Goal: Transaction & Acquisition: Download file/media

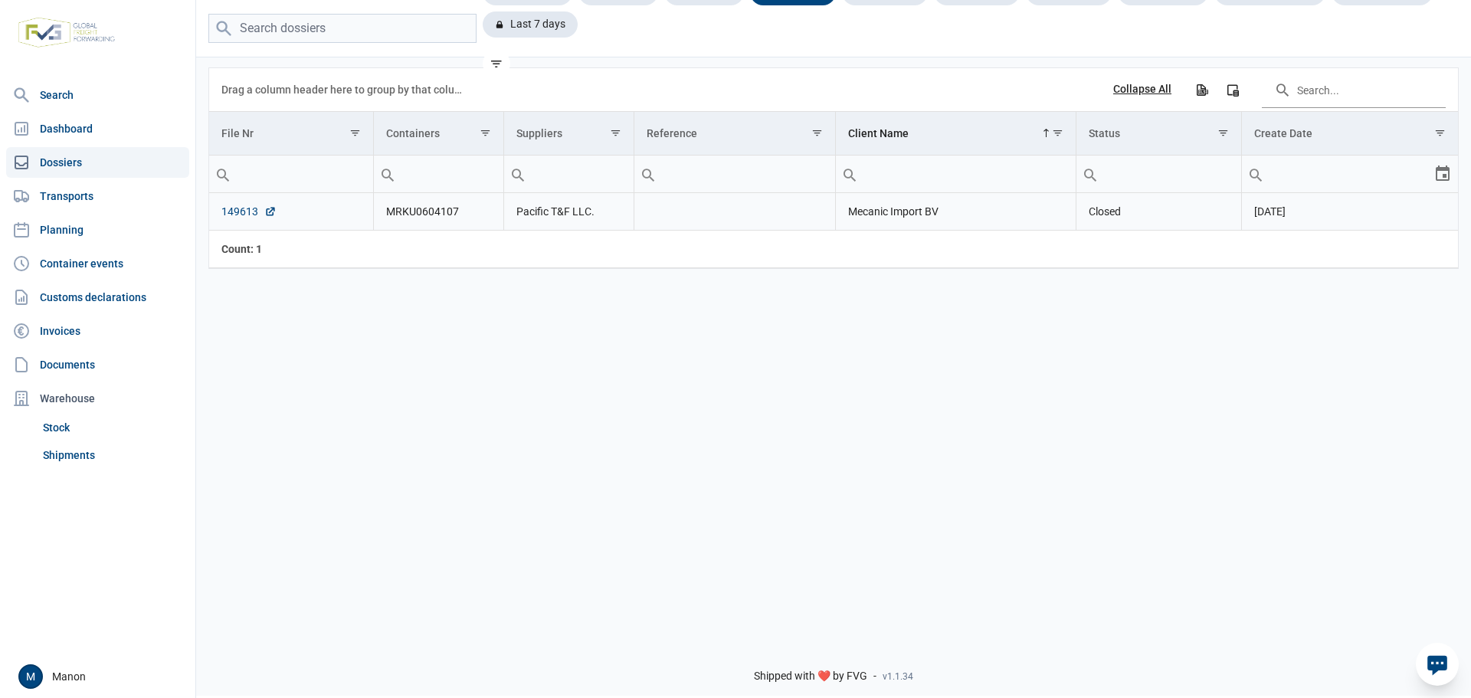
click at [238, 214] on link "149613" at bounding box center [248, 211] width 55 height 15
click at [120, 352] on link "Documents" at bounding box center [97, 364] width 183 height 31
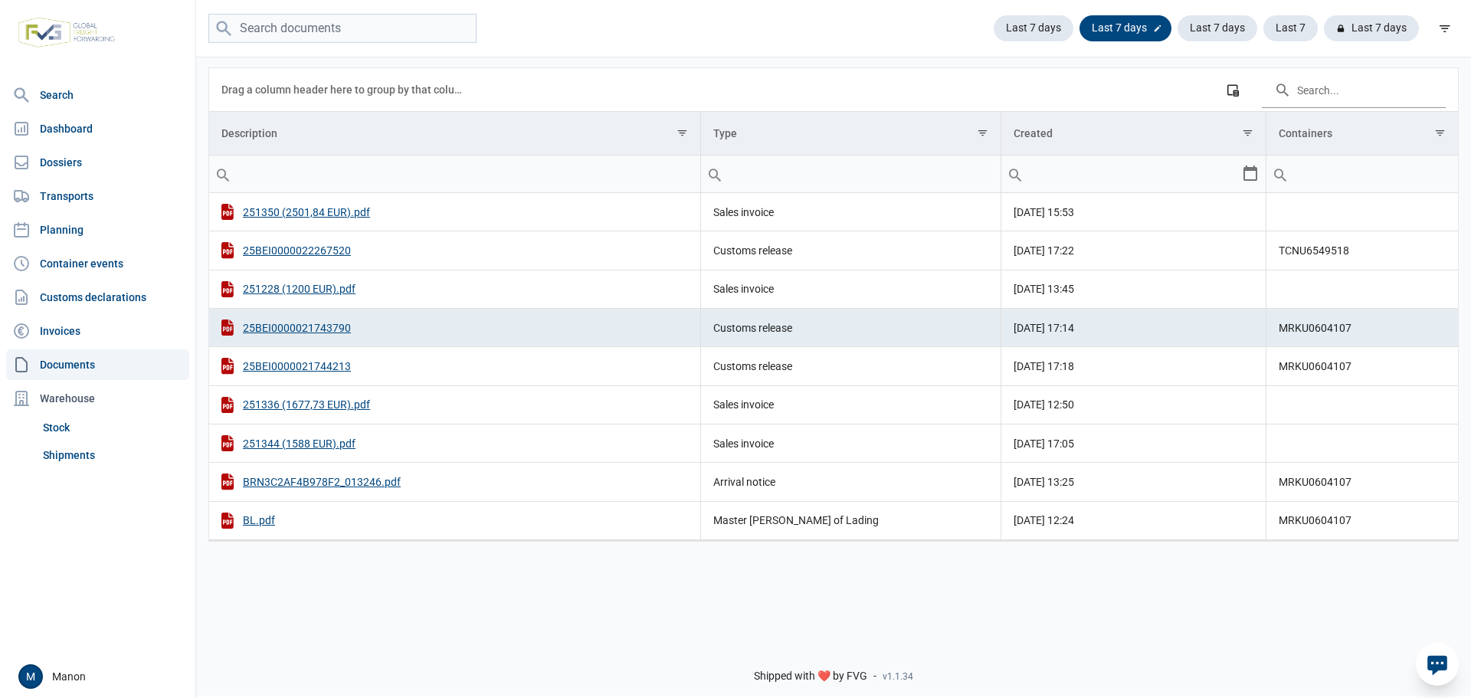
click at [1157, 30] on icon at bounding box center [1158, 28] width 6 height 6
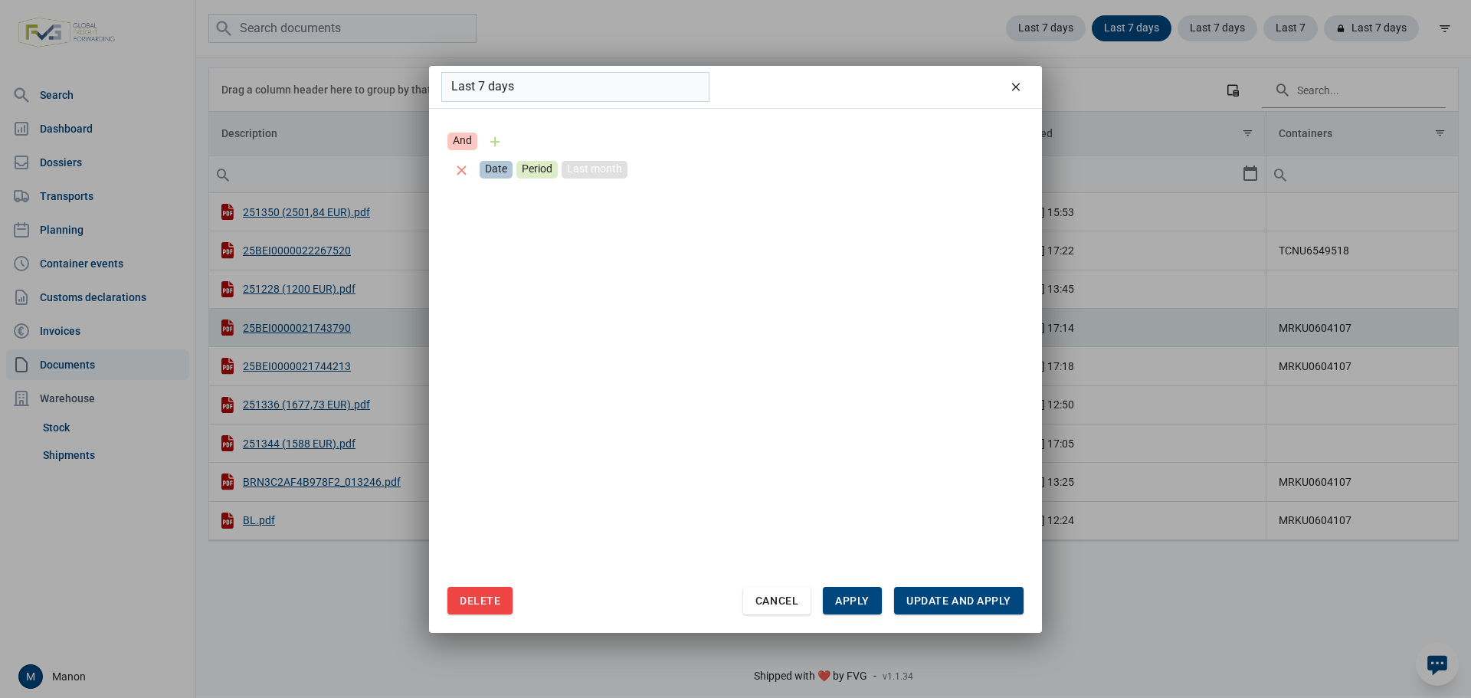
click at [594, 172] on div "Last month" at bounding box center [595, 170] width 66 height 18
click at [954, 604] on span "Update and apply" at bounding box center [958, 601] width 105 height 12
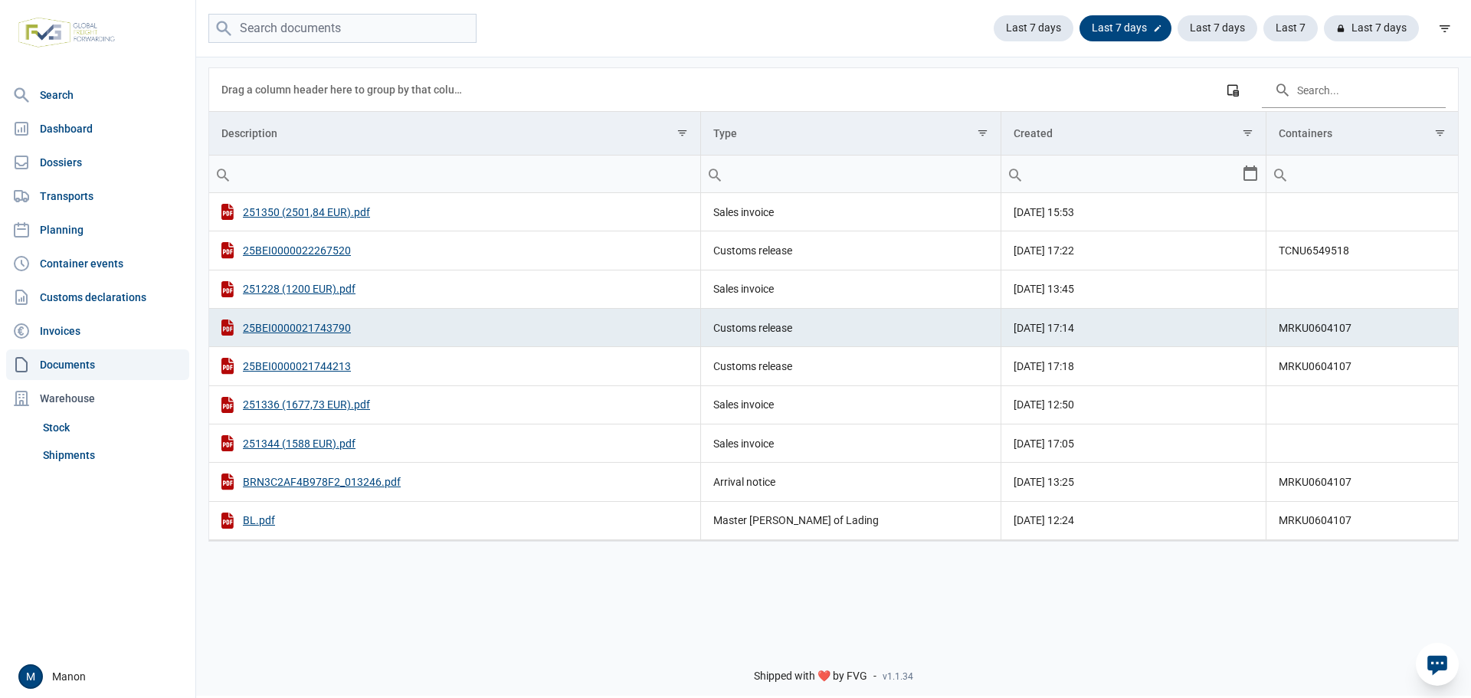
click at [1159, 25] on icon at bounding box center [1157, 28] width 9 height 9
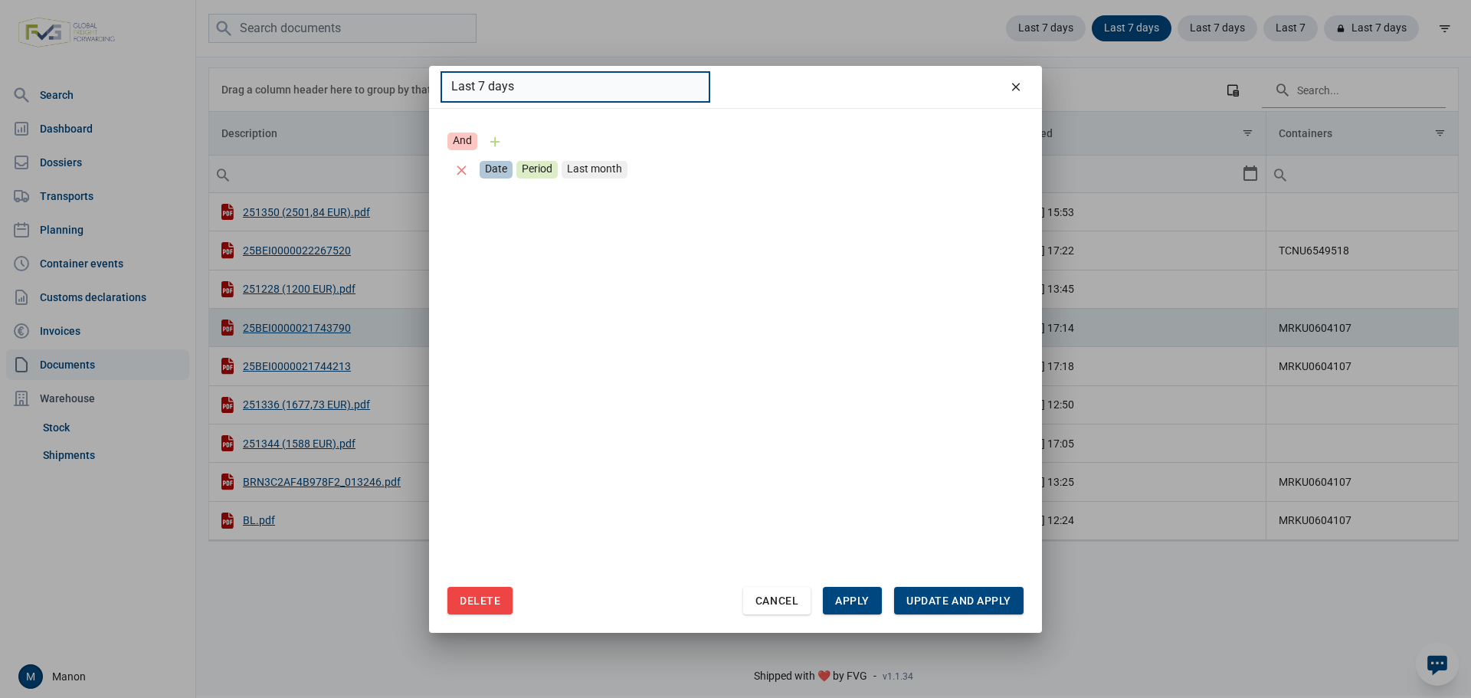
drag, startPoint x: 570, startPoint y: 90, endPoint x: 349, endPoint y: 50, distance: 225.1
click at [349, 50] on div "Last 7 days And Date Period Last month Delete Cancel Apply Update and apply" at bounding box center [735, 349] width 1471 height 698
type input "L"
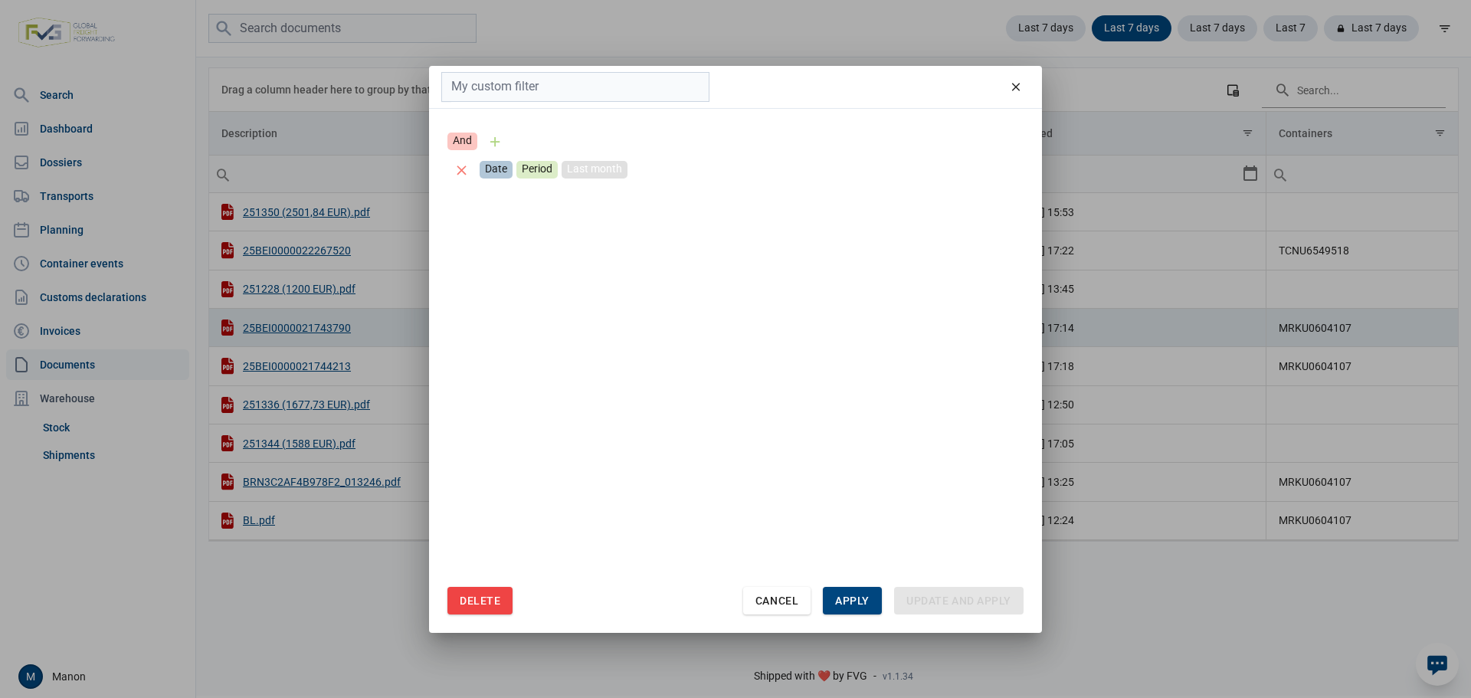
click at [604, 172] on div "Last month" at bounding box center [595, 170] width 66 height 18
click at [849, 593] on div "Apply" at bounding box center [852, 601] width 59 height 28
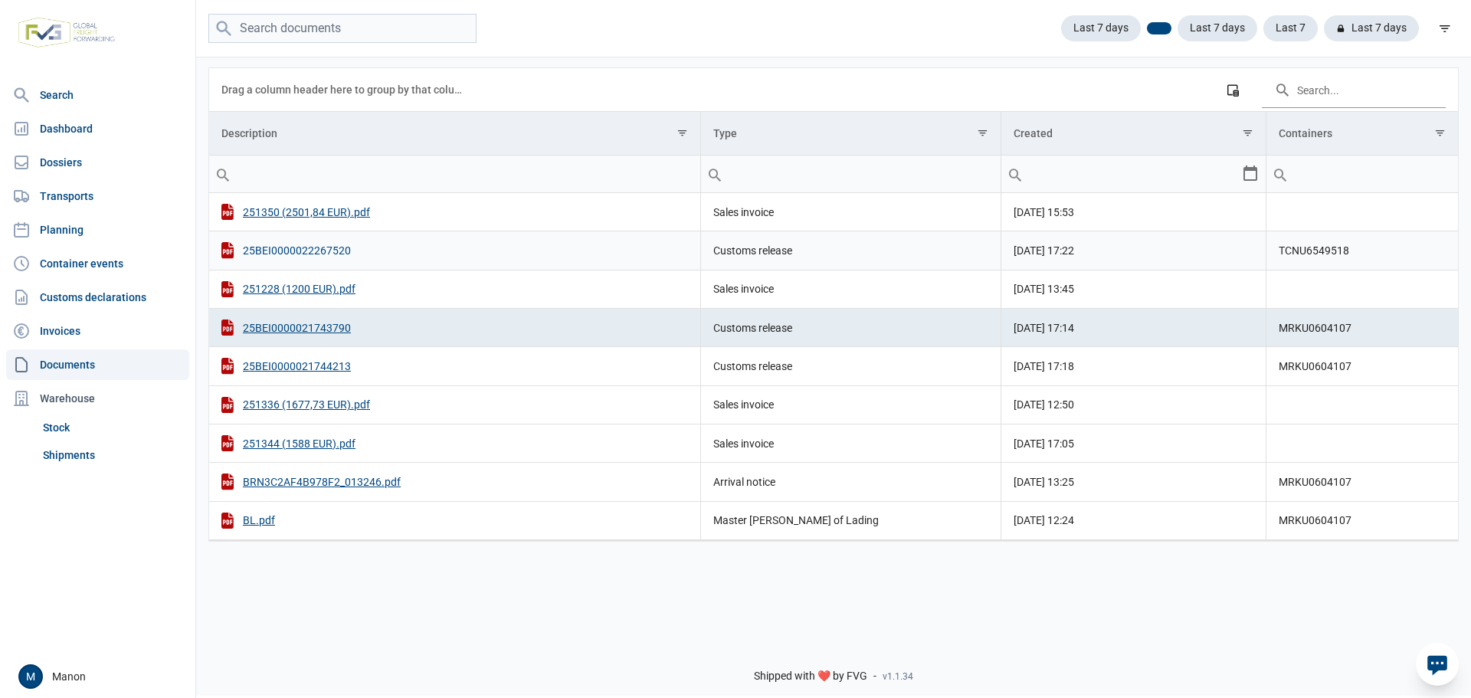
click at [332, 248] on div "25BEI0000022267520" at bounding box center [454, 250] width 467 height 16
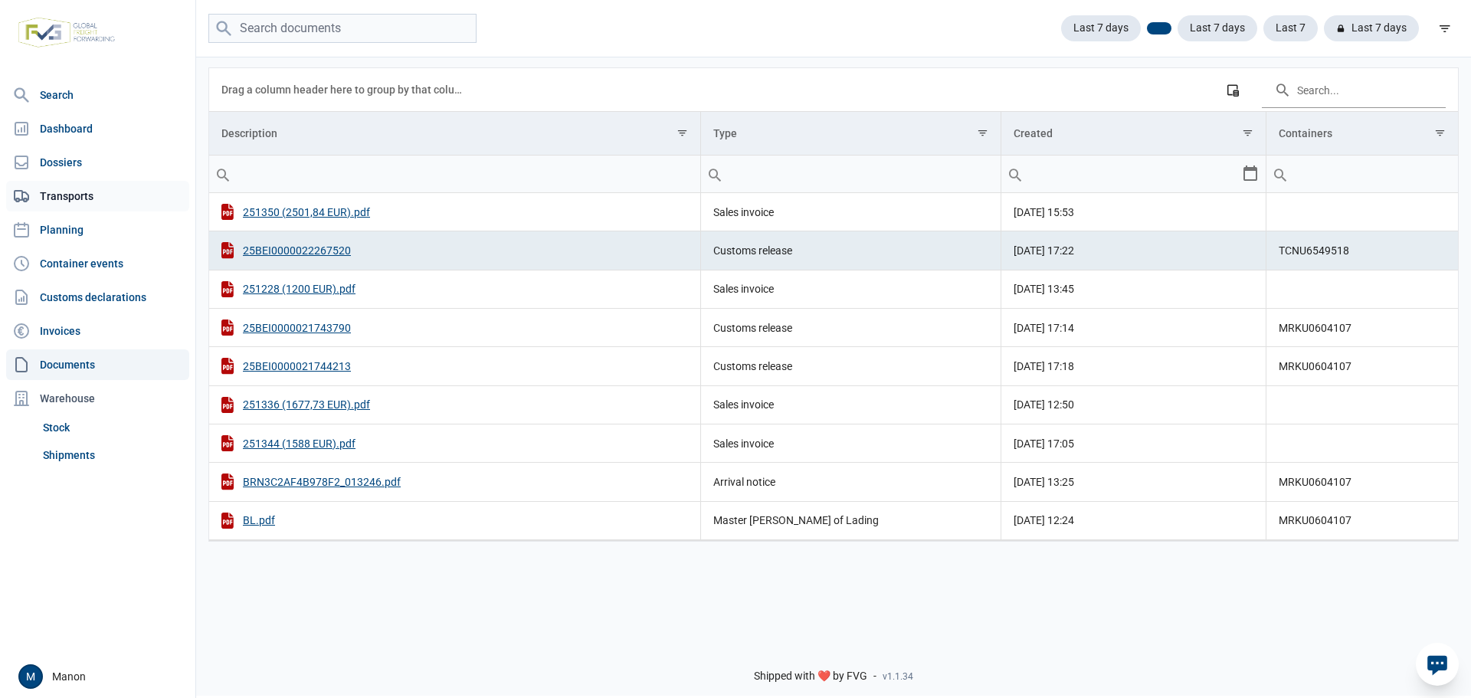
click at [105, 189] on link "Transports" at bounding box center [97, 196] width 183 height 31
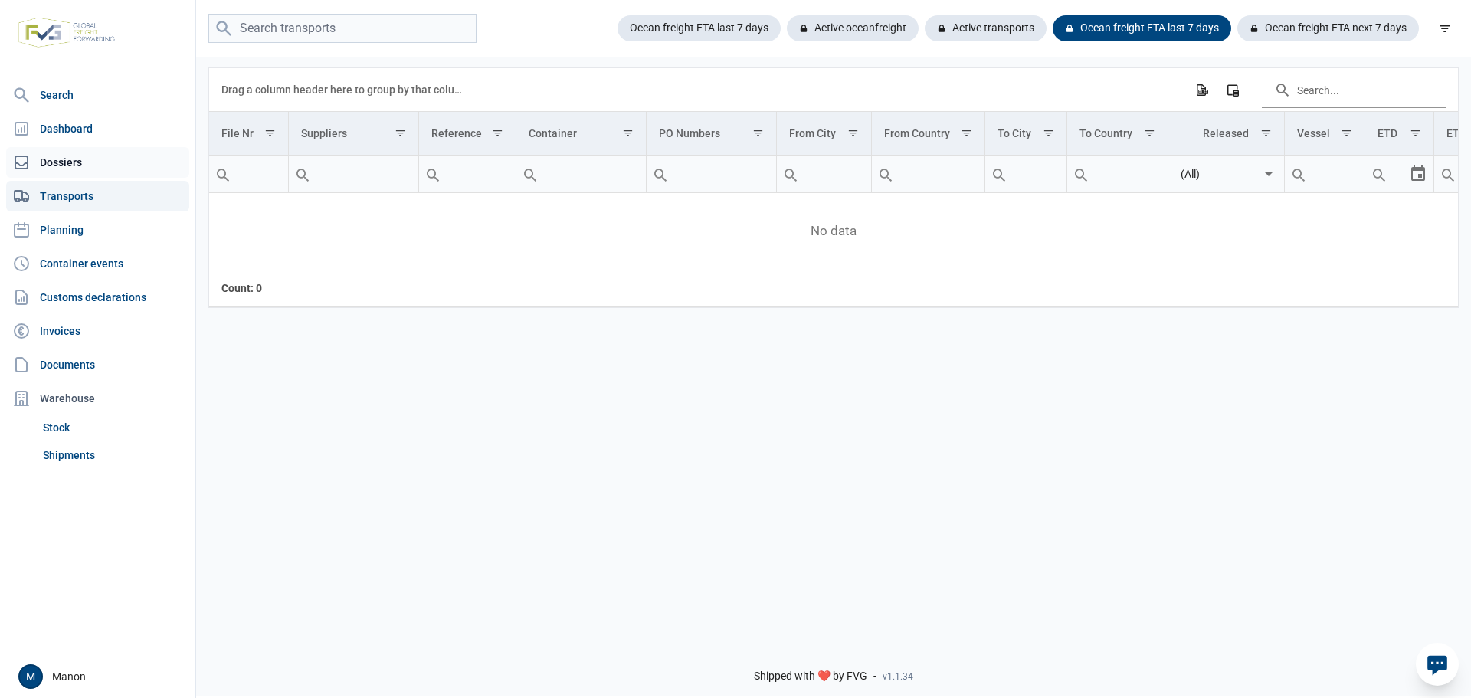
click at [80, 162] on link "Dossiers" at bounding box center [97, 162] width 183 height 31
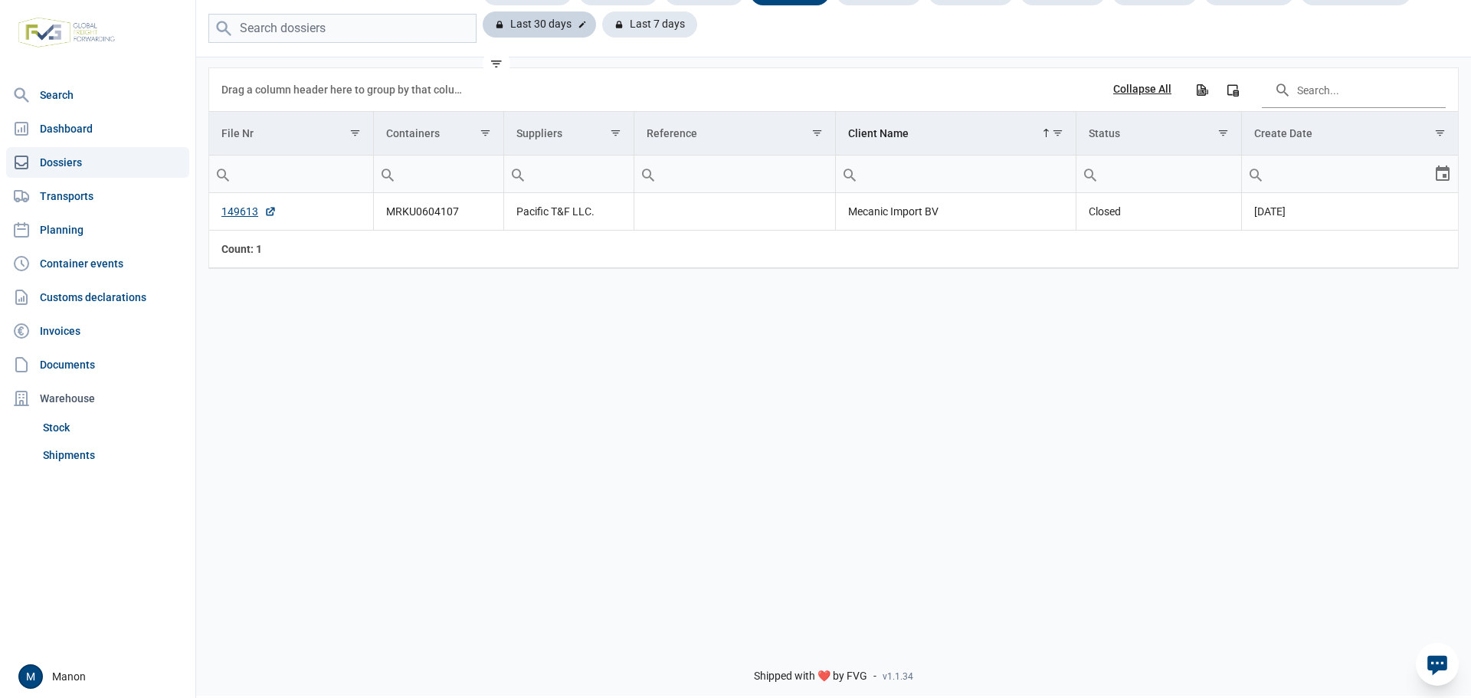
click at [602, 18] on div "Last 30 days" at bounding box center [649, 24] width 95 height 26
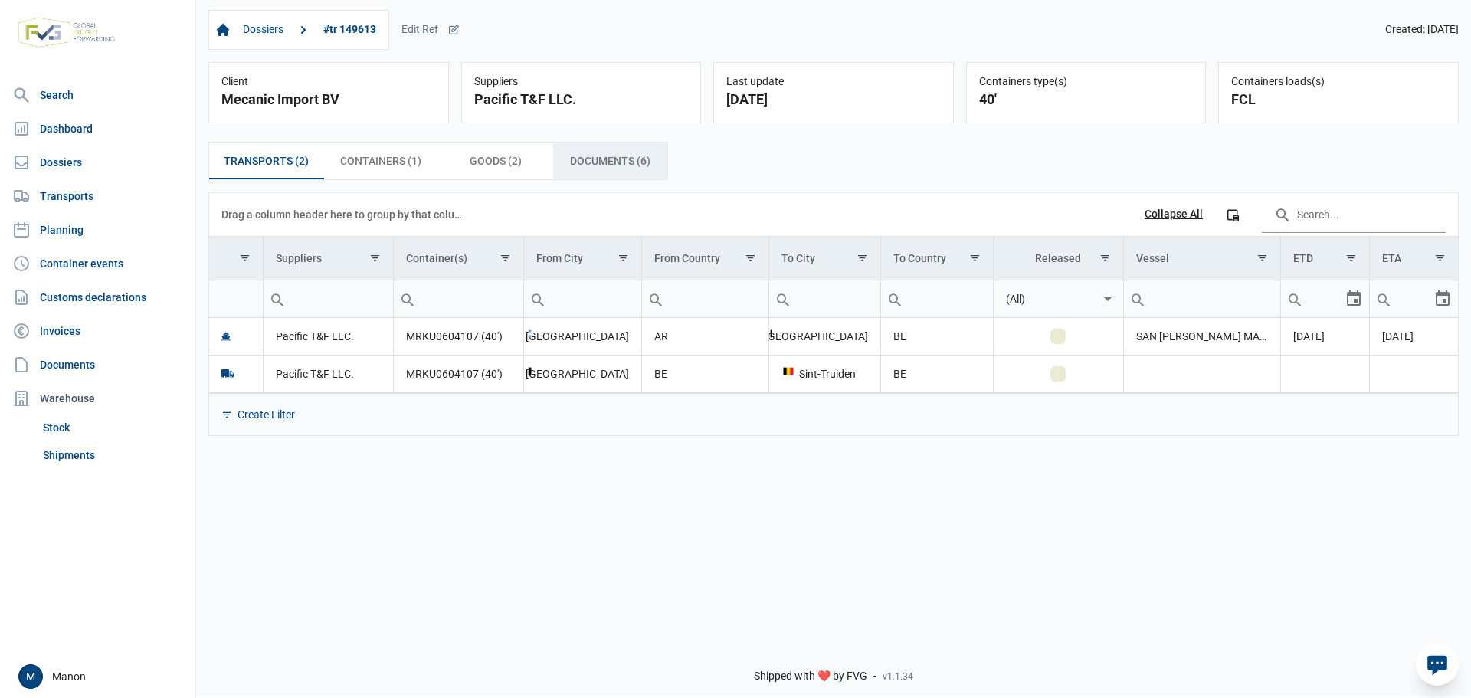
click at [576, 166] on span "Documents (6) Documents (6)" at bounding box center [610, 161] width 80 height 18
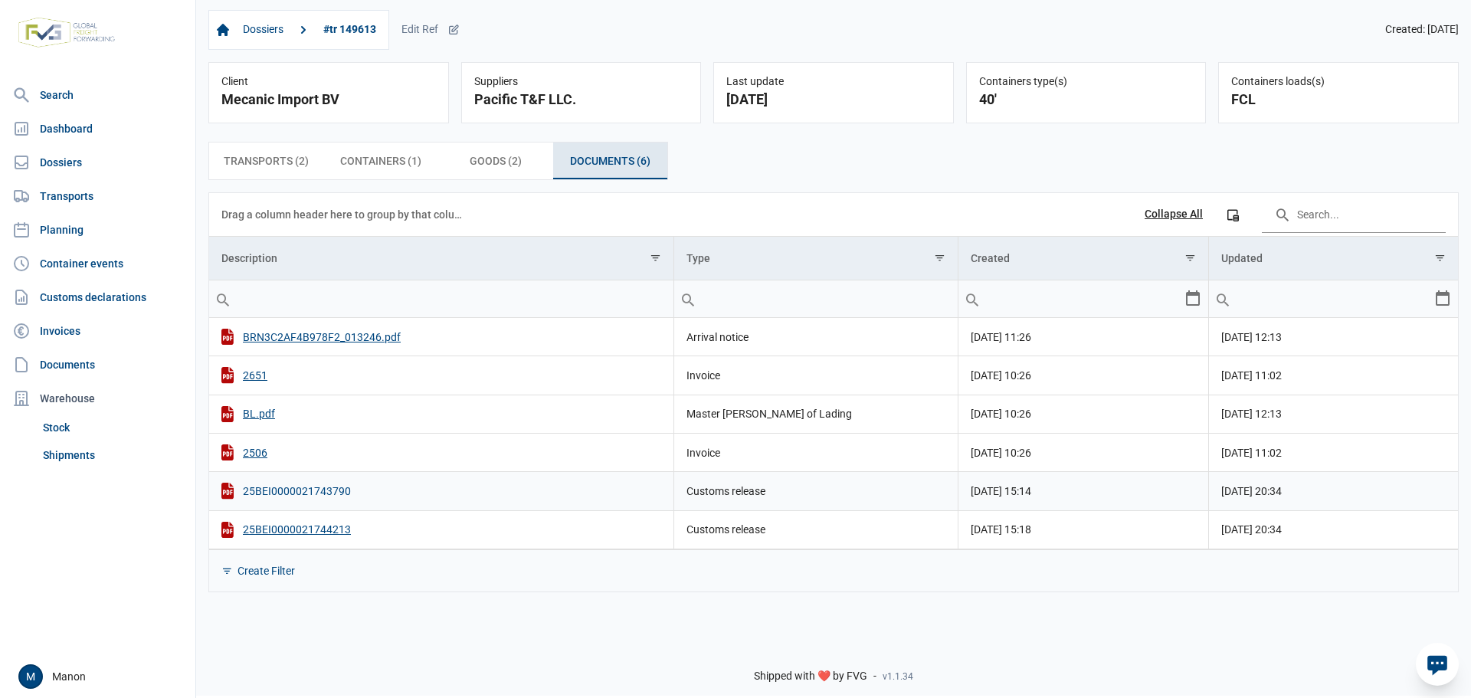
click at [273, 492] on div "25BEI0000021743790" at bounding box center [441, 491] width 440 height 16
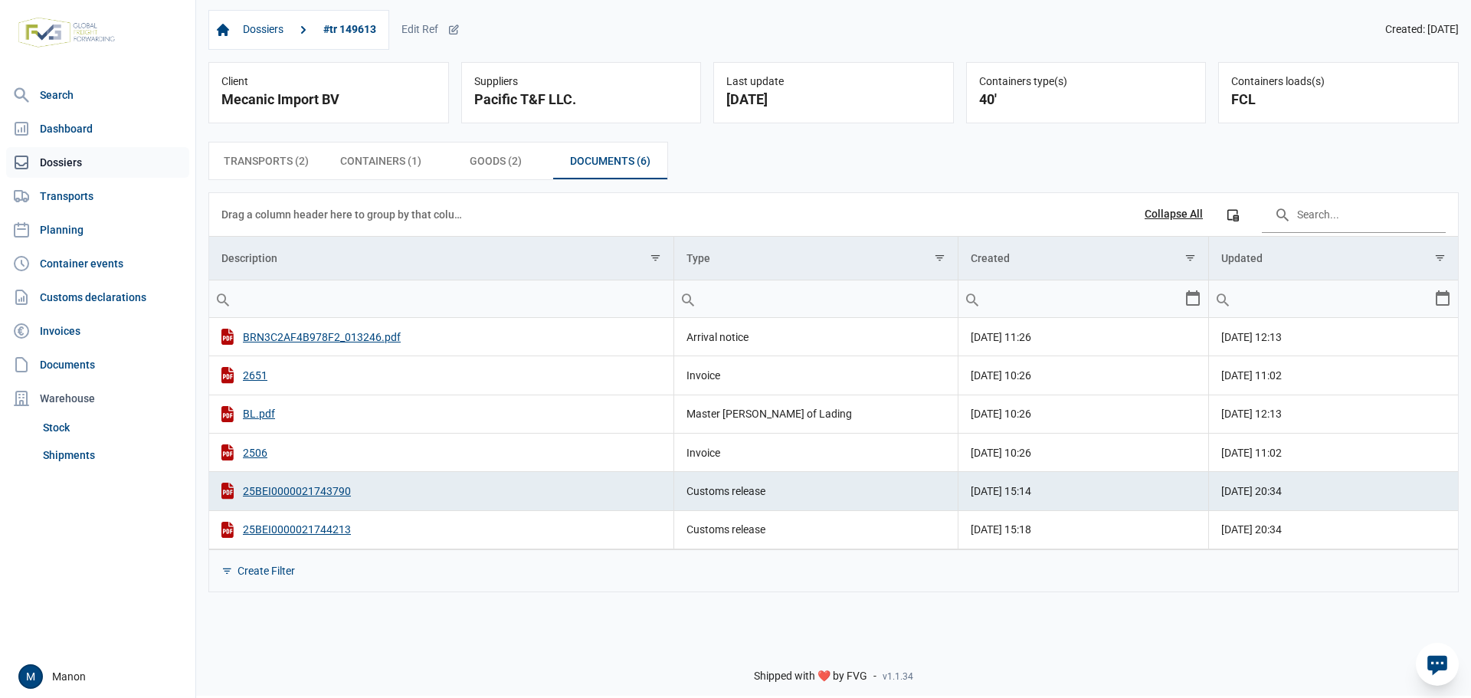
click at [57, 156] on link "Dossiers" at bounding box center [97, 162] width 183 height 31
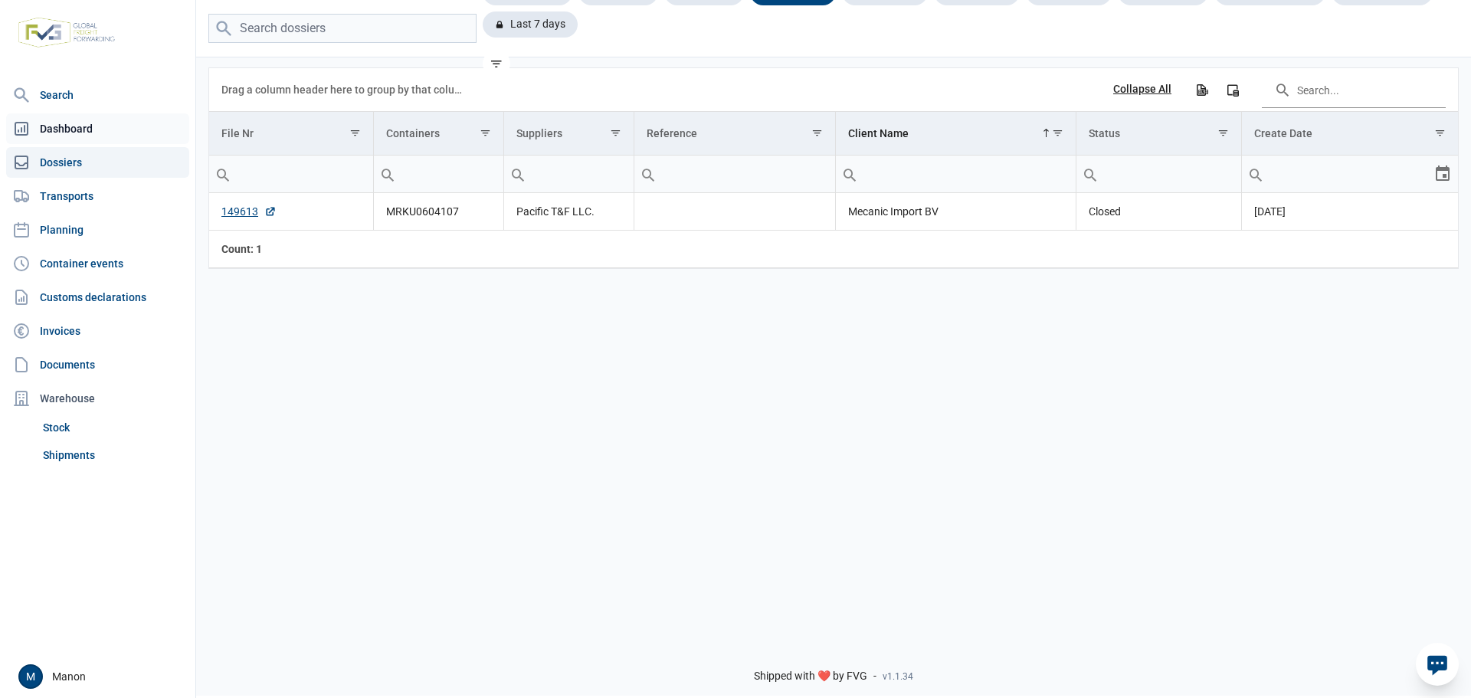
click at [105, 129] on link "Dashboard" at bounding box center [97, 128] width 183 height 31
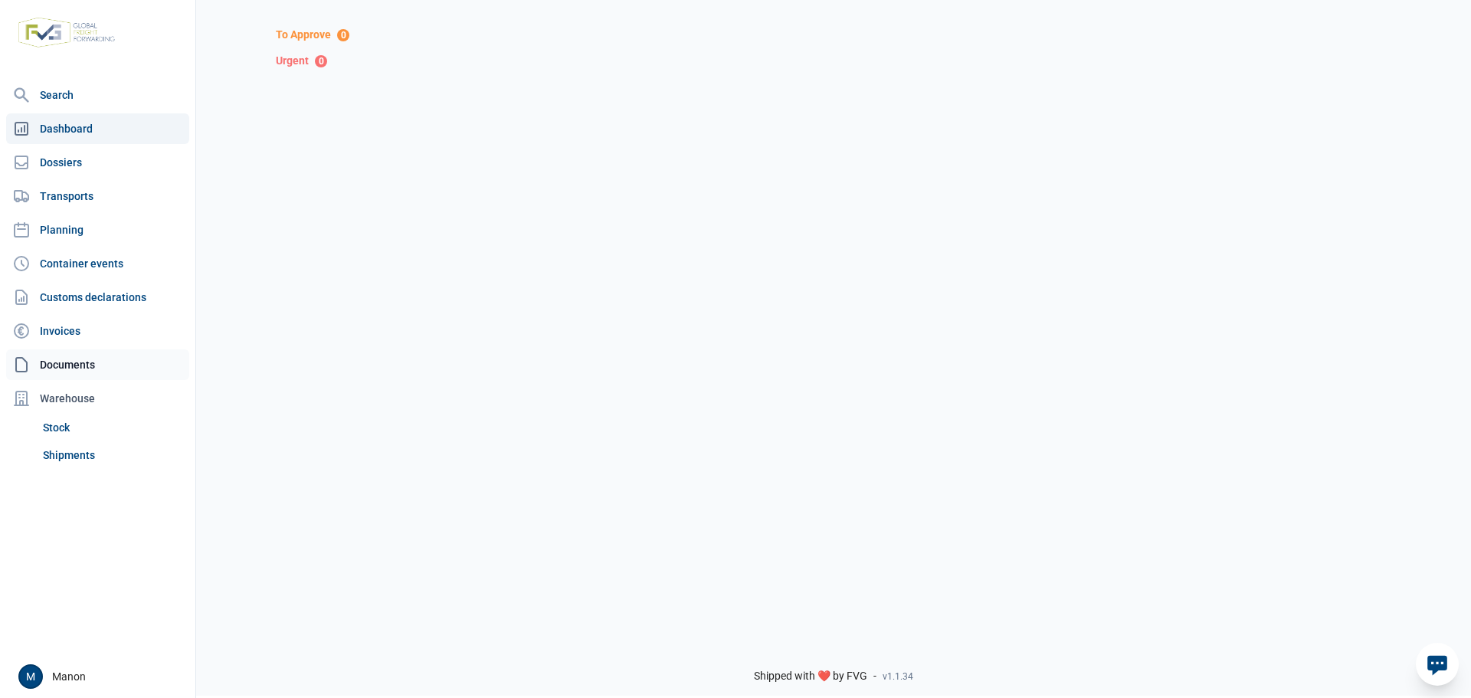
click at [67, 359] on link "Documents" at bounding box center [97, 364] width 183 height 31
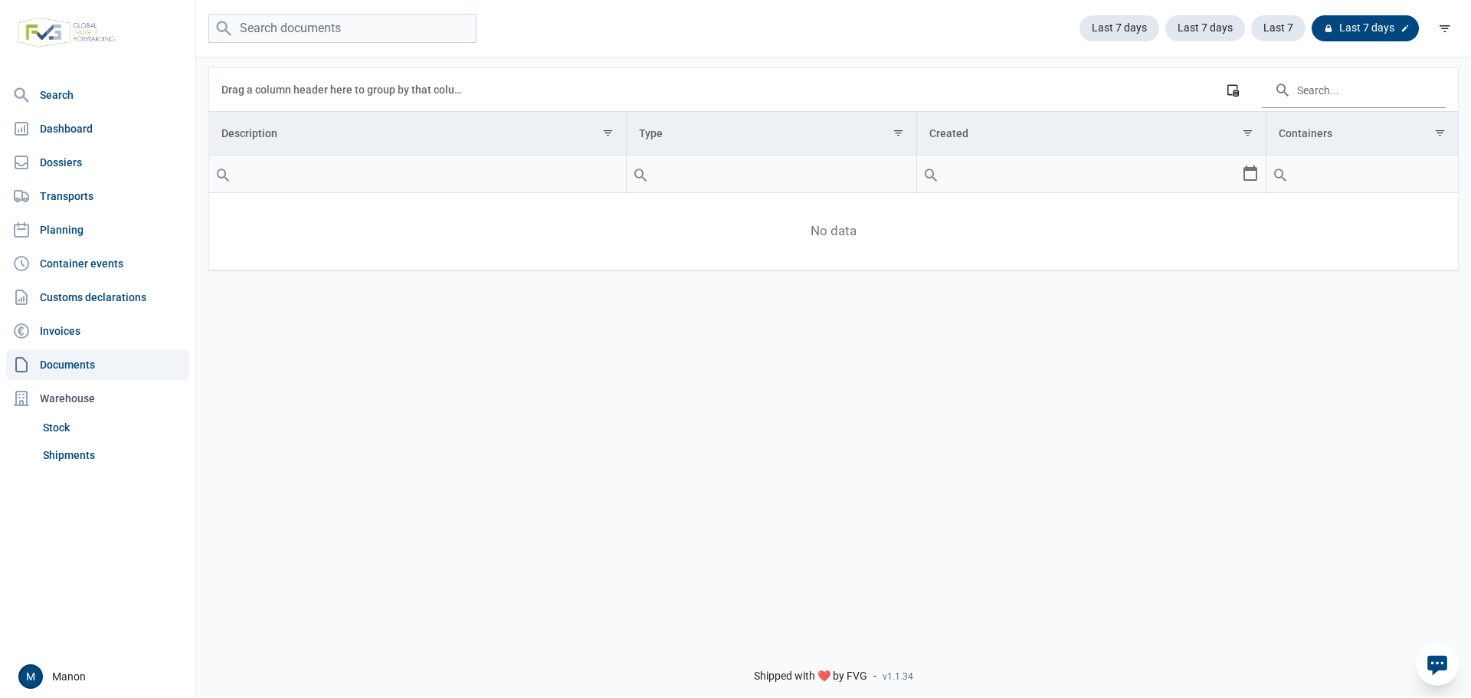
click at [1388, 21] on div "Last 7 days" at bounding box center [1365, 28] width 107 height 26
click at [1404, 28] on icon at bounding box center [1405, 28] width 9 height 9
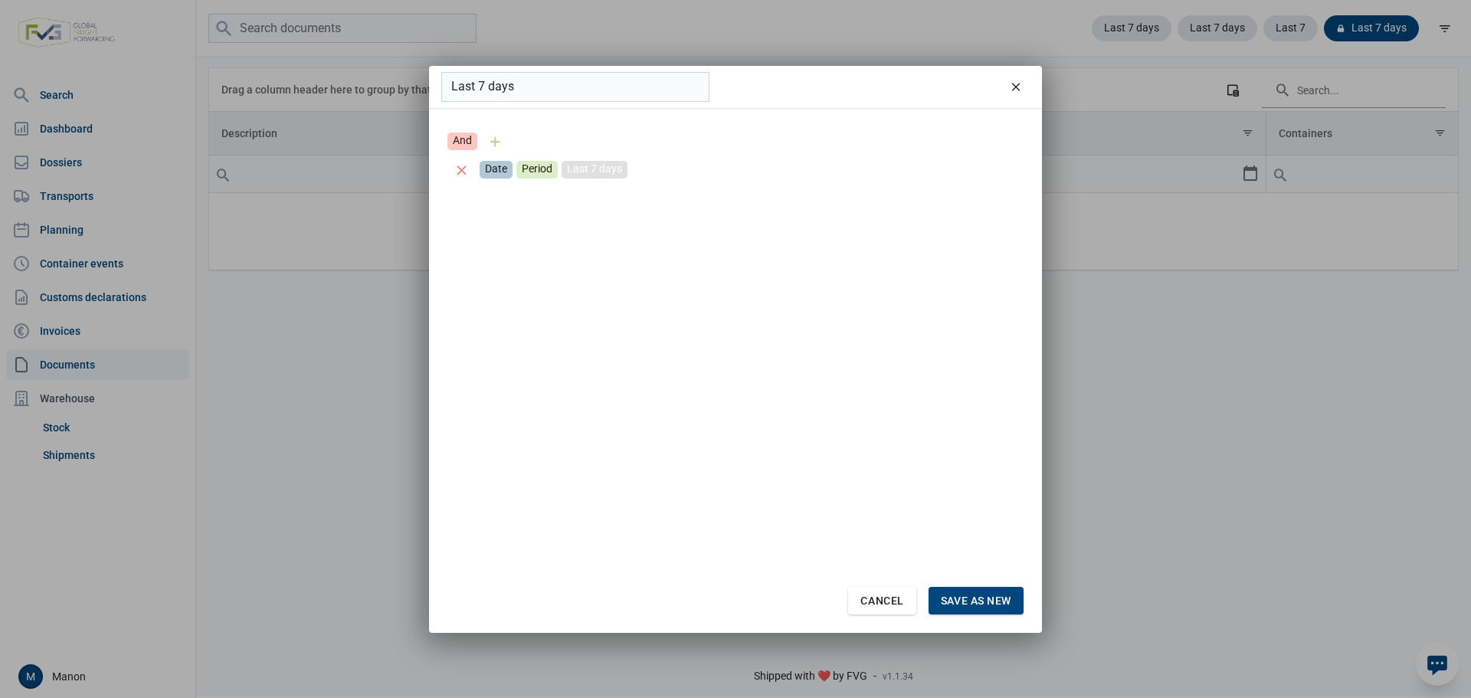
click at [605, 175] on div "Last 7 days" at bounding box center [595, 170] width 66 height 18
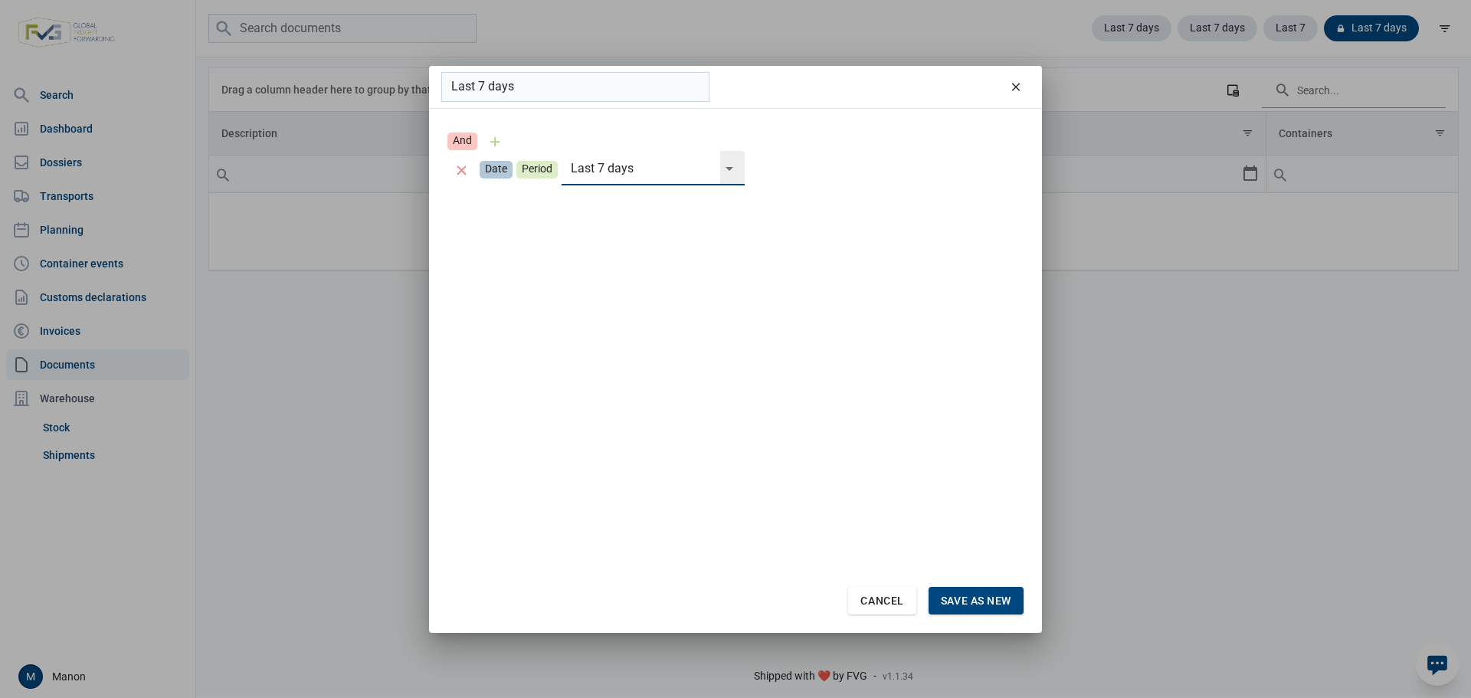
click at [729, 161] on div "Select" at bounding box center [735, 168] width 18 height 34
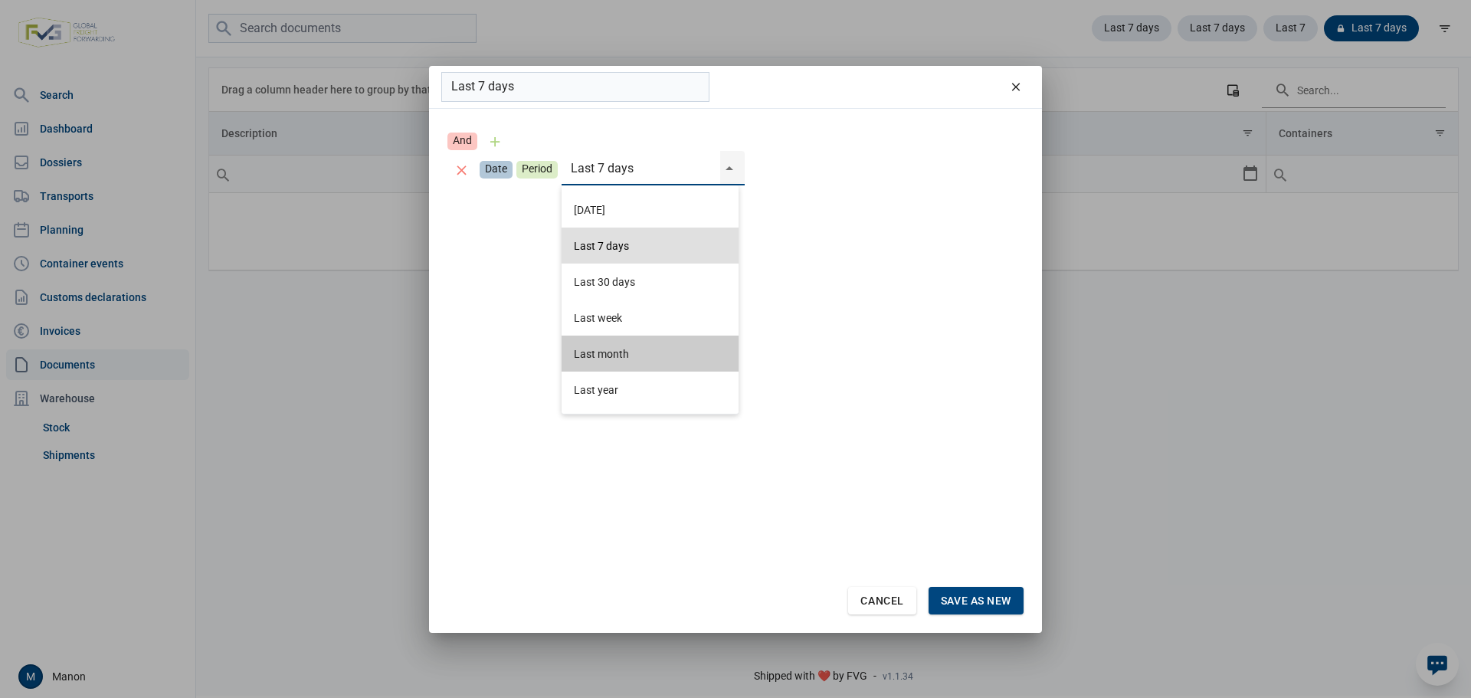
click at [617, 353] on div "Last month" at bounding box center [650, 354] width 177 height 36
type input "Last month"
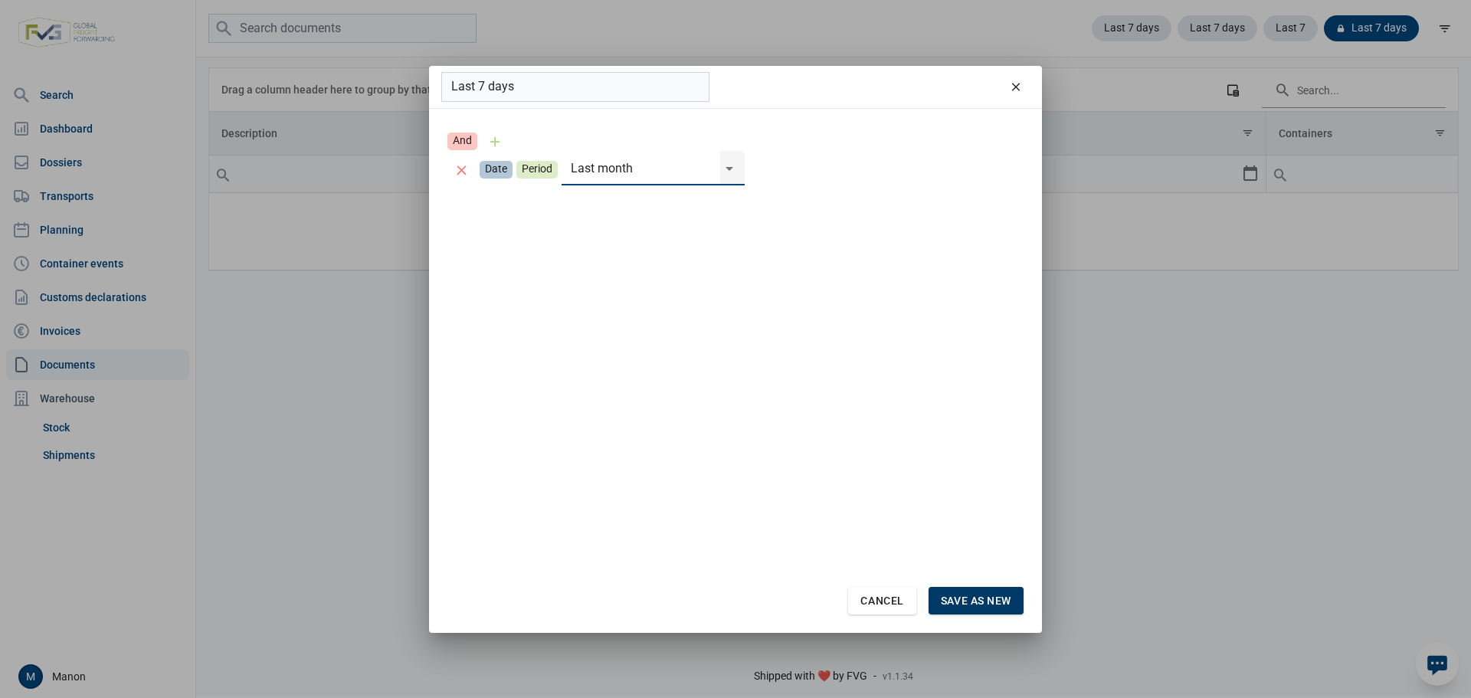
click at [965, 603] on span "Save as new" at bounding box center [976, 601] width 70 height 12
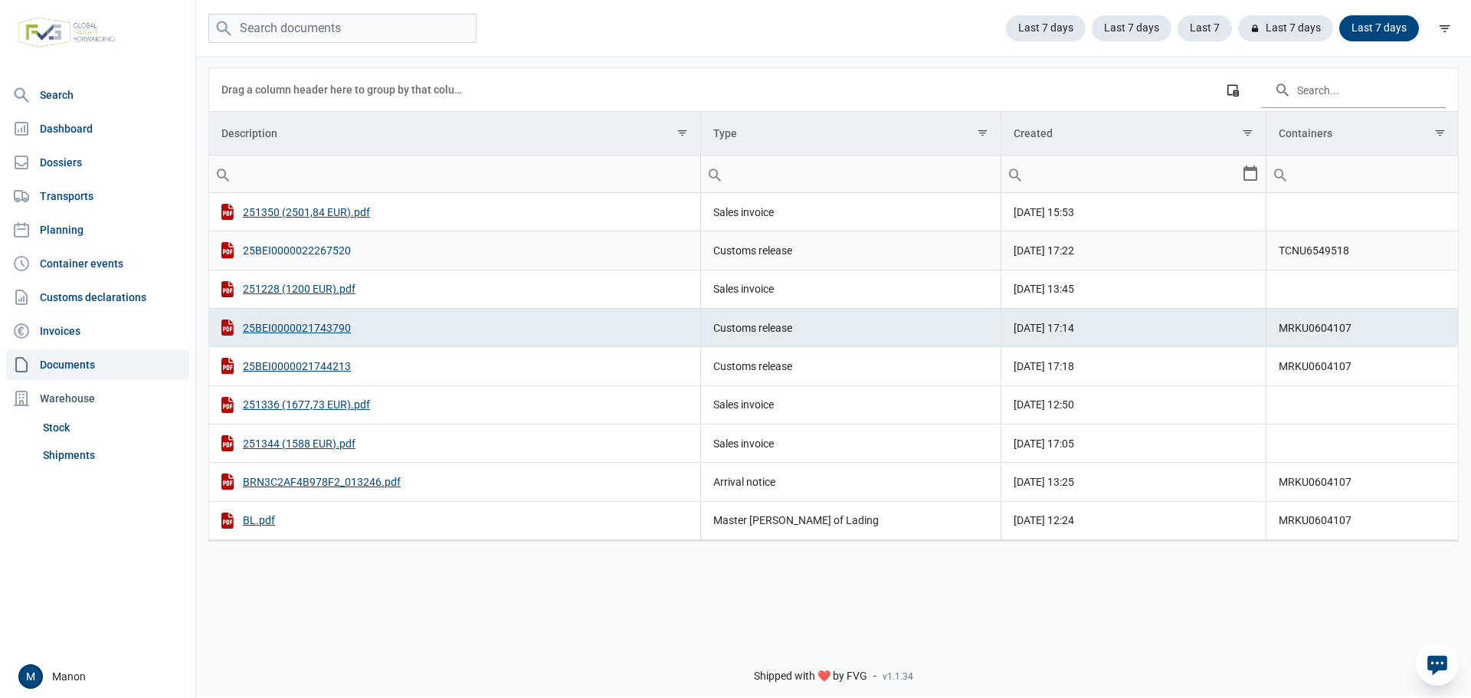
click at [328, 255] on div "25BEI0000022267520" at bounding box center [454, 250] width 467 height 16
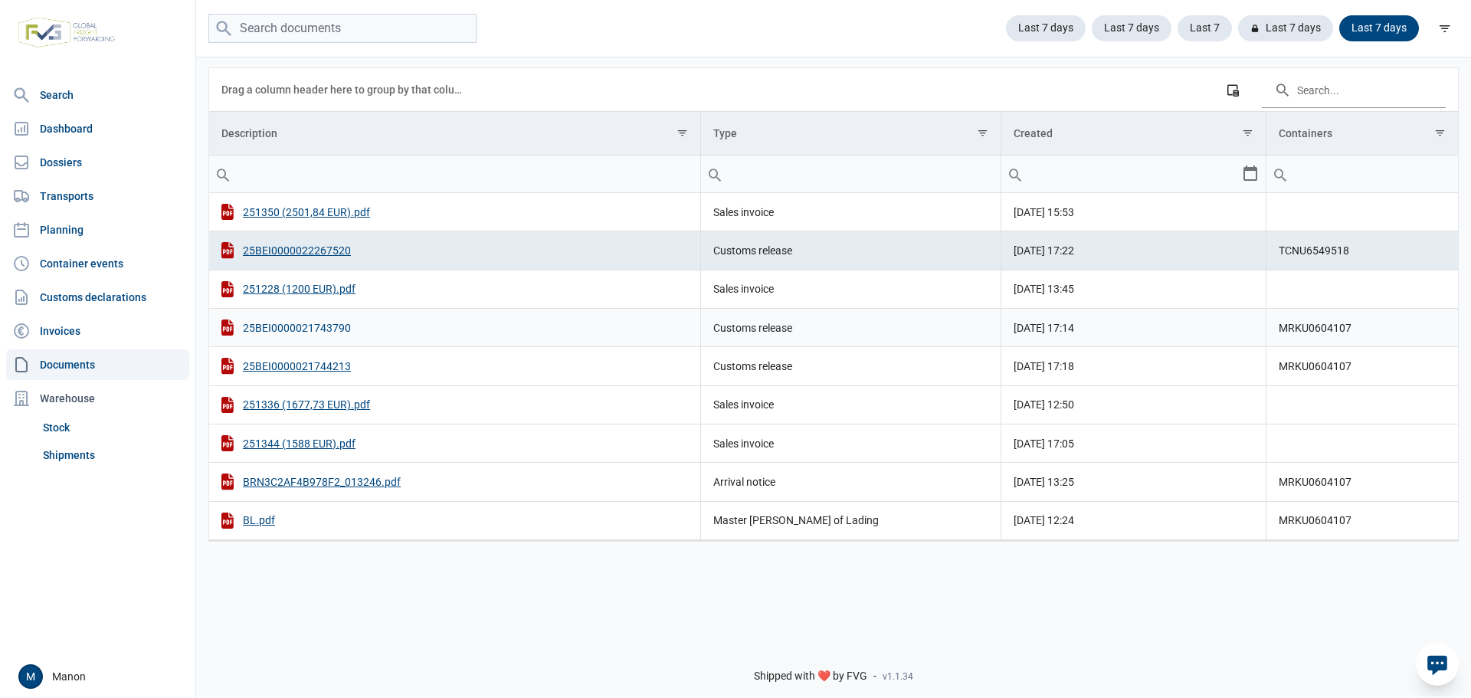
click at [290, 332] on div "25BEI0000021743790" at bounding box center [454, 328] width 467 height 16
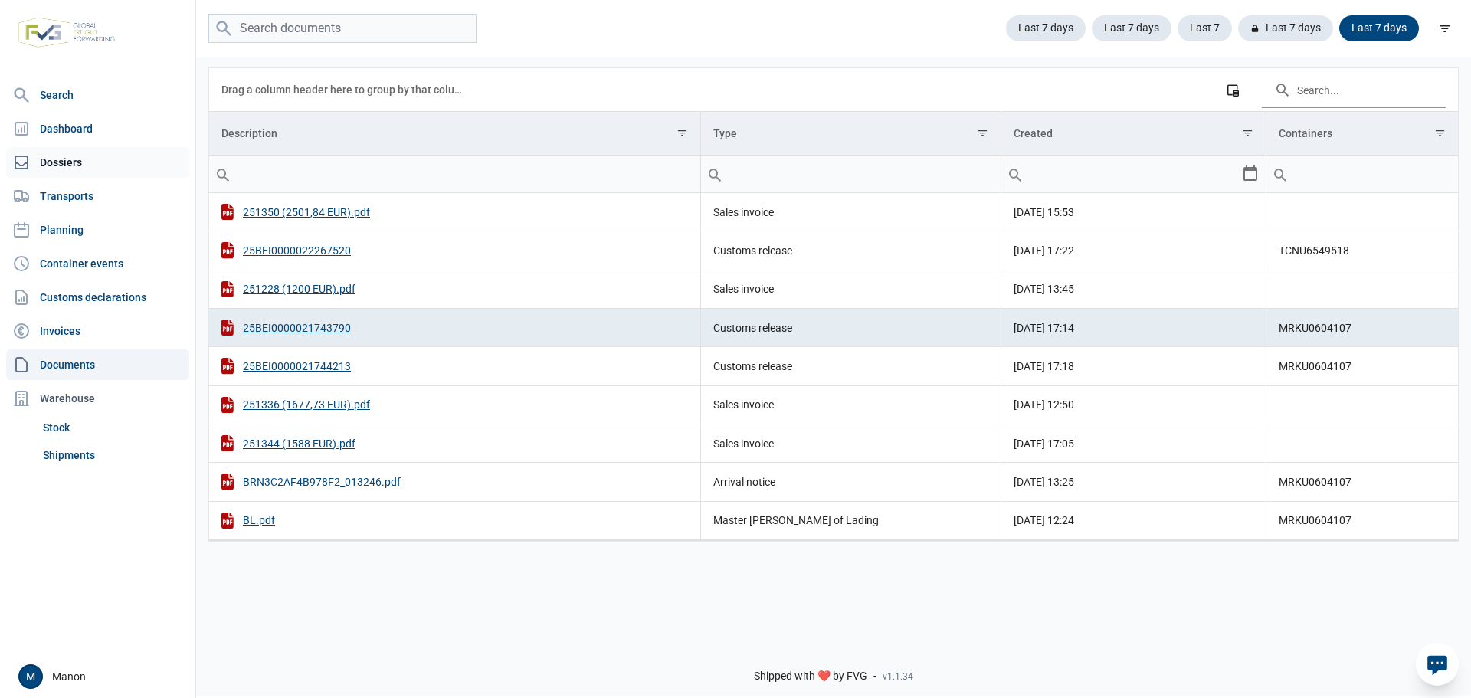
click at [60, 157] on link "Dossiers" at bounding box center [97, 162] width 183 height 31
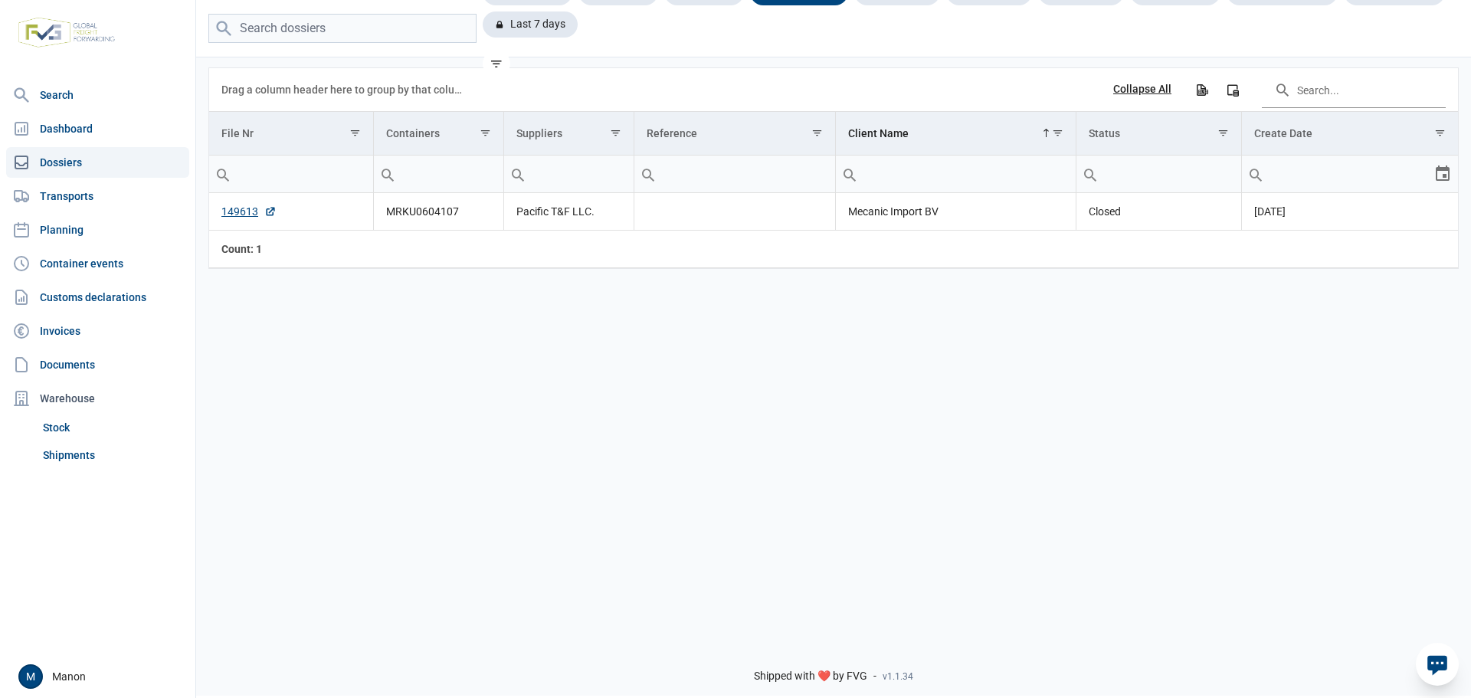
click at [544, 25] on div "Last 7 days" at bounding box center [536, 24] width 107 height 26
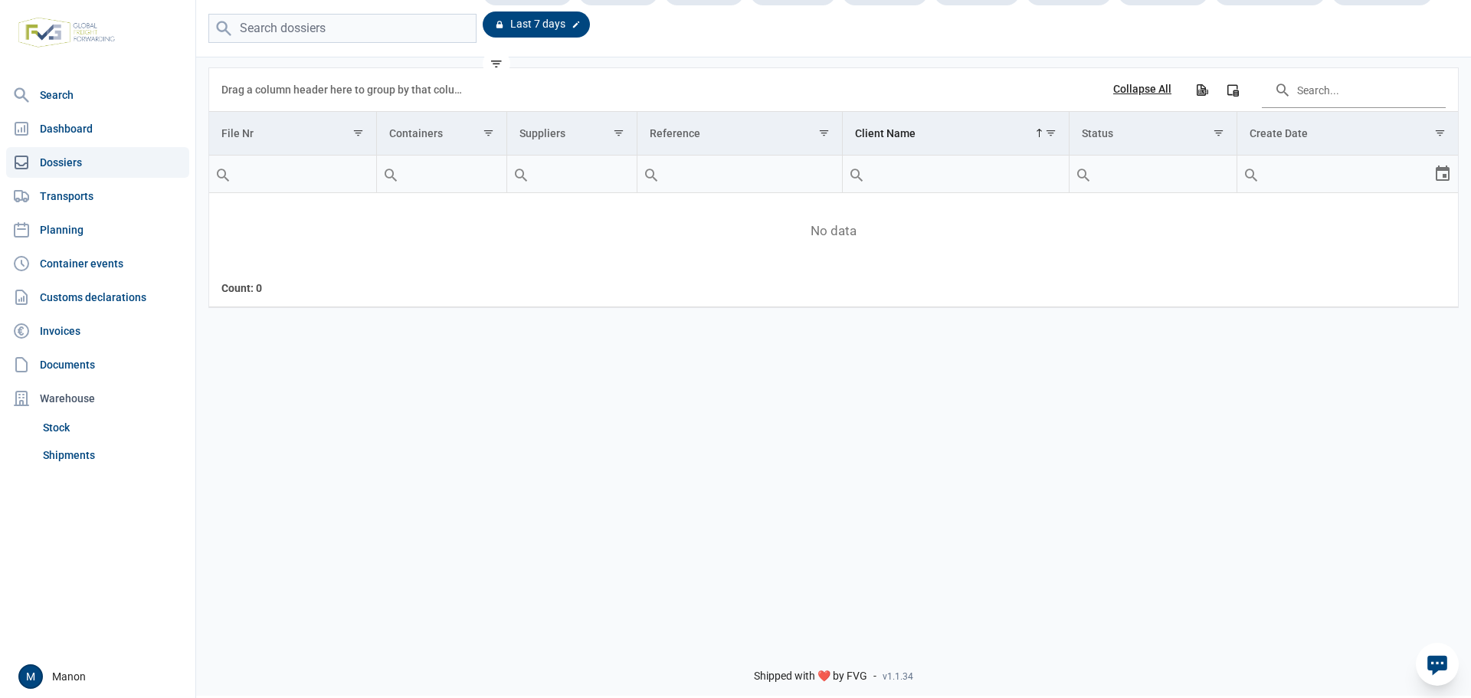
click at [572, 25] on icon at bounding box center [576, 24] width 9 height 9
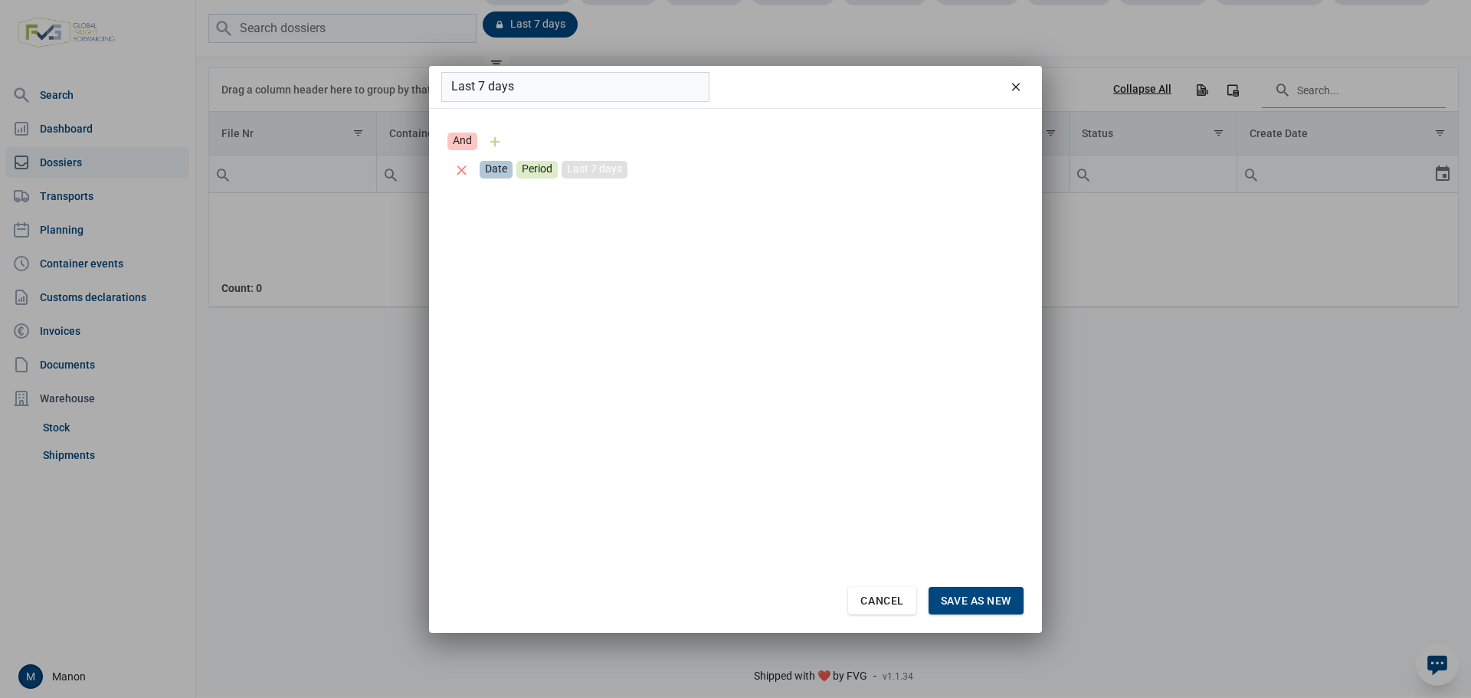
click at [584, 166] on div "Last 7 days" at bounding box center [595, 170] width 66 height 18
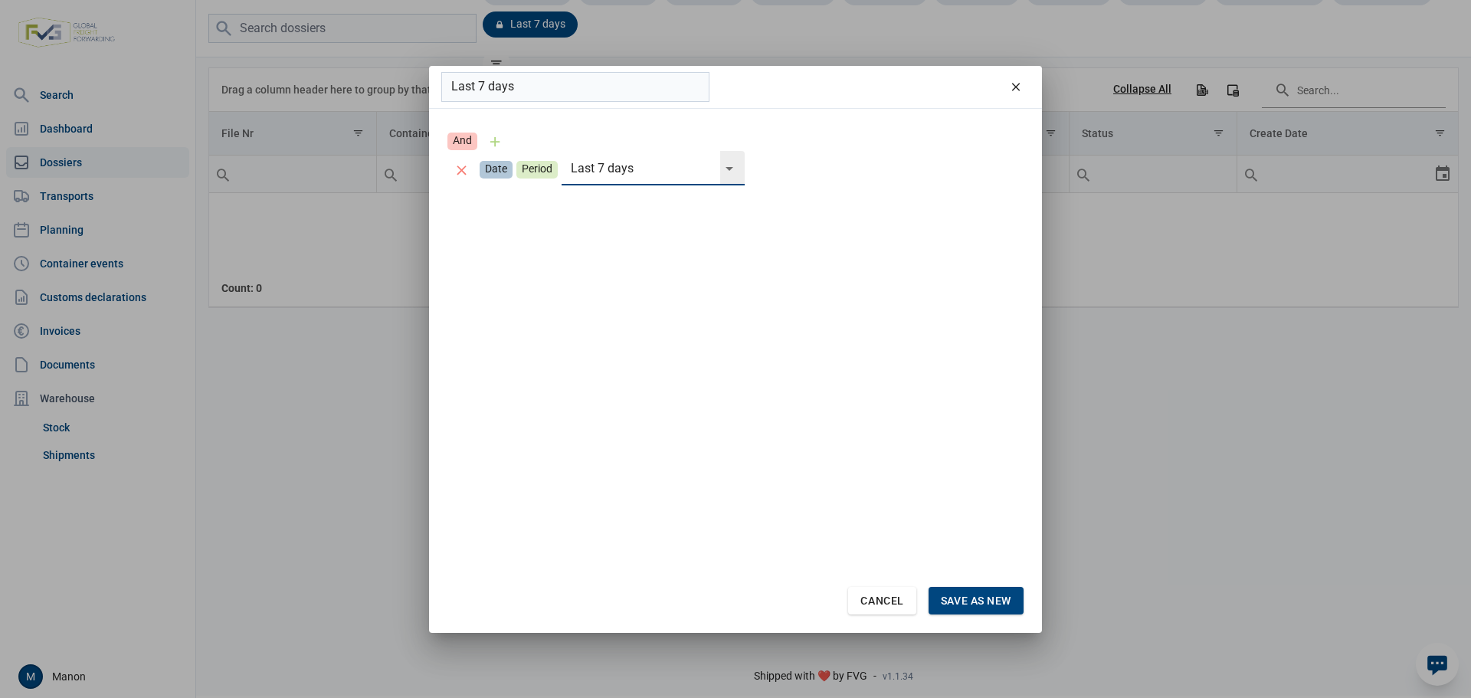
click at [720, 179] on div "Select" at bounding box center [735, 168] width 31 height 34
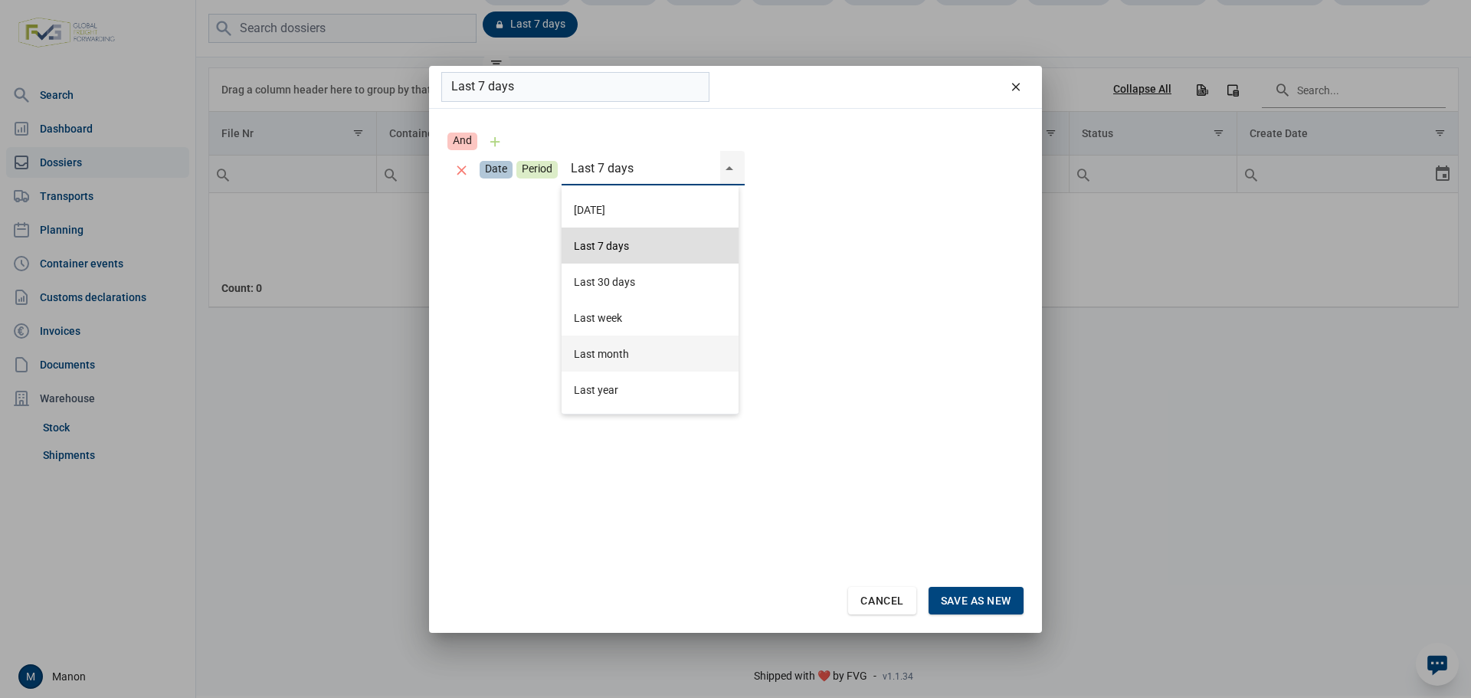
click at [613, 346] on div "Last month" at bounding box center [650, 354] width 177 height 36
type input "Last month"
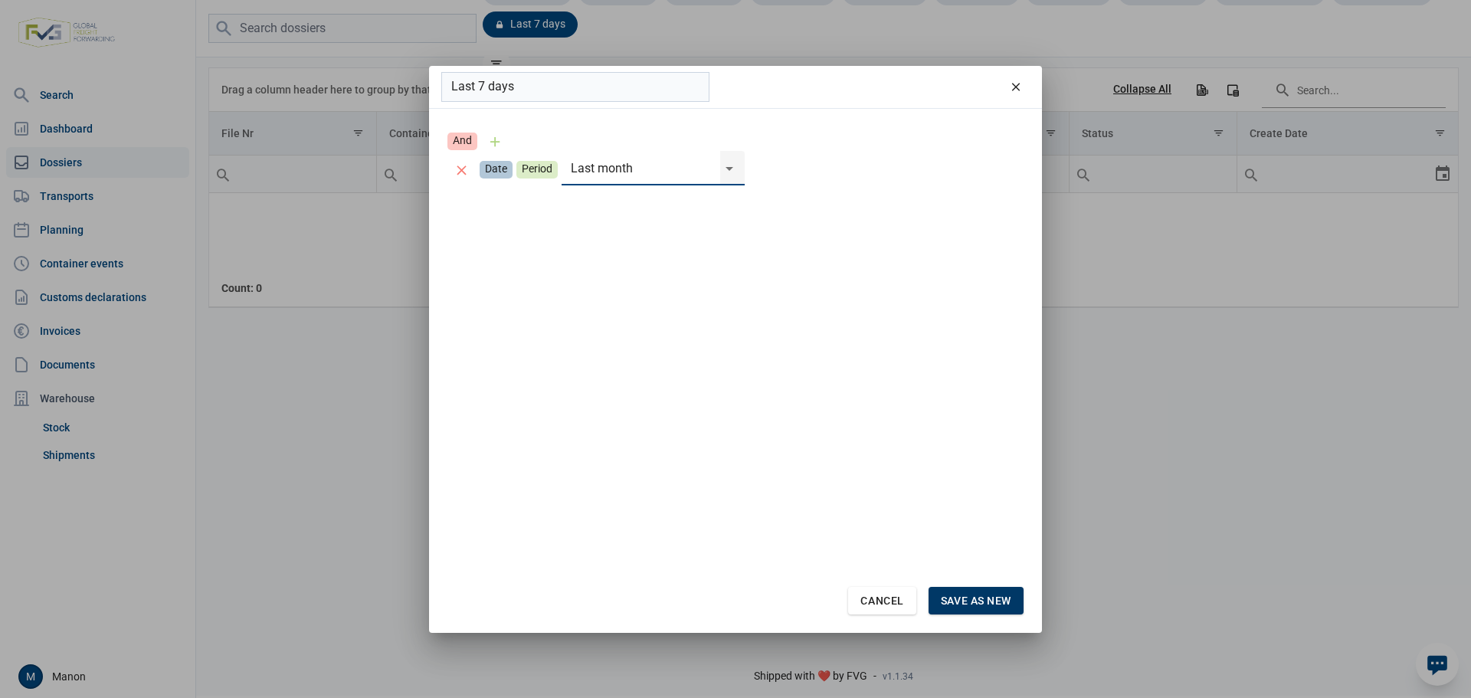
click at [970, 596] on span "Save as new" at bounding box center [976, 601] width 70 height 12
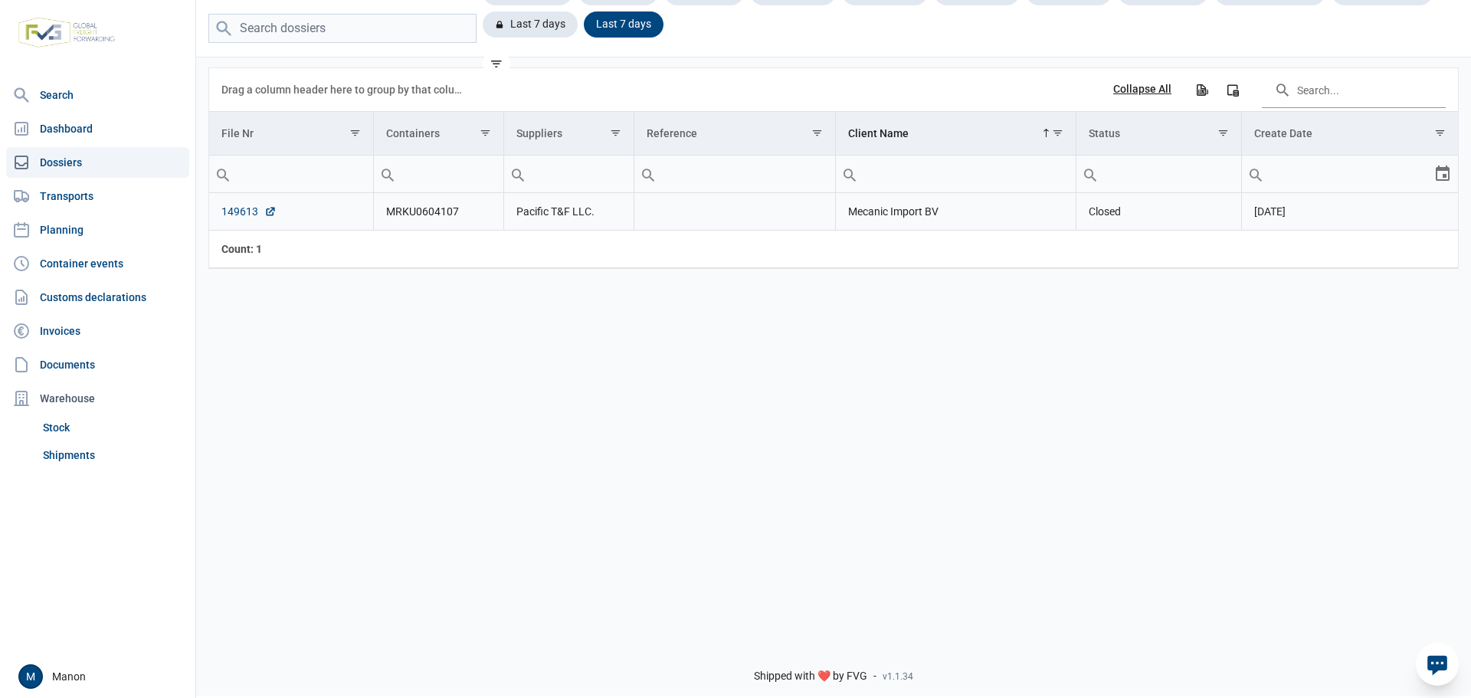
click at [236, 208] on link "149613" at bounding box center [248, 211] width 55 height 15
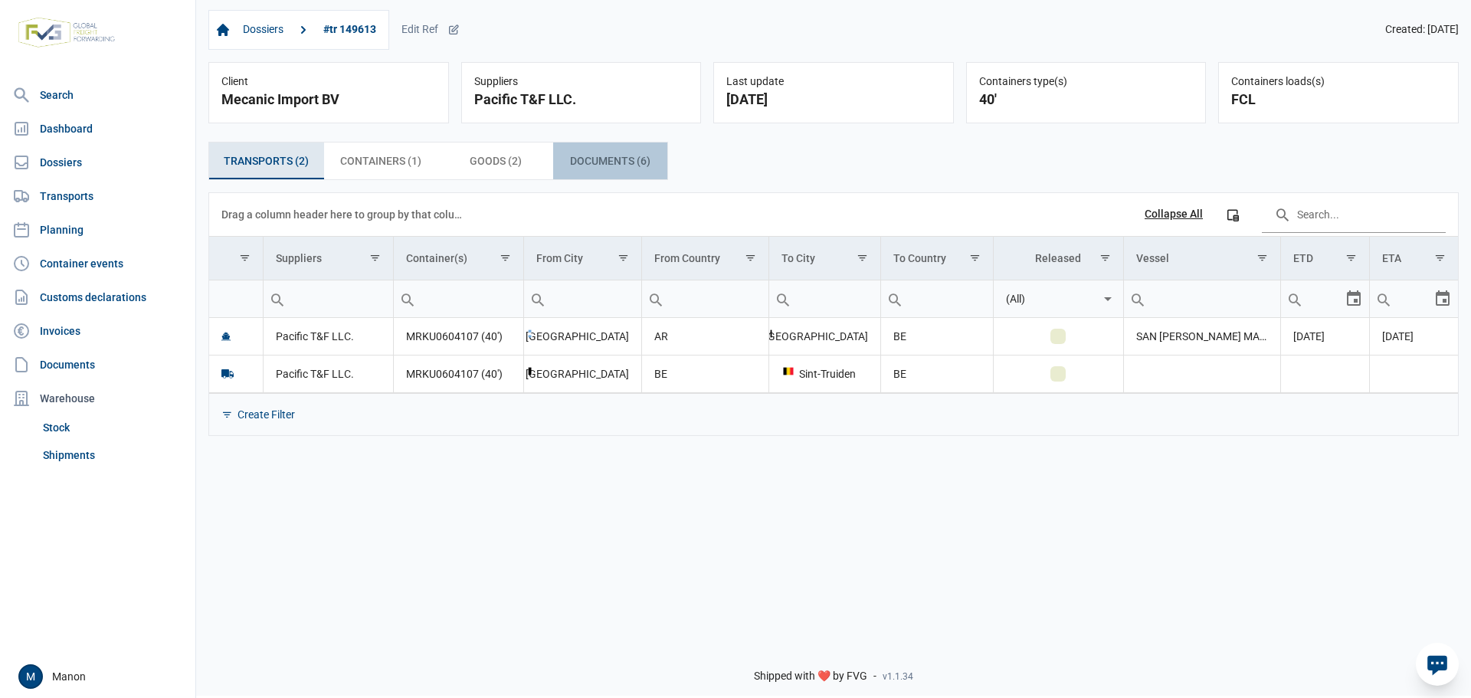
click at [588, 158] on span "Documents (6) Documents (6)" at bounding box center [610, 161] width 80 height 18
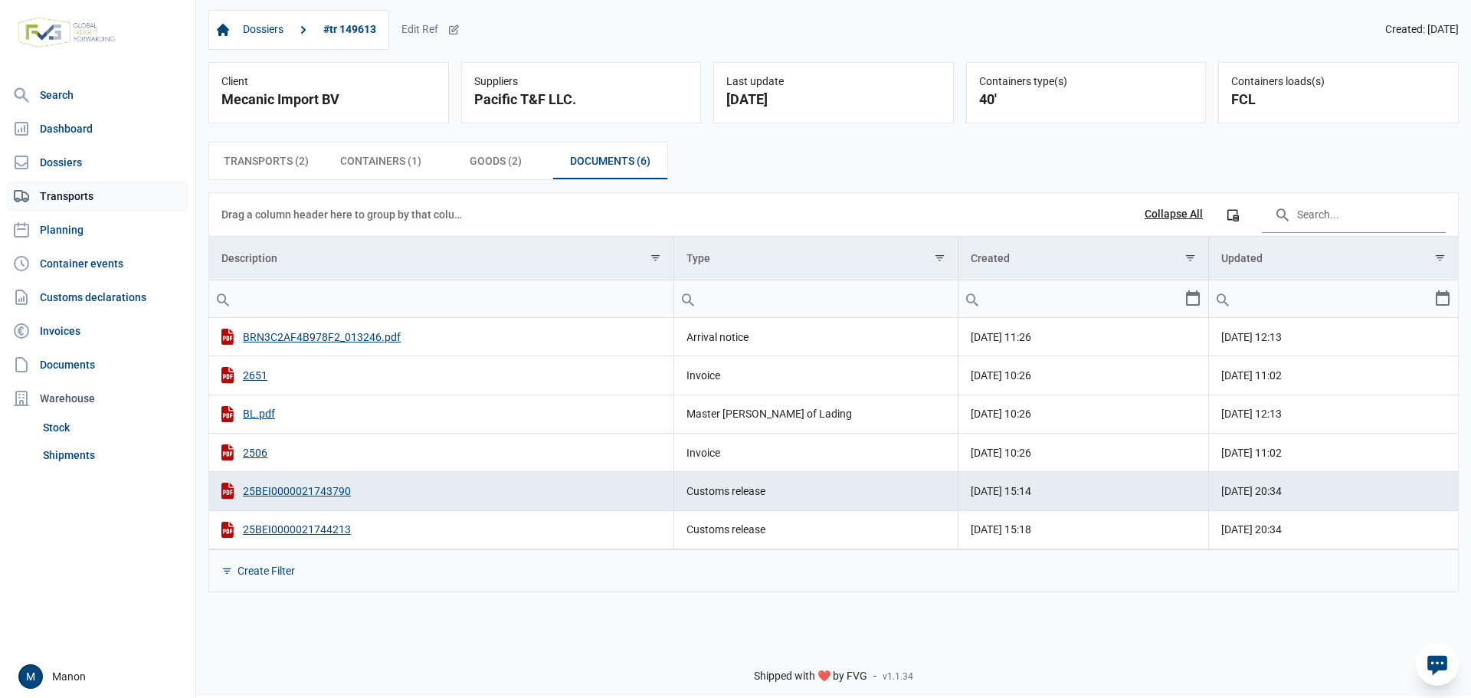
click at [55, 198] on link "Transports" at bounding box center [97, 196] width 183 height 31
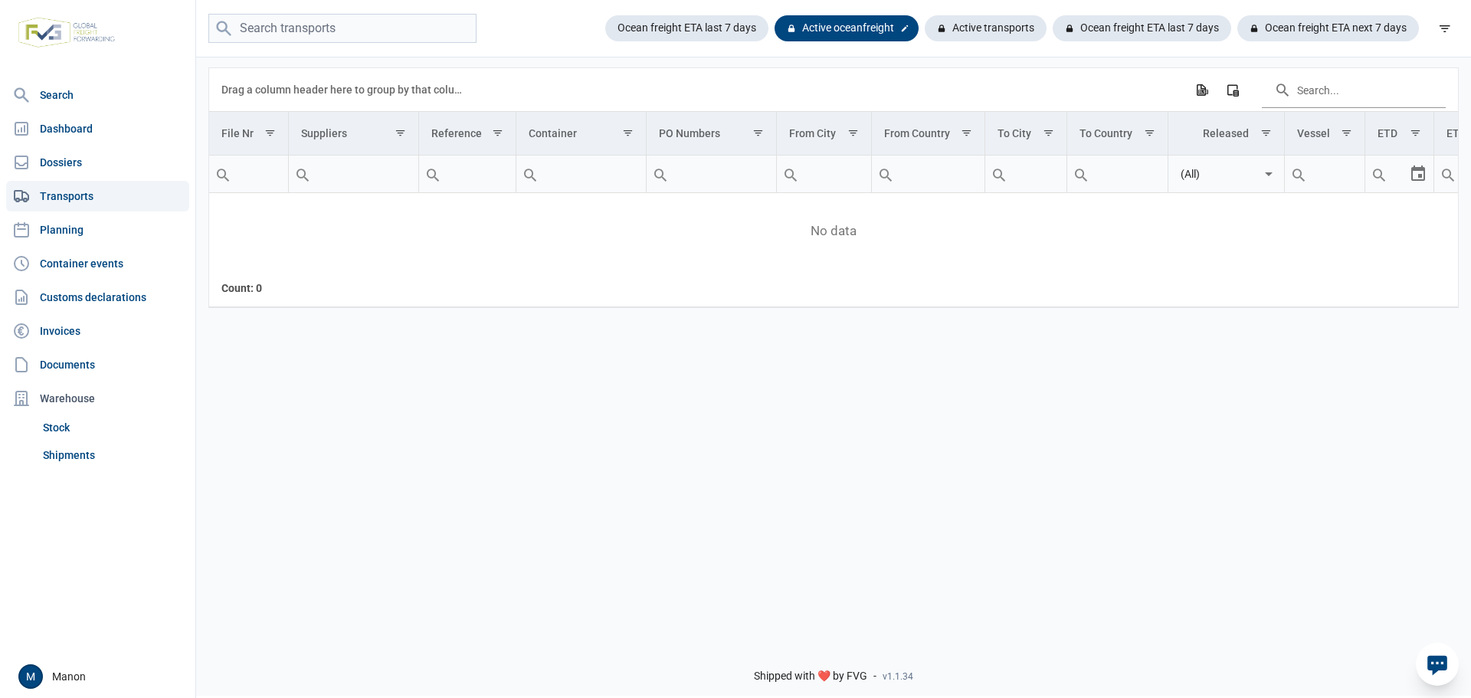
click at [903, 31] on icon at bounding box center [904, 28] width 9 height 9
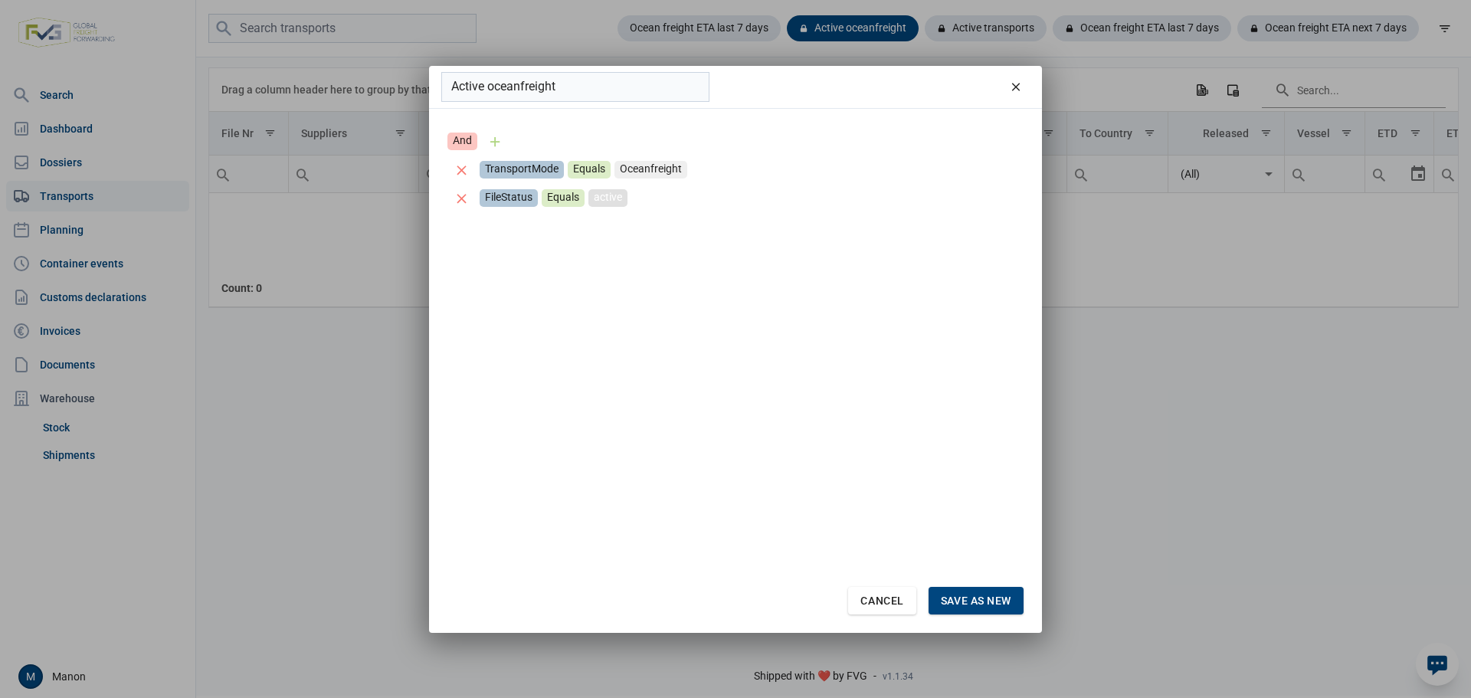
click at [601, 193] on div "active" at bounding box center [607, 198] width 39 height 18
type input "a"
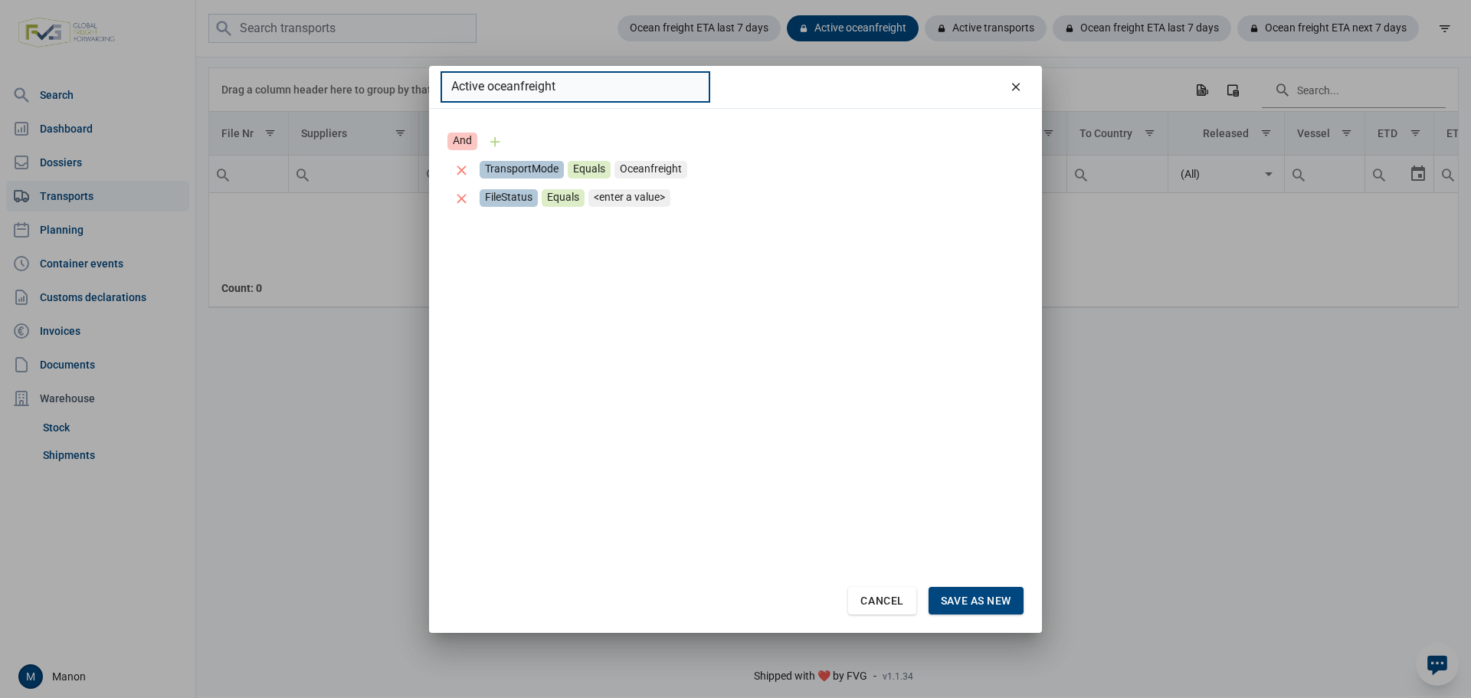
click at [635, 89] on input "Active oceanfreight" at bounding box center [575, 87] width 268 height 30
drag, startPoint x: 635, startPoint y: 89, endPoint x: 346, endPoint y: 75, distance: 289.2
click at [346, 75] on div "Active oceanfreight And TransportMode Equals Oceanfreight FileStatus Equals <en…" at bounding box center [735, 349] width 1471 height 698
type input "A"
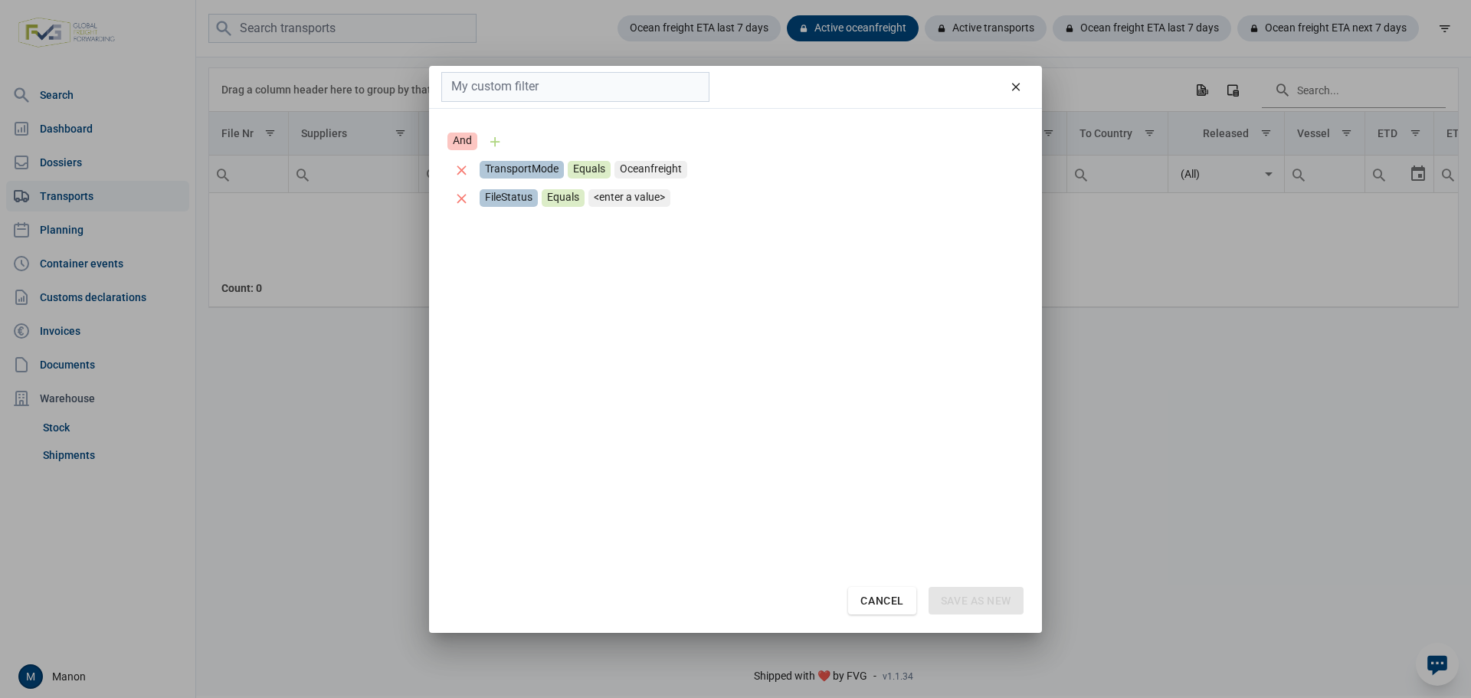
click at [828, 195] on div "FileStatus Equals <enter a value>" at bounding box center [735, 198] width 576 height 28
click at [857, 597] on div "Cancel" at bounding box center [881, 601] width 67 height 28
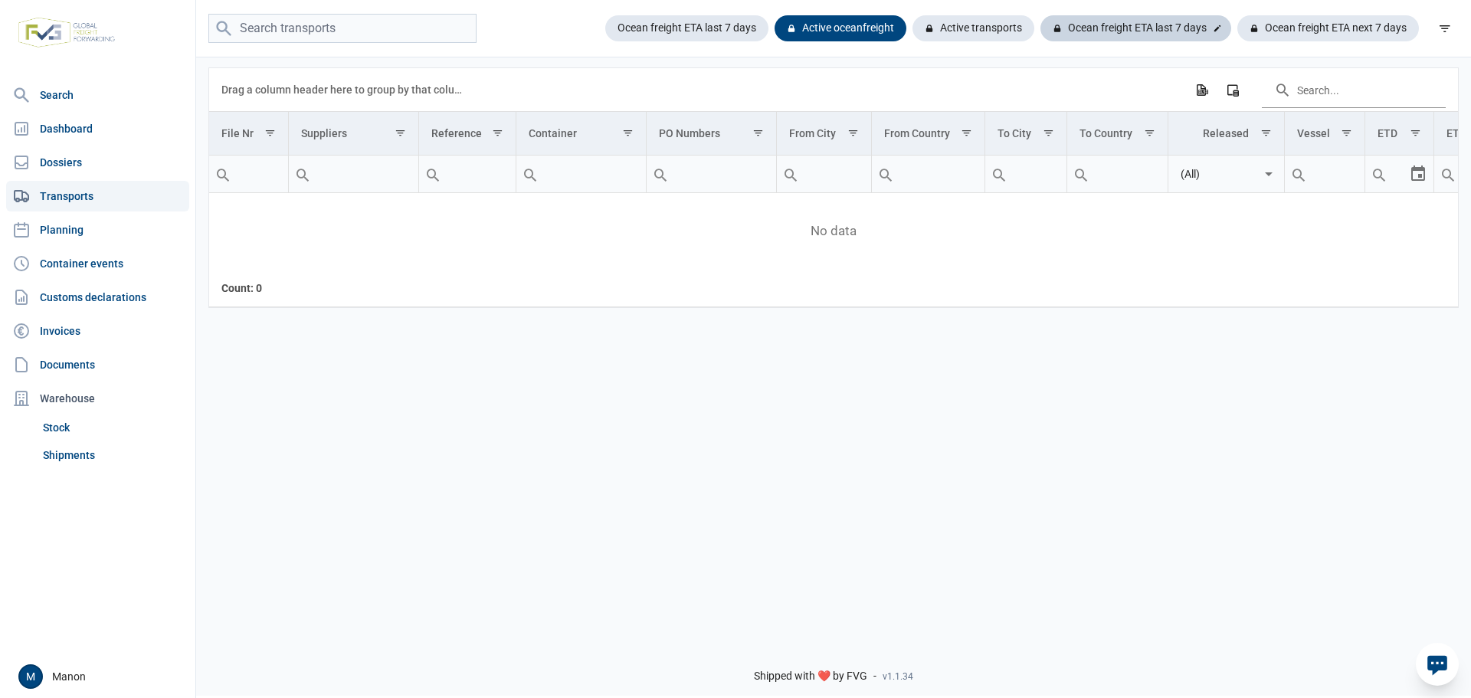
click at [1237, 21] on div "Ocean freight ETA last 7 days" at bounding box center [1328, 28] width 182 height 26
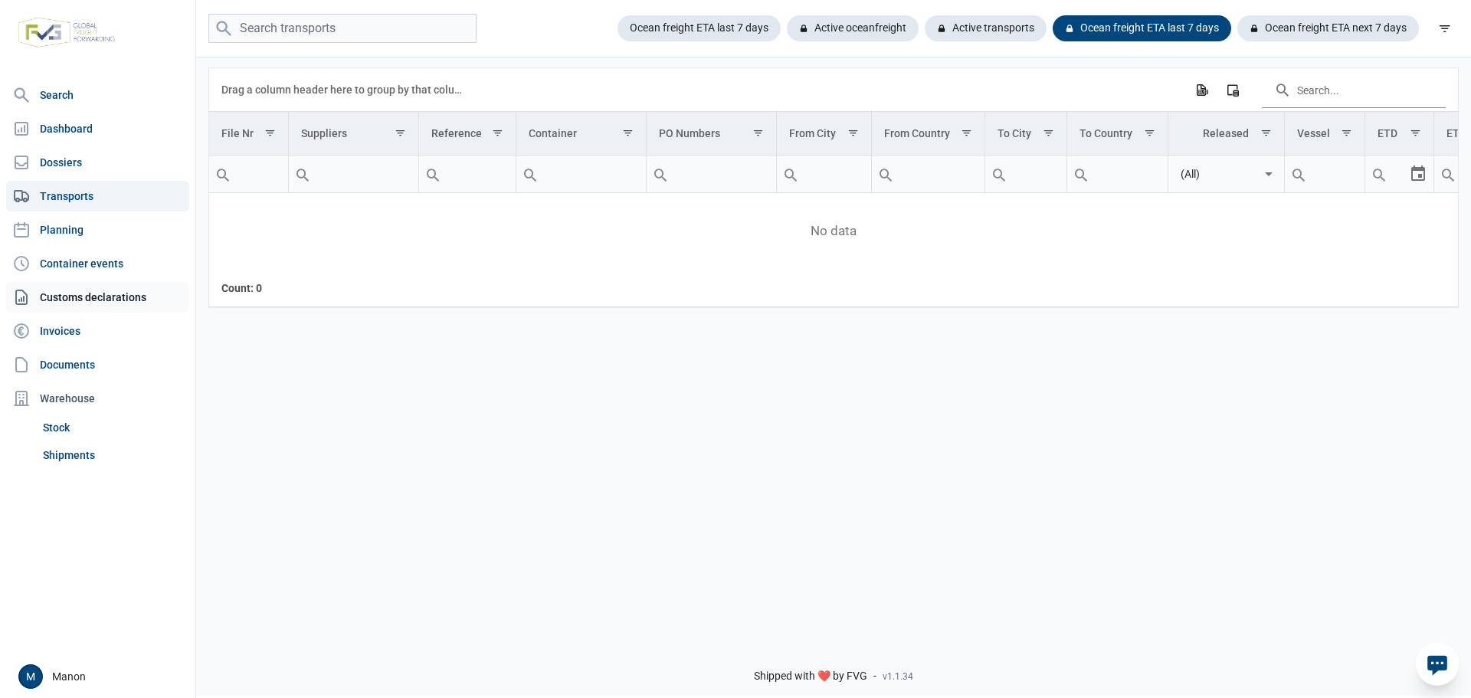
click at [88, 295] on link "Customs declarations" at bounding box center [97, 297] width 183 height 31
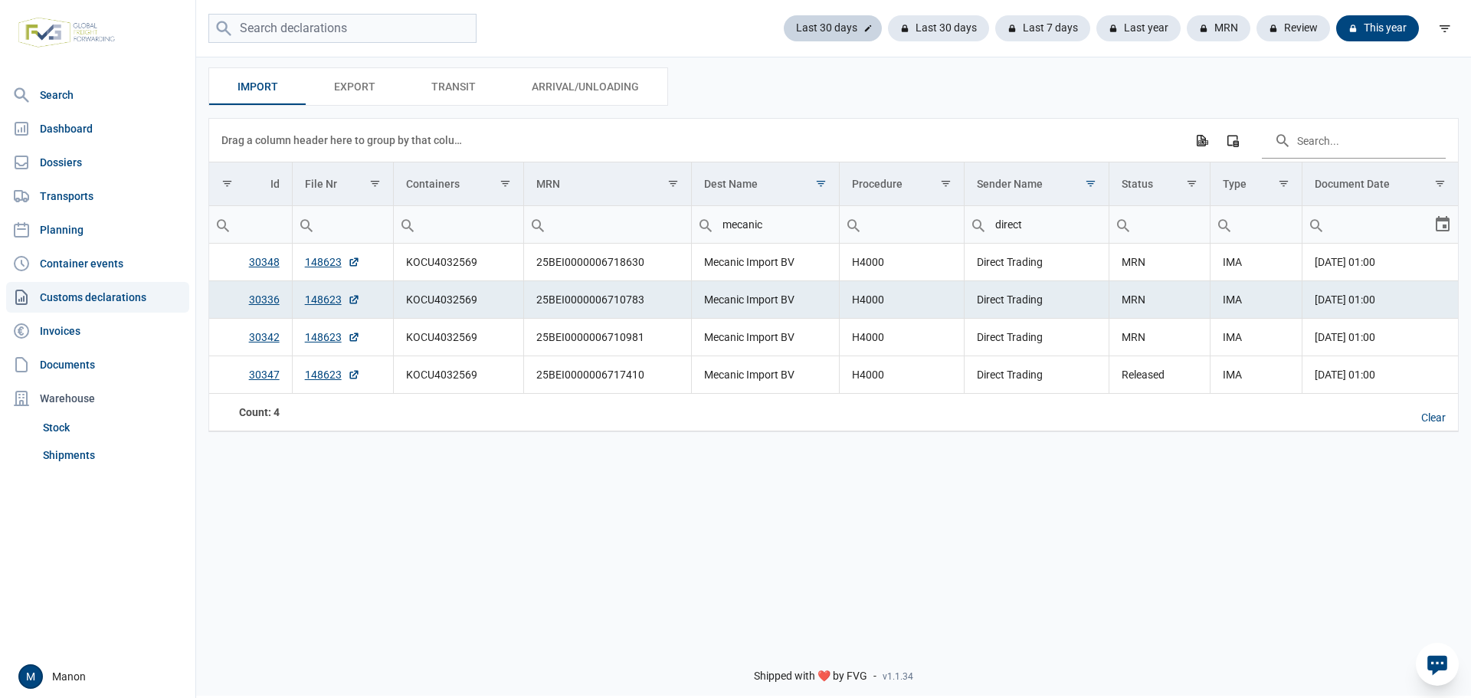
click at [888, 25] on div "Last 30 days" at bounding box center [938, 28] width 101 height 26
click at [995, 34] on div "Last 30 days" at bounding box center [1042, 28] width 95 height 26
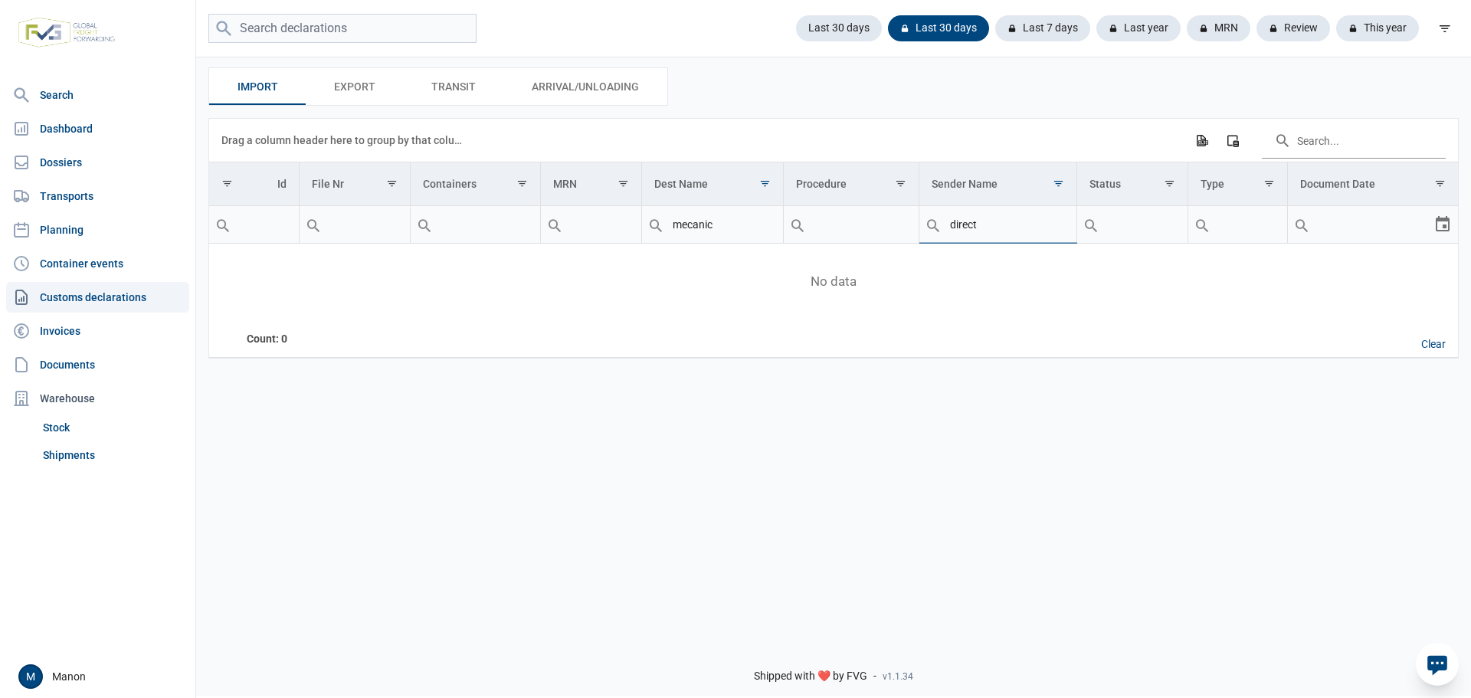
drag, startPoint x: 995, startPoint y: 220, endPoint x: 924, endPoint y: 234, distance: 71.8
click at [924, 234] on div "direct" at bounding box center [997, 224] width 157 height 37
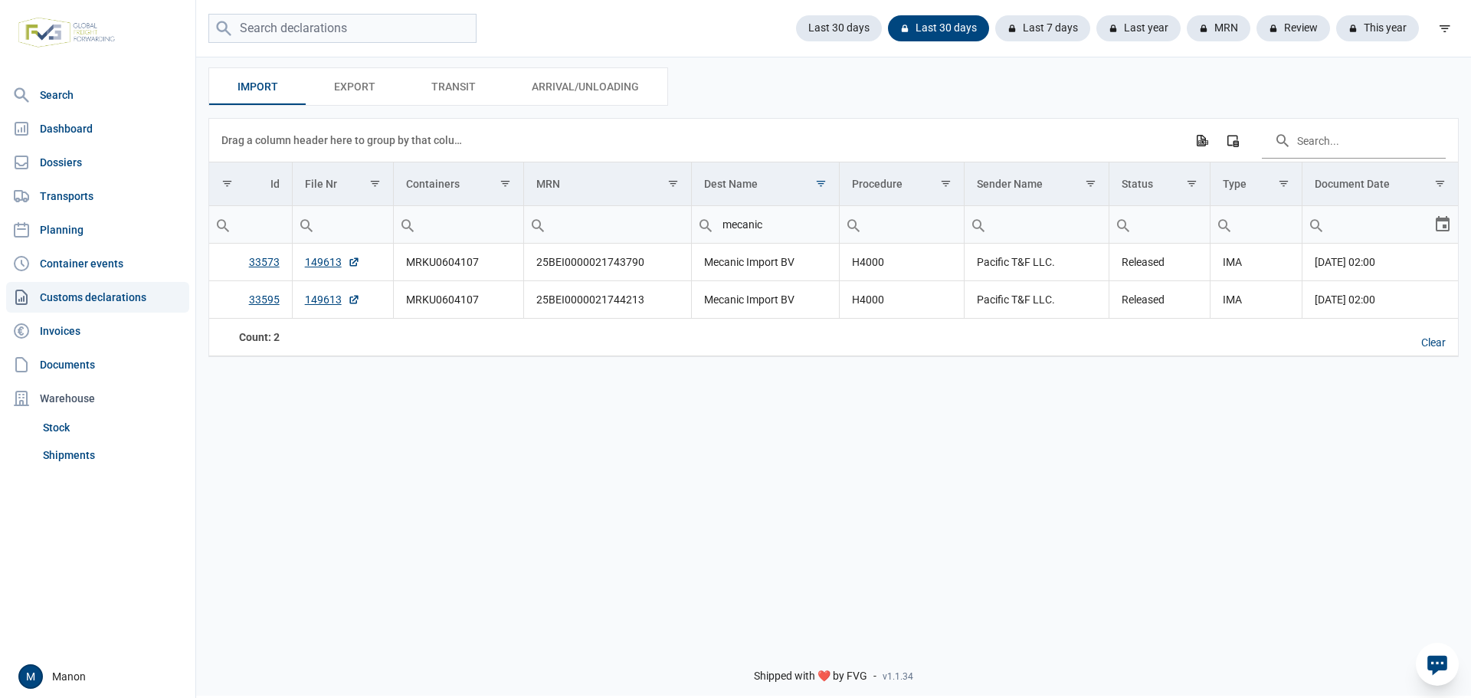
click at [595, 496] on div "Import Import Export Export Transit Transit Arrival/Unloading Arrival/Unloading…" at bounding box center [833, 342] width 1275 height 575
click at [61, 320] on link "Invoices" at bounding box center [97, 331] width 183 height 31
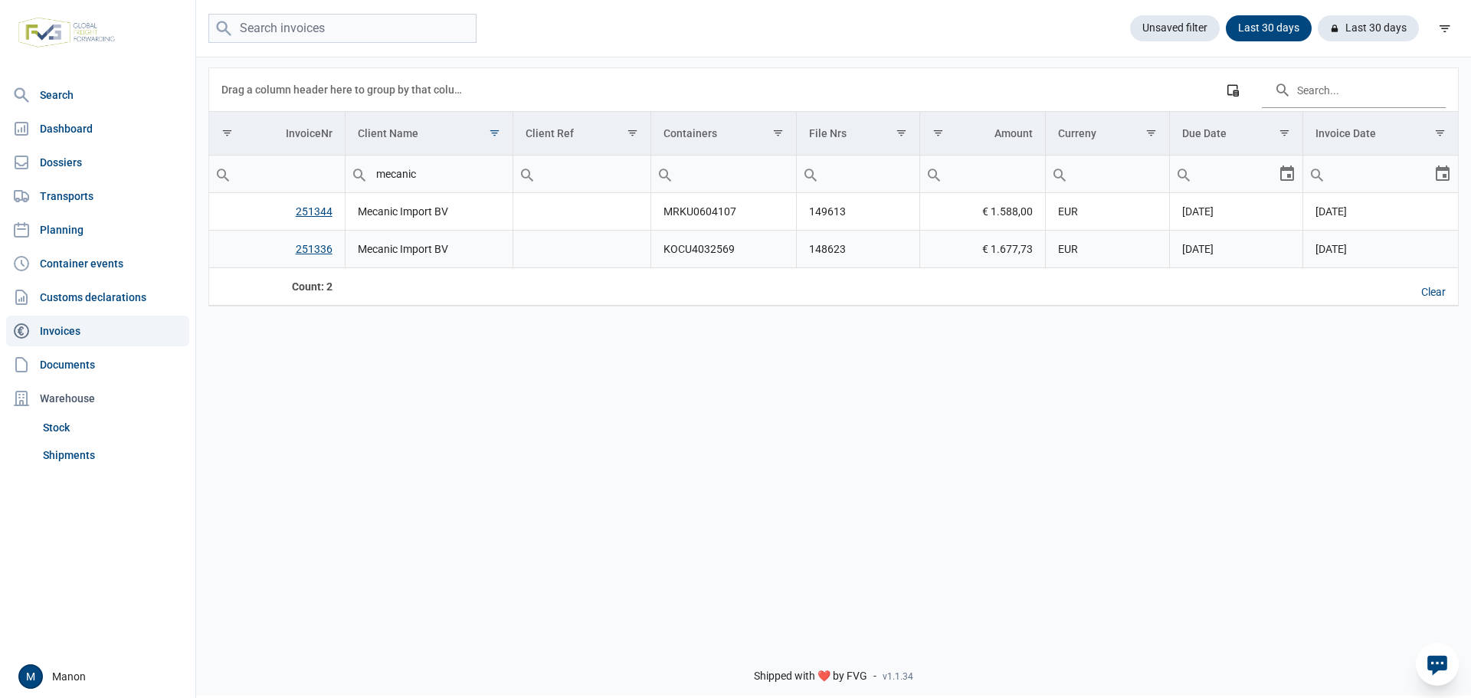
click at [309, 255] on link "251336" at bounding box center [314, 249] width 37 height 12
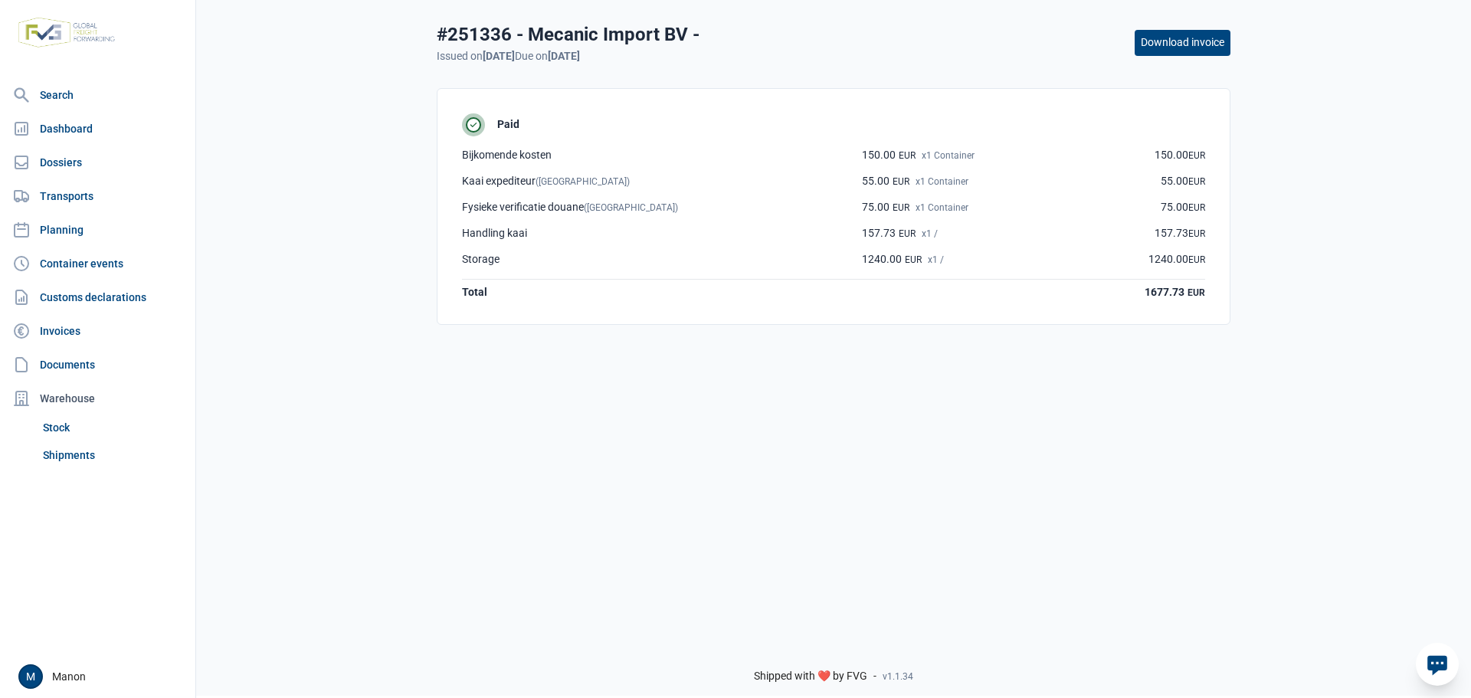
click at [1176, 51] on button "Download invoice" at bounding box center [1183, 43] width 96 height 26
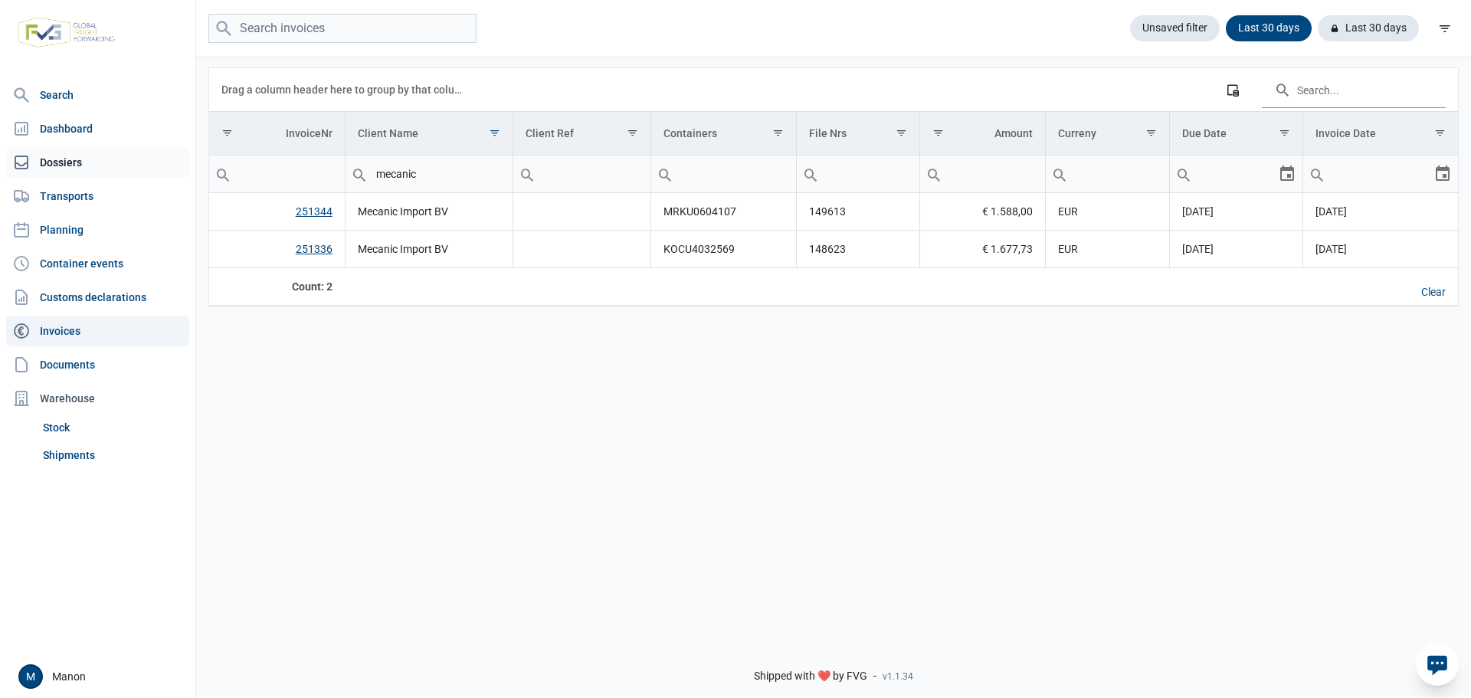
click at [77, 156] on link "Dossiers" at bounding box center [97, 162] width 183 height 31
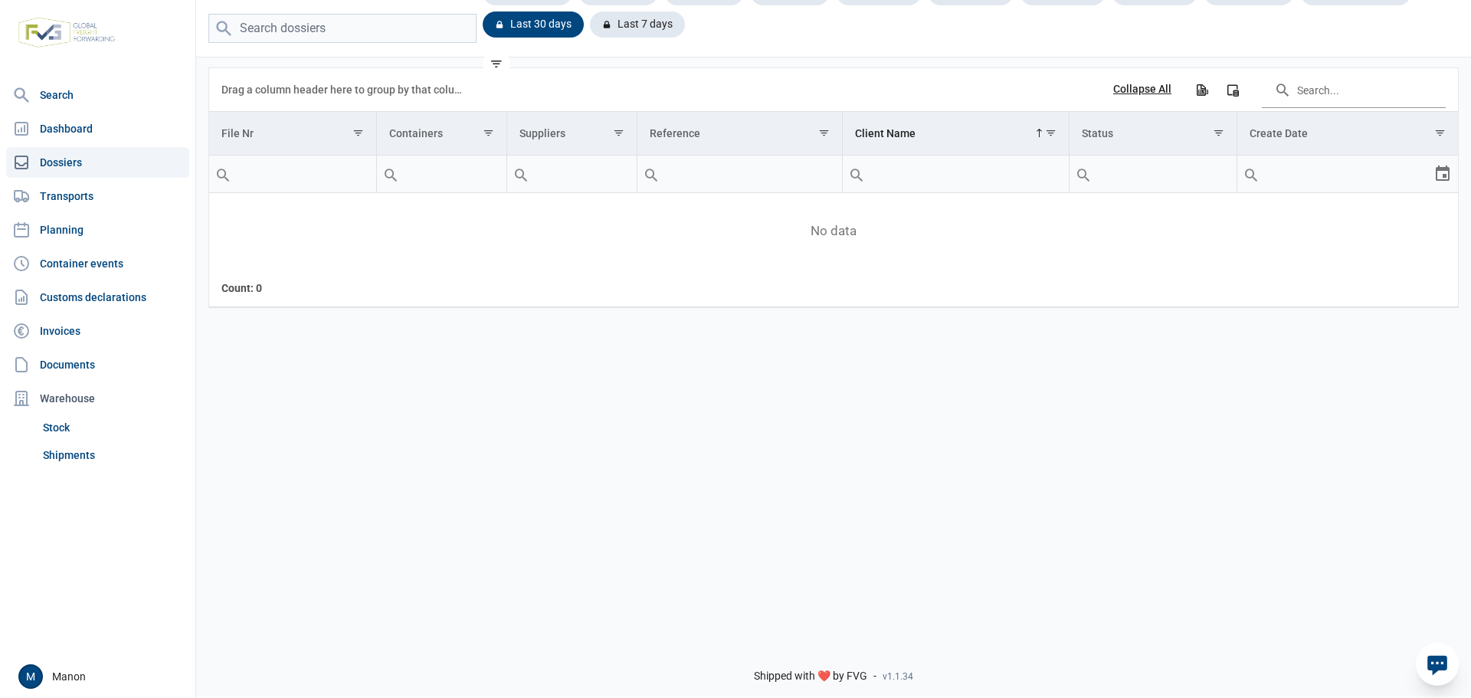
click at [1136, 90] on div "Collapse All" at bounding box center [1142, 90] width 58 height 14
click at [1136, 90] on div "Expand All" at bounding box center [1145, 90] width 51 height 14
click at [87, 301] on link "Customs declarations" at bounding box center [97, 297] width 183 height 31
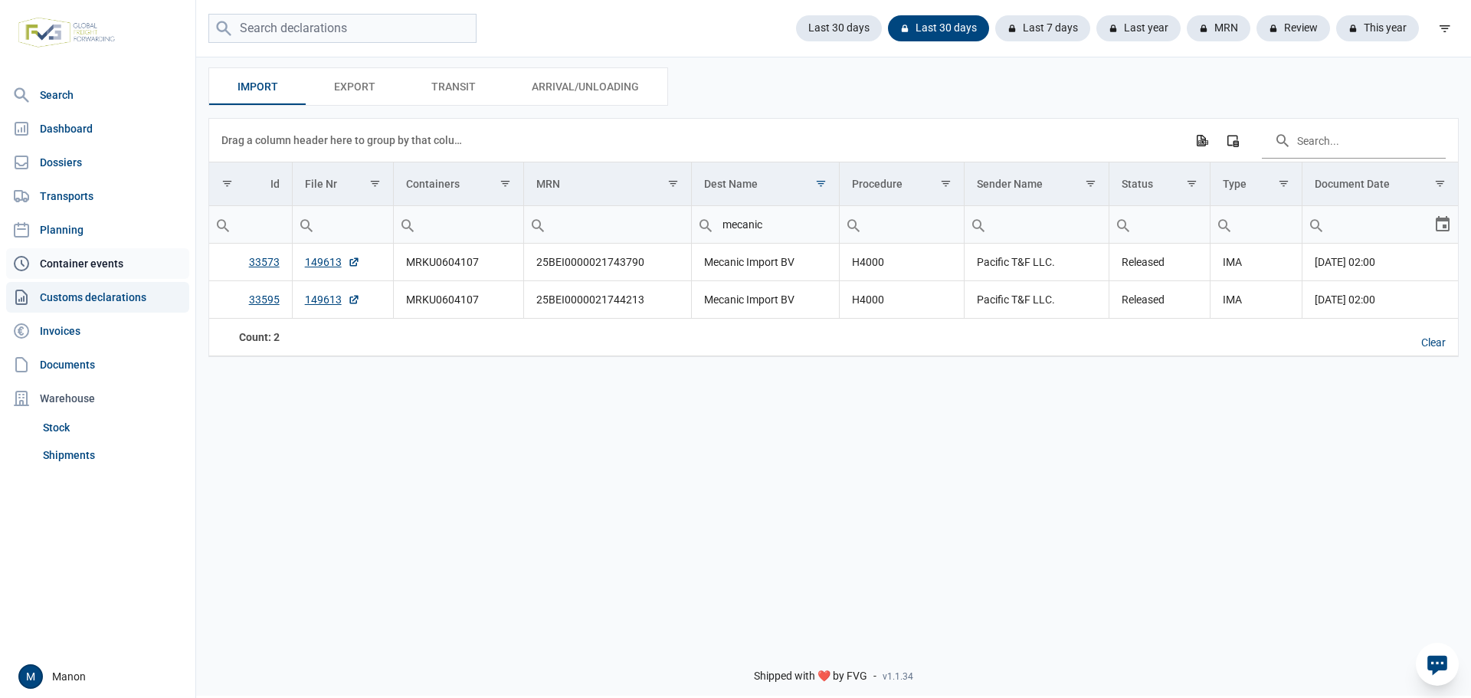
click at [90, 267] on link "Container events" at bounding box center [97, 263] width 183 height 31
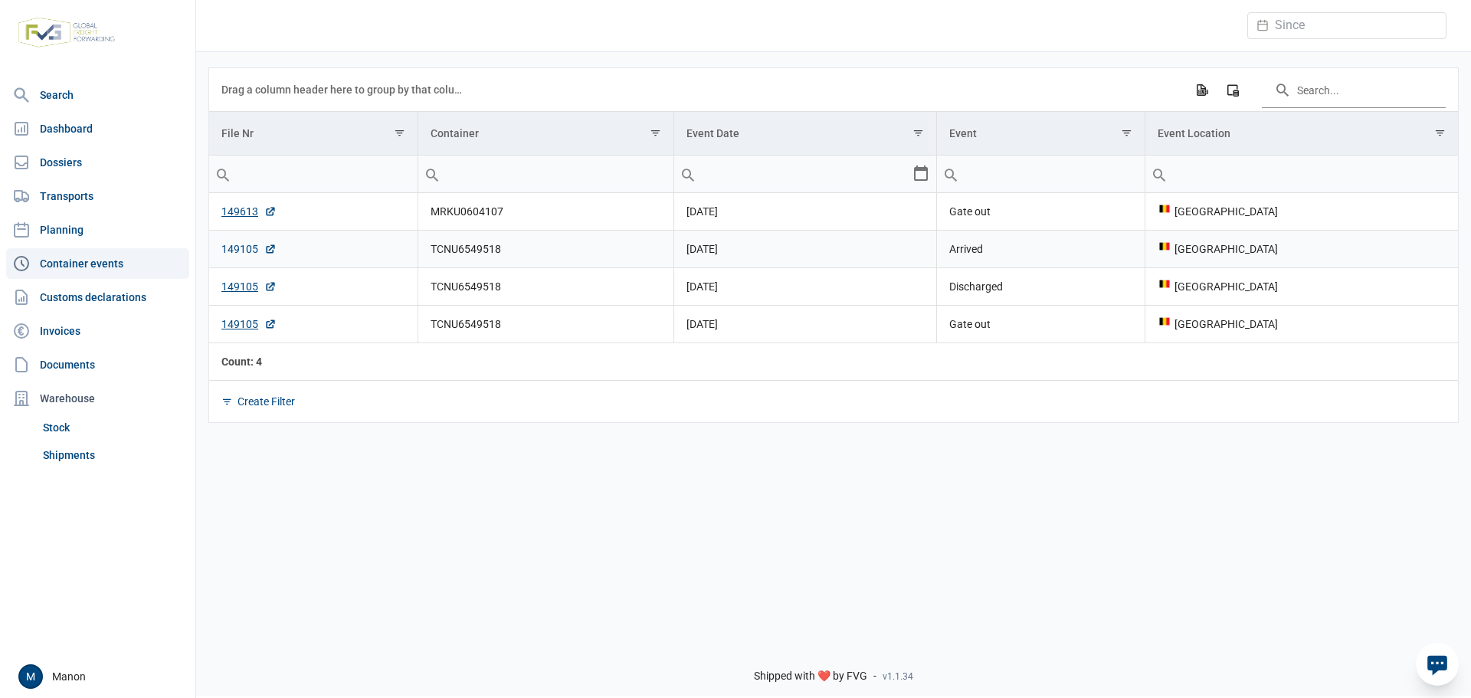
click at [247, 248] on link "149105" at bounding box center [248, 248] width 55 height 15
click at [242, 212] on link "149613" at bounding box center [248, 211] width 55 height 15
click at [242, 327] on link "149105" at bounding box center [248, 323] width 55 height 15
click at [272, 404] on div "Create Filter" at bounding box center [266, 402] width 57 height 14
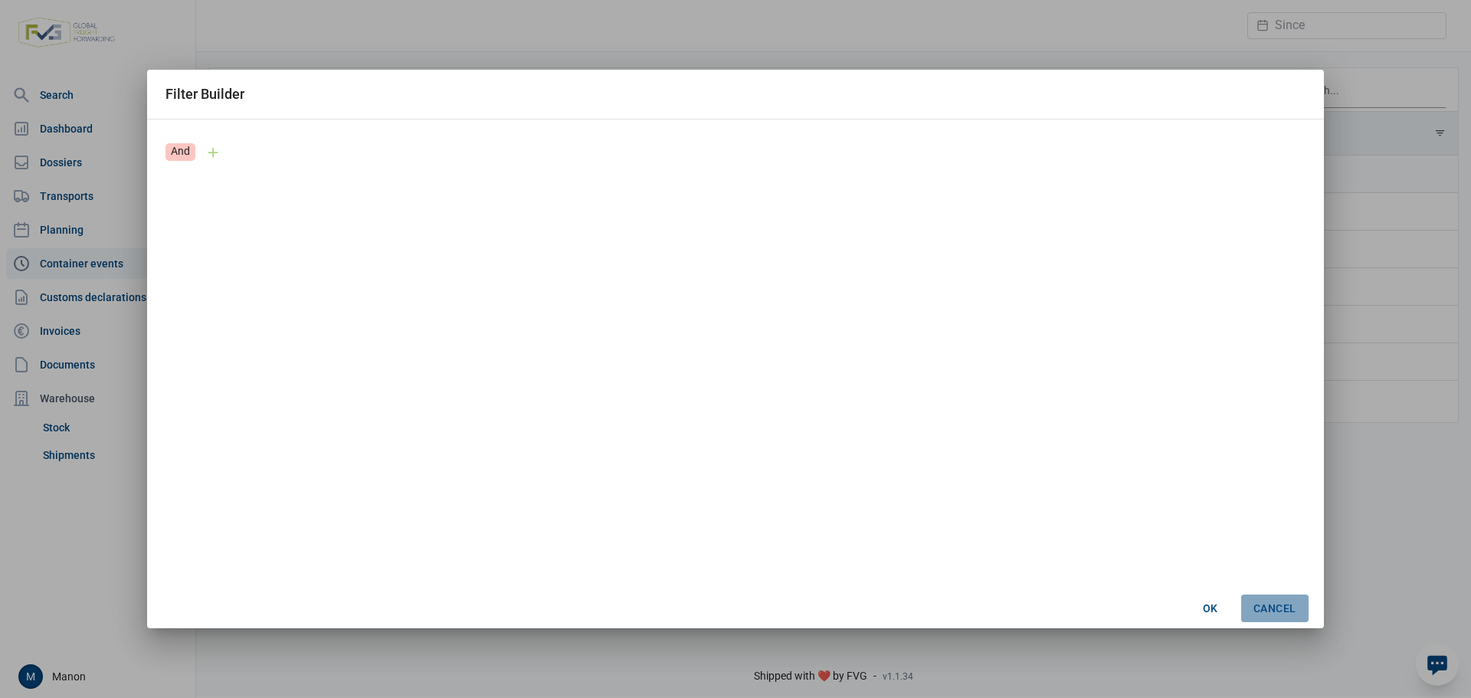
click at [1254, 609] on span "Cancel" at bounding box center [1275, 608] width 43 height 12
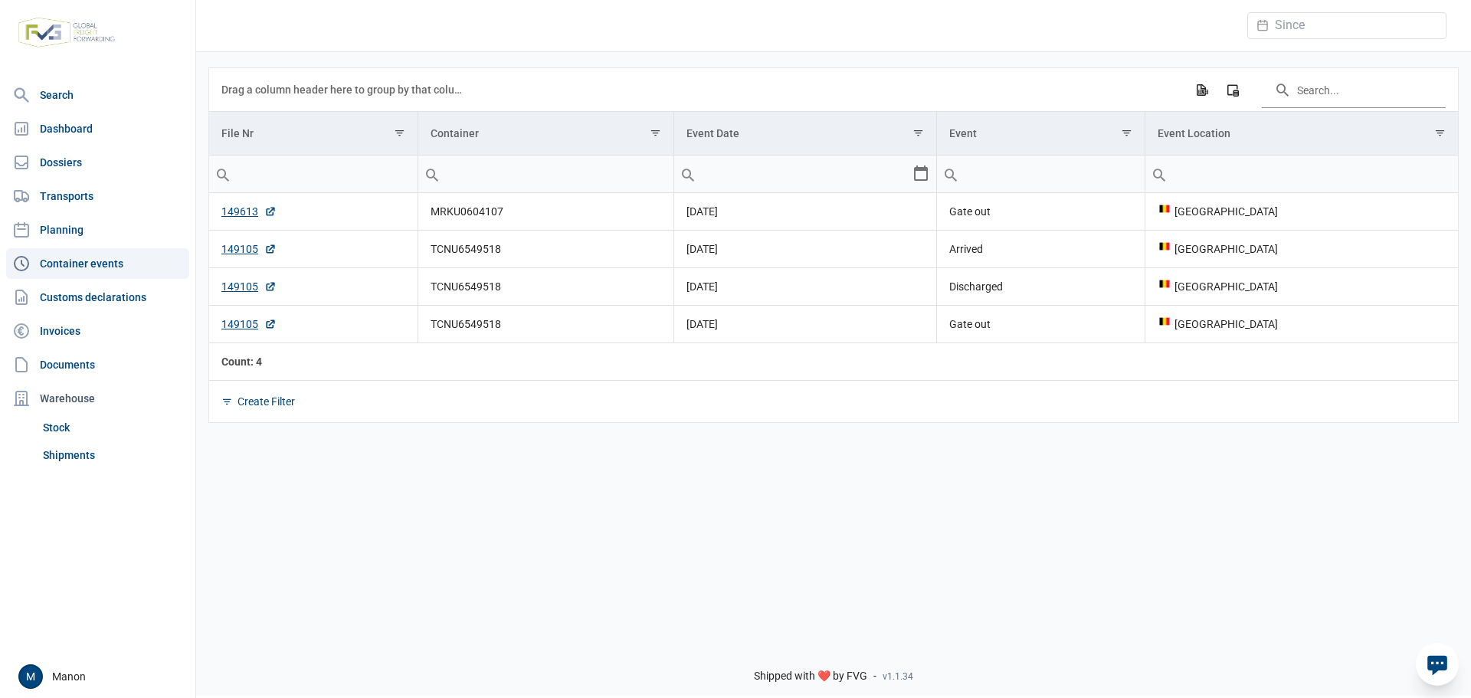
click at [83, 281] on nav "Search Dashboard Dossiers Transports Planning Container events Customs declarat…" at bounding box center [97, 367] width 195 height 575
click at [80, 228] on link "Planning" at bounding box center [97, 230] width 183 height 31
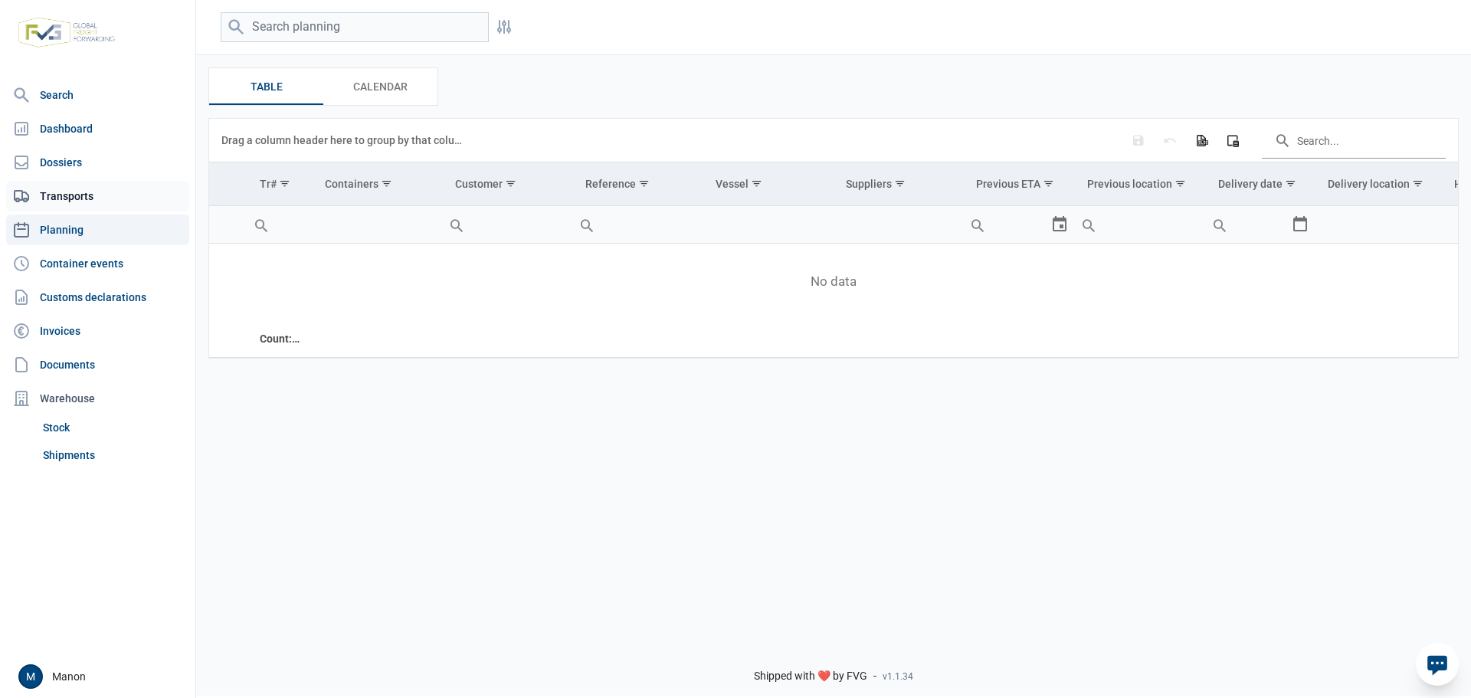
click at [84, 202] on link "Transports" at bounding box center [97, 196] width 183 height 31
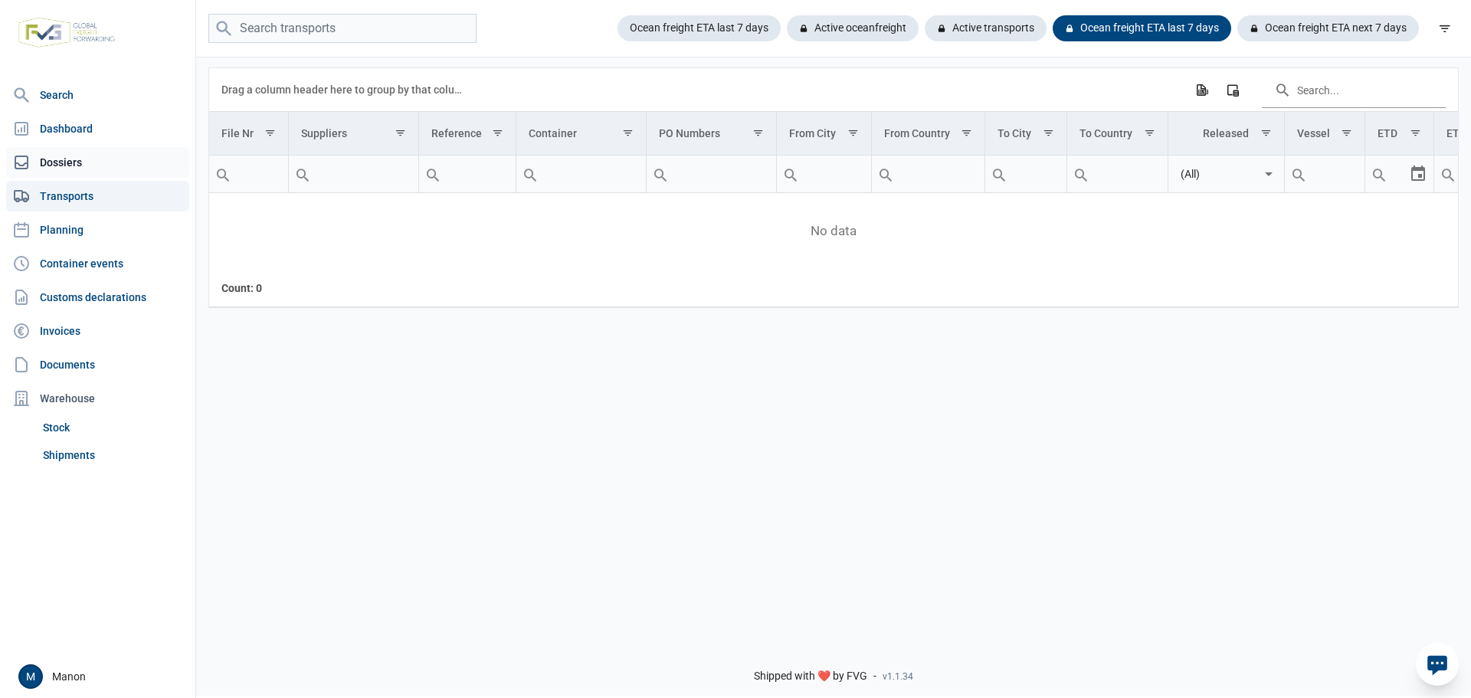
click at [32, 164] on link "Dossiers" at bounding box center [97, 162] width 183 height 31
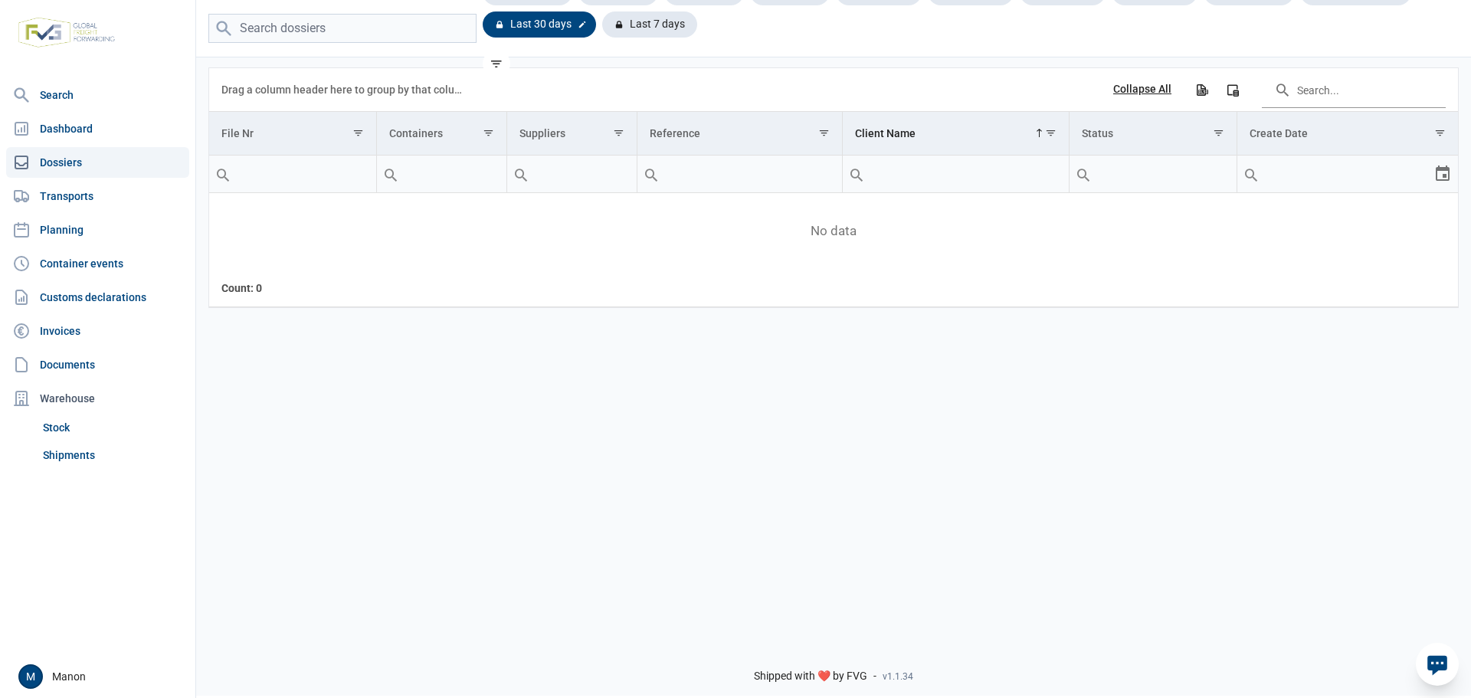
click at [558, 30] on div "Last 30 days" at bounding box center [539, 24] width 113 height 26
click at [585, 29] on div at bounding box center [582, 24] width 15 height 15
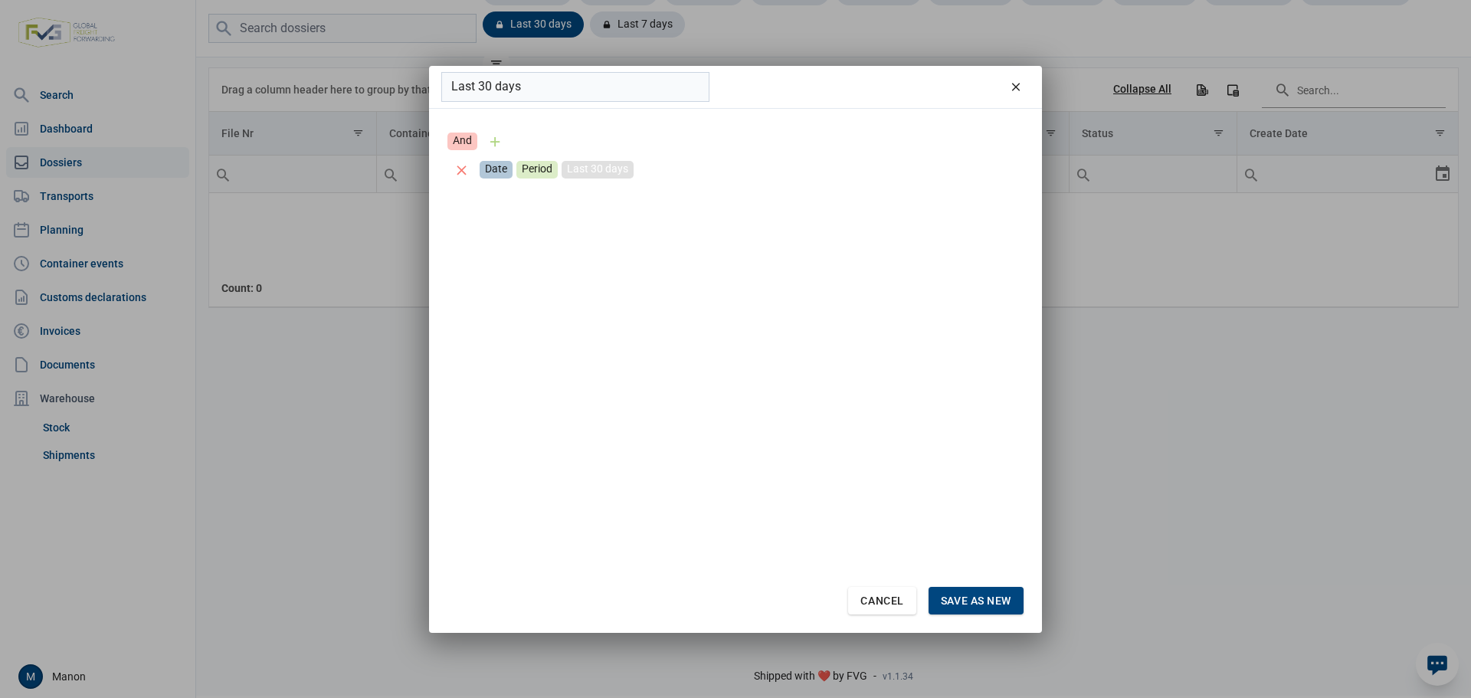
click at [581, 175] on div "Last 30 days" at bounding box center [598, 170] width 72 height 18
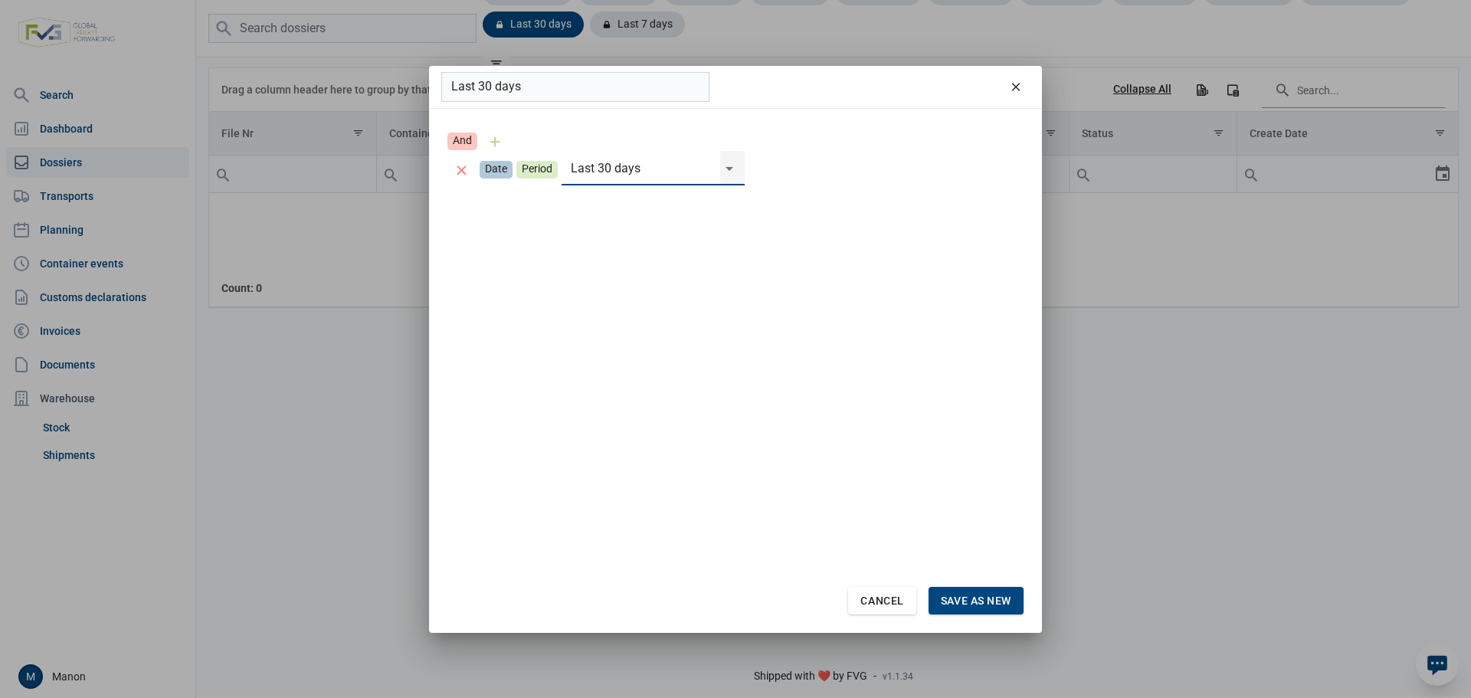
click at [726, 166] on div "Select" at bounding box center [735, 168] width 18 height 34
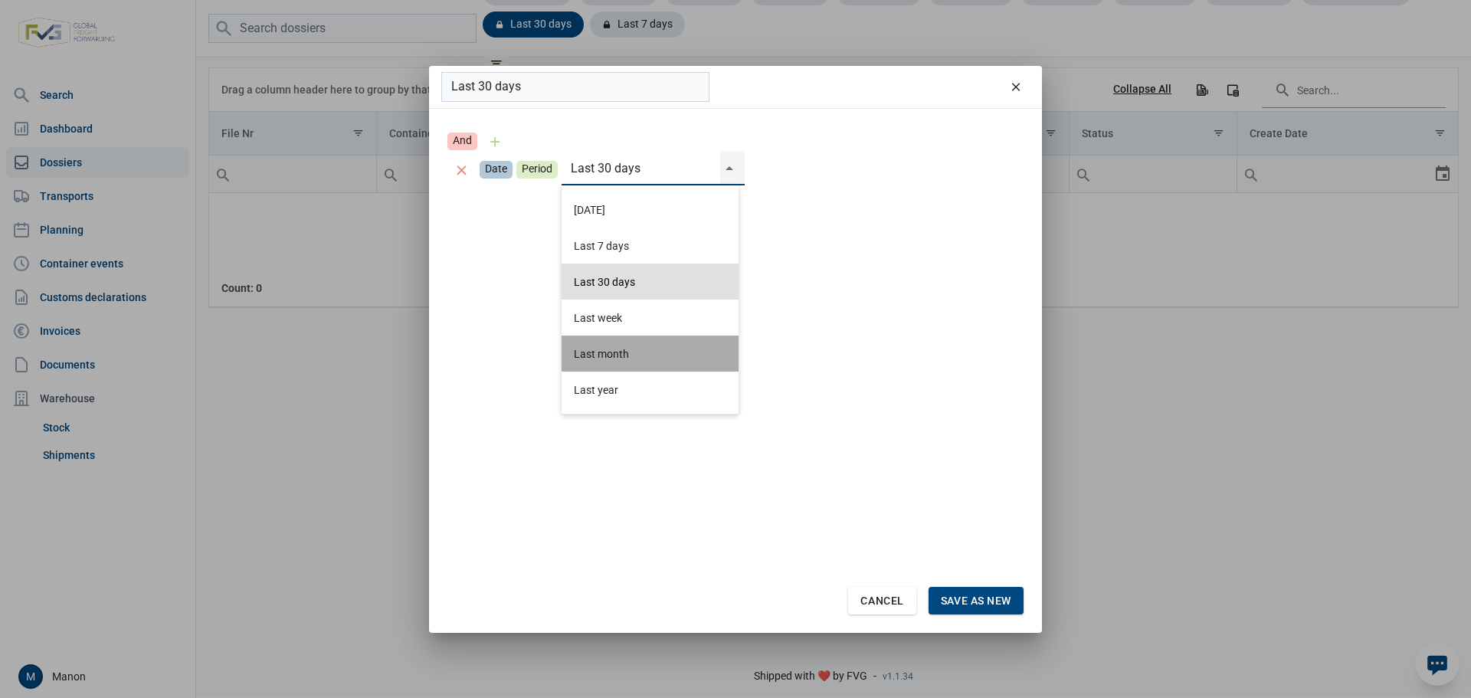
click at [631, 342] on div "Last month" at bounding box center [650, 354] width 177 height 36
type input "Last month"
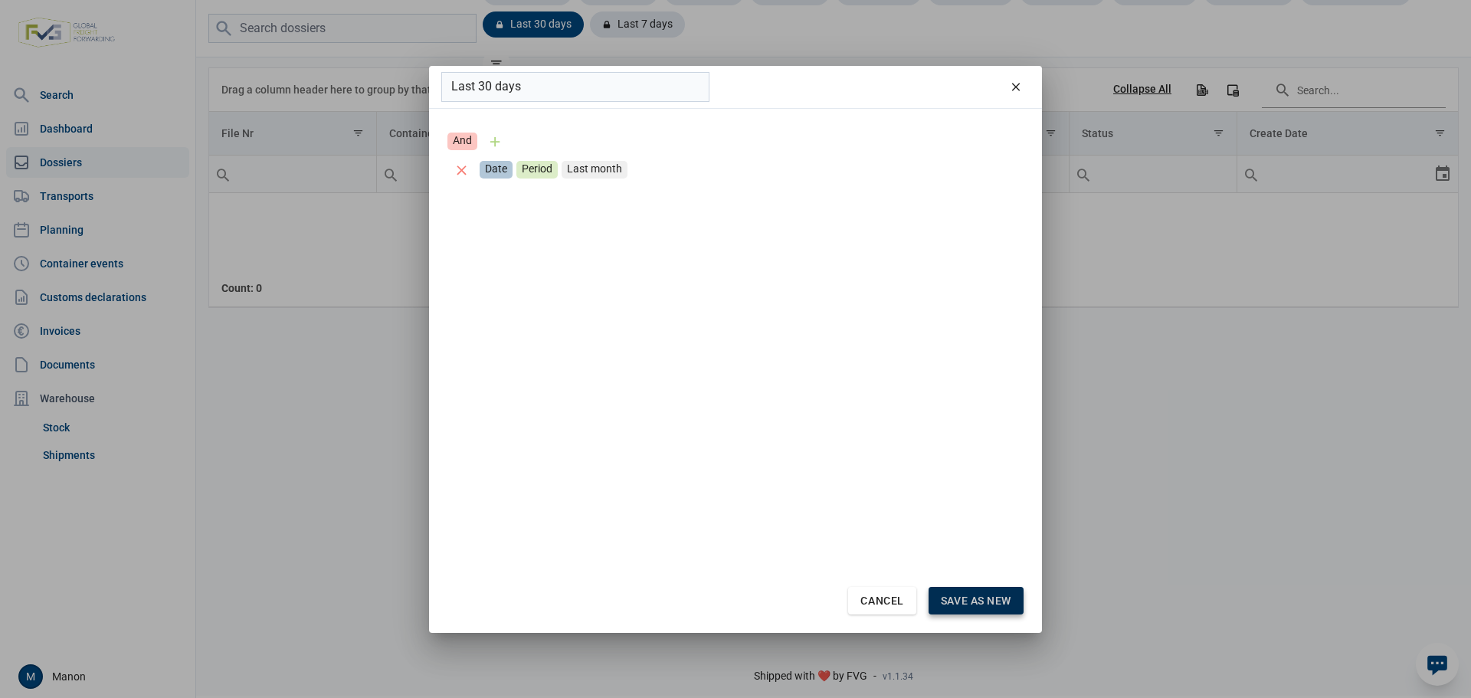
click at [1008, 608] on div "Save as new" at bounding box center [976, 601] width 95 height 28
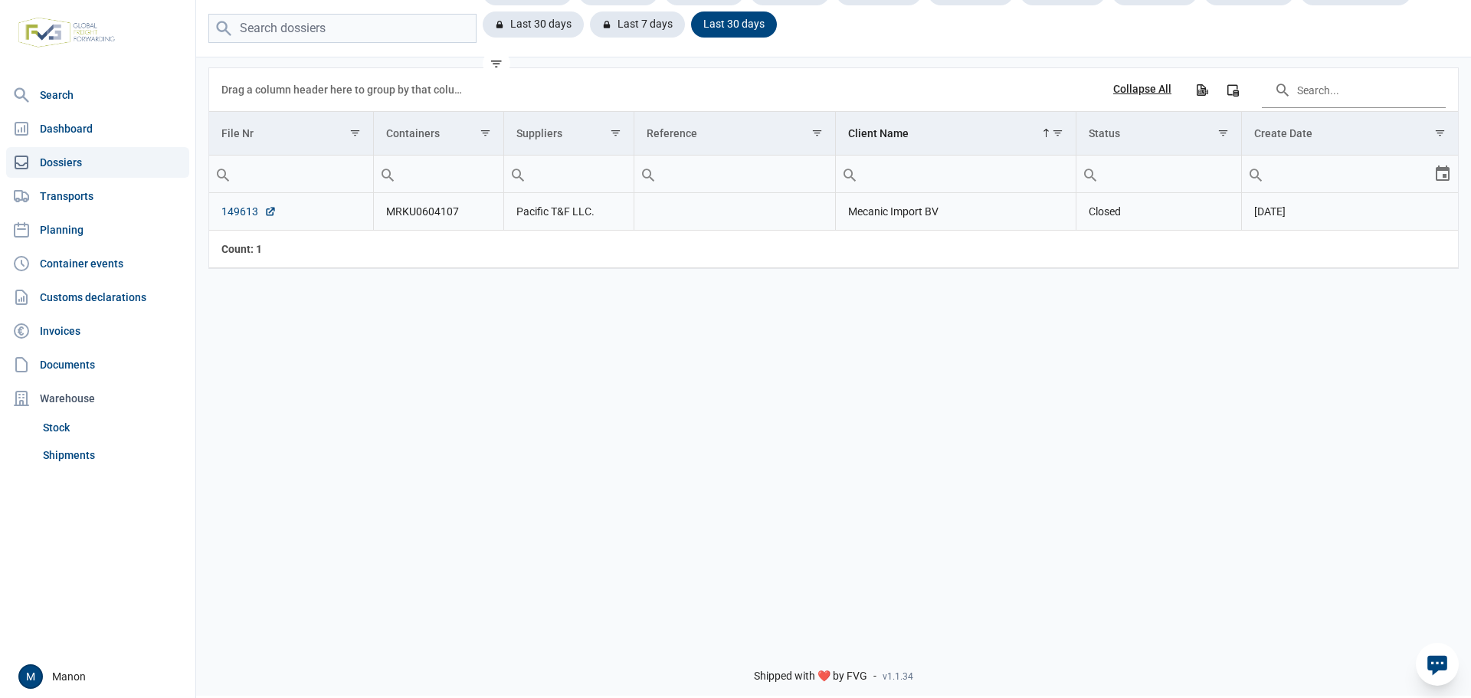
click at [228, 211] on link "149613" at bounding box center [248, 211] width 55 height 15
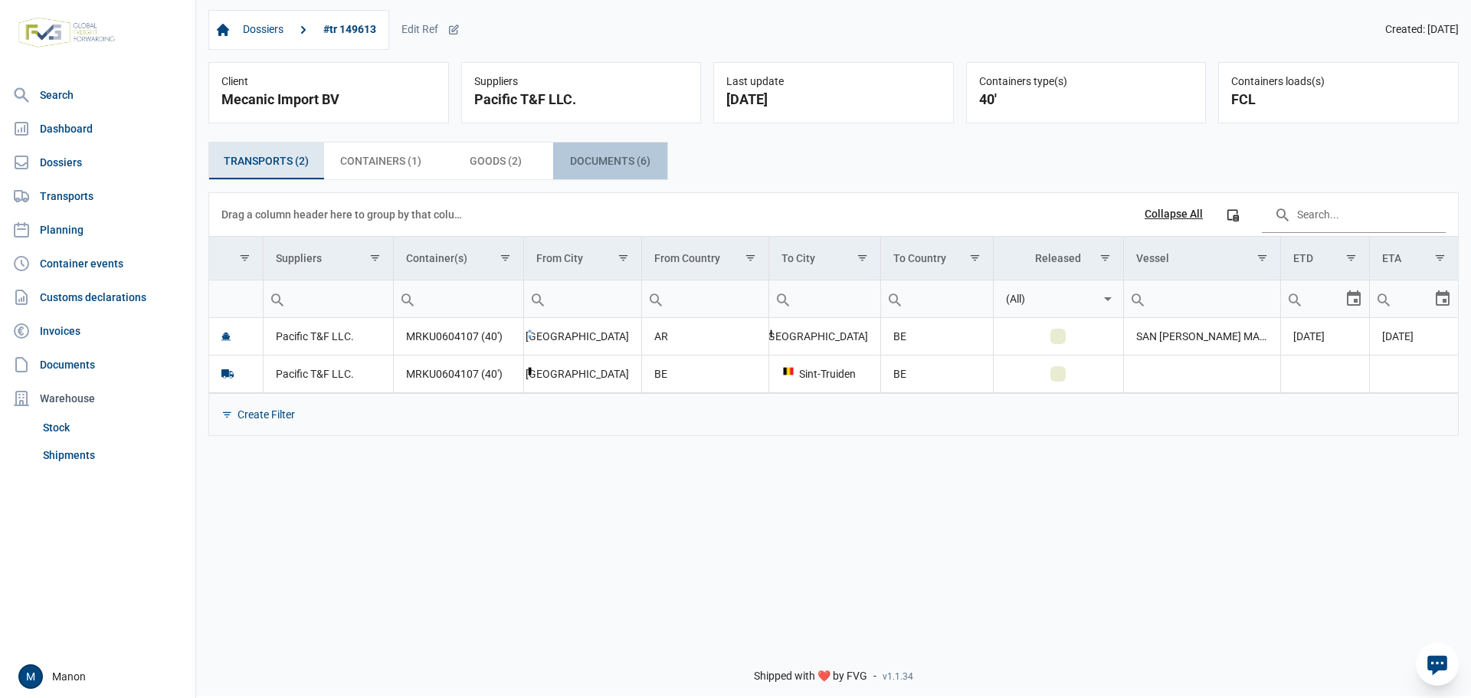
click at [558, 162] on div "Documents (6) Documents (6)" at bounding box center [610, 161] width 115 height 37
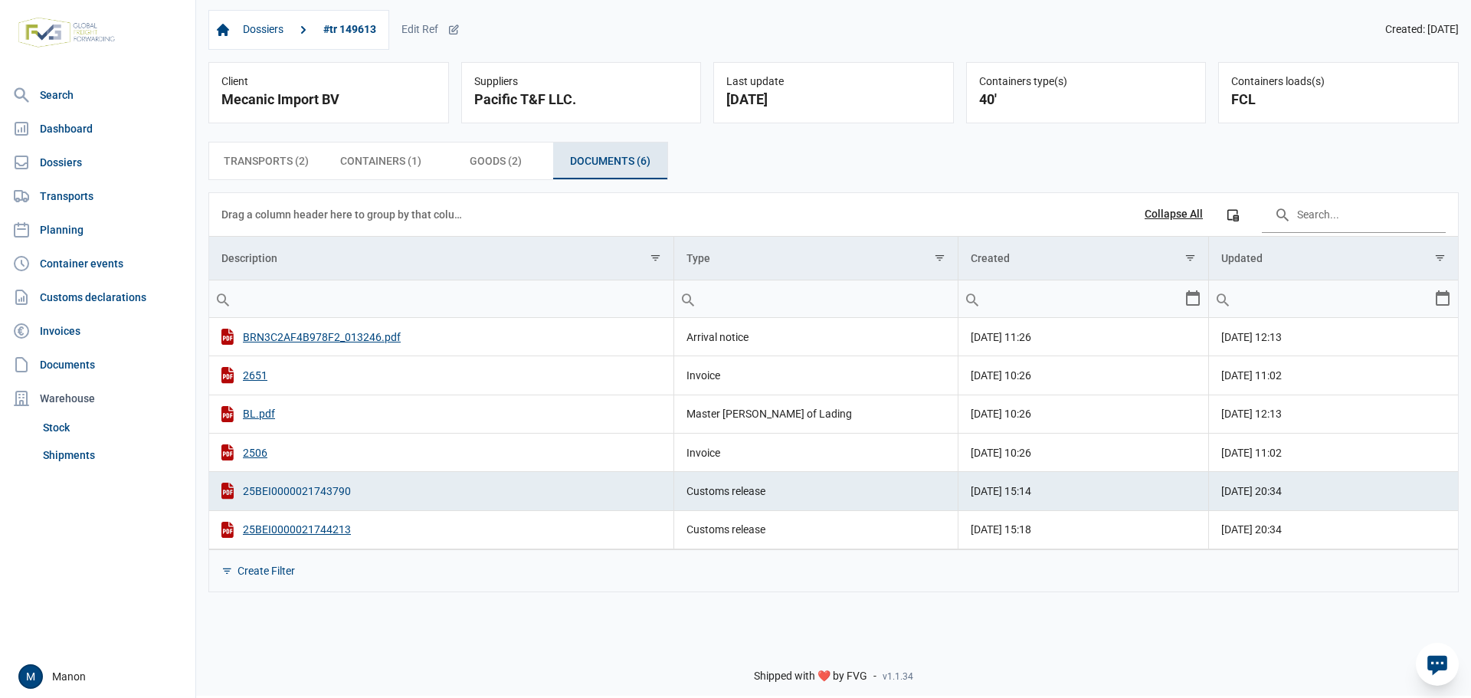
click at [327, 496] on div "25BEI0000021743790" at bounding box center [441, 491] width 440 height 16
click at [274, 528] on div "25BEI0000021744213" at bounding box center [441, 530] width 440 height 16
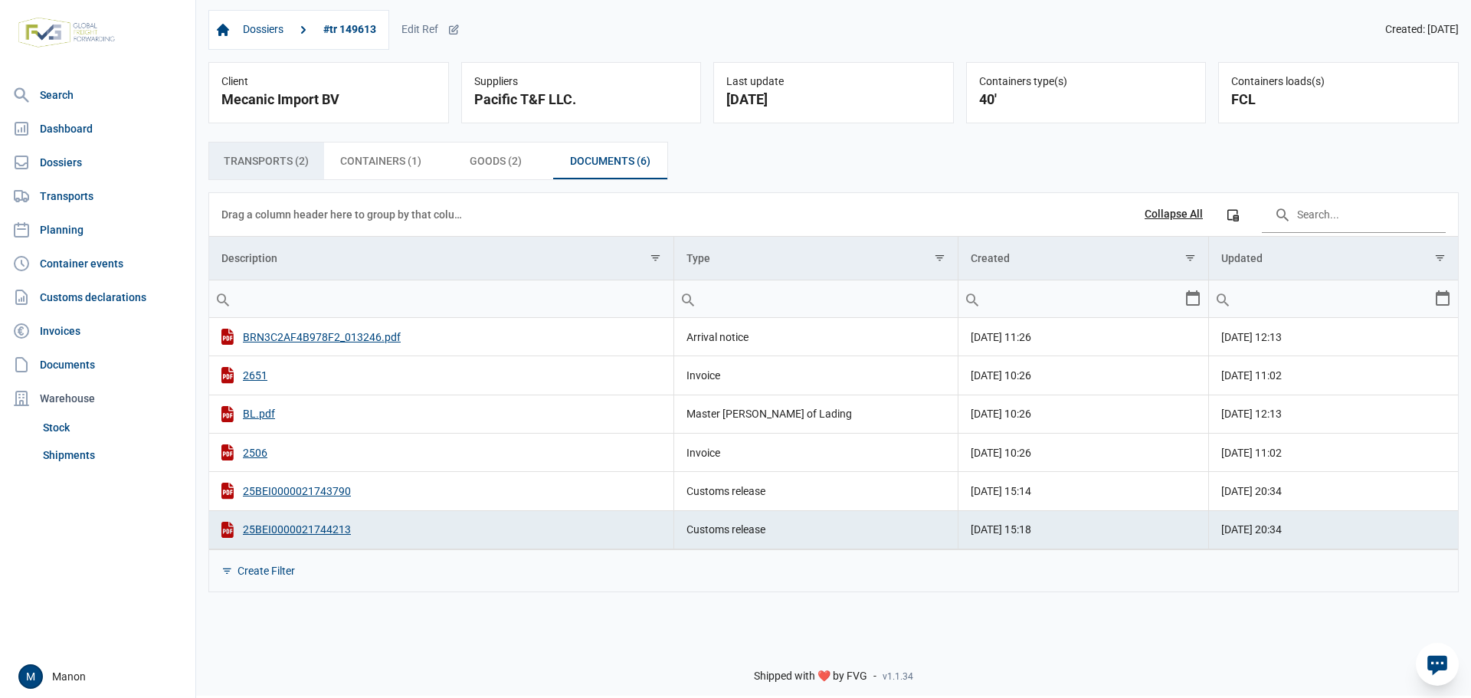
click at [270, 174] on div "Transports (2) Transports (2)" at bounding box center [266, 161] width 115 height 37
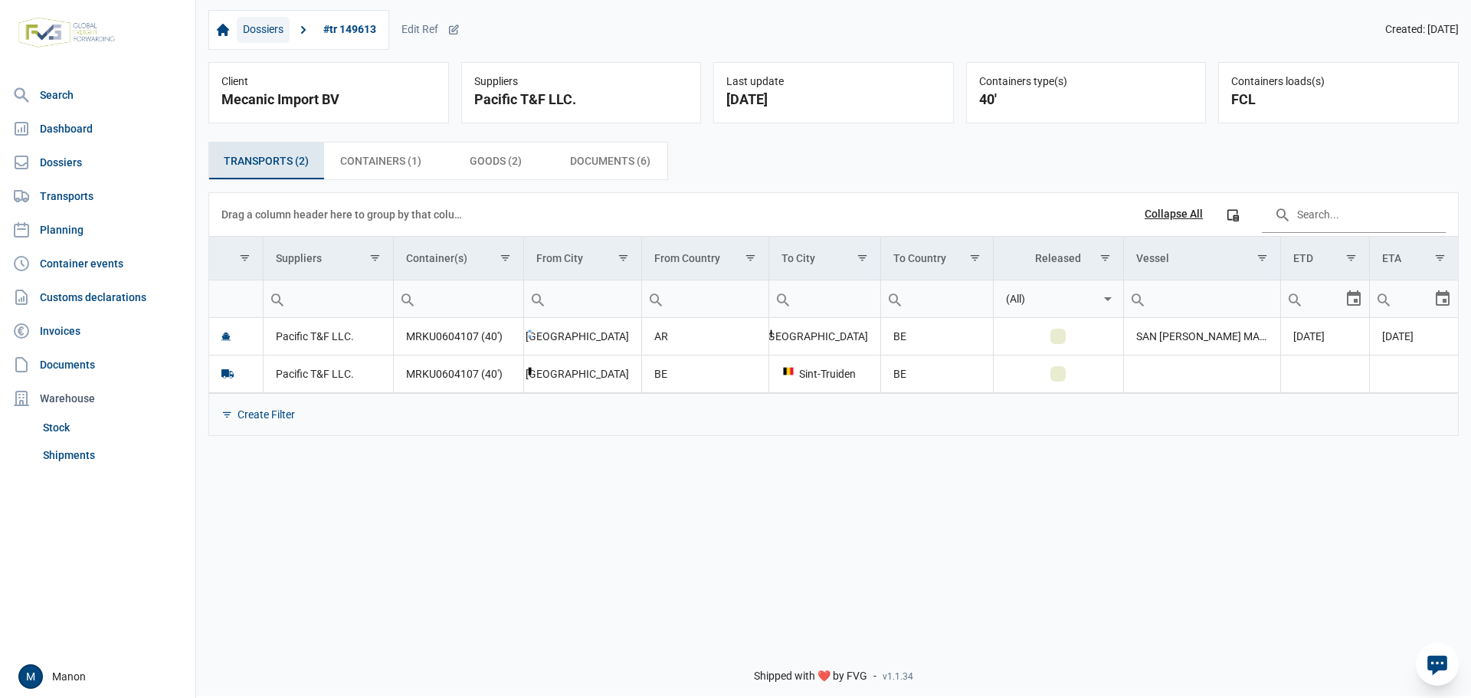
click at [270, 30] on link "Dossiers" at bounding box center [263, 30] width 53 height 26
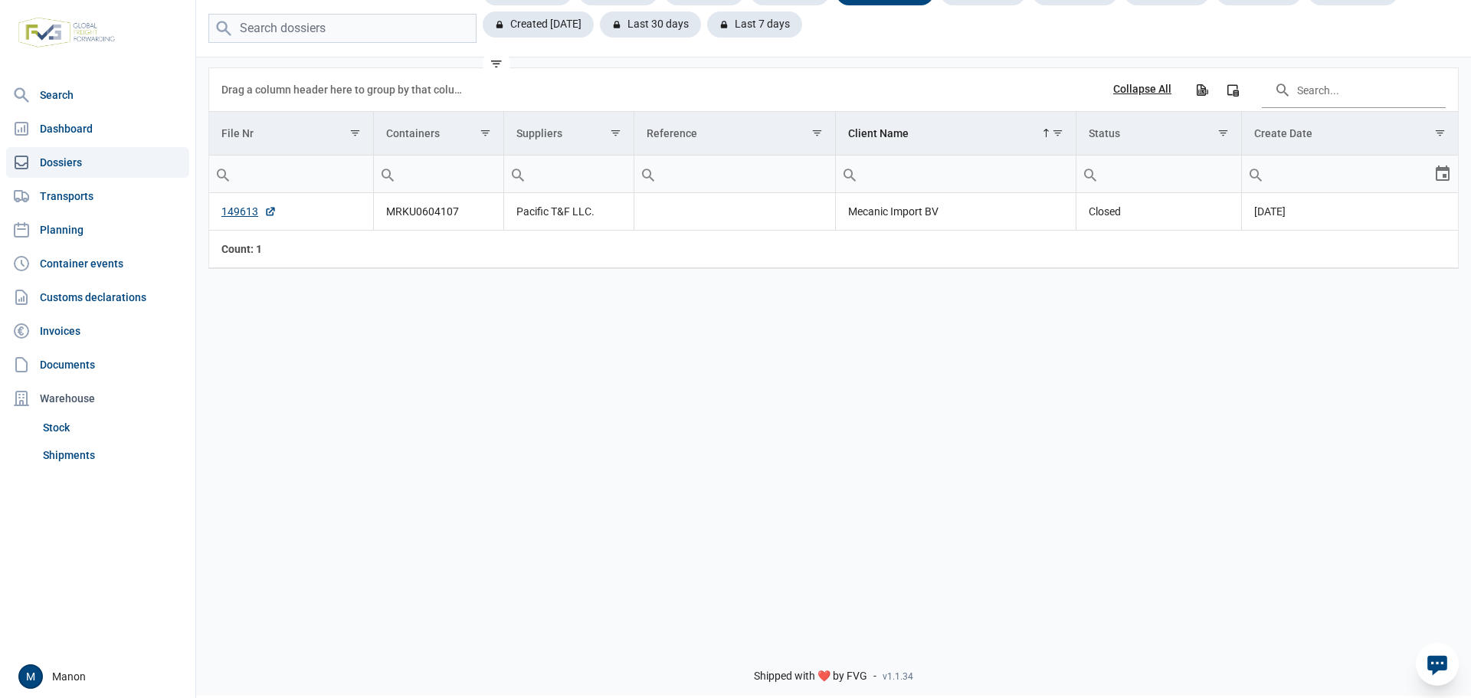
click at [51, 299] on link "Customs declarations" at bounding box center [97, 297] width 183 height 31
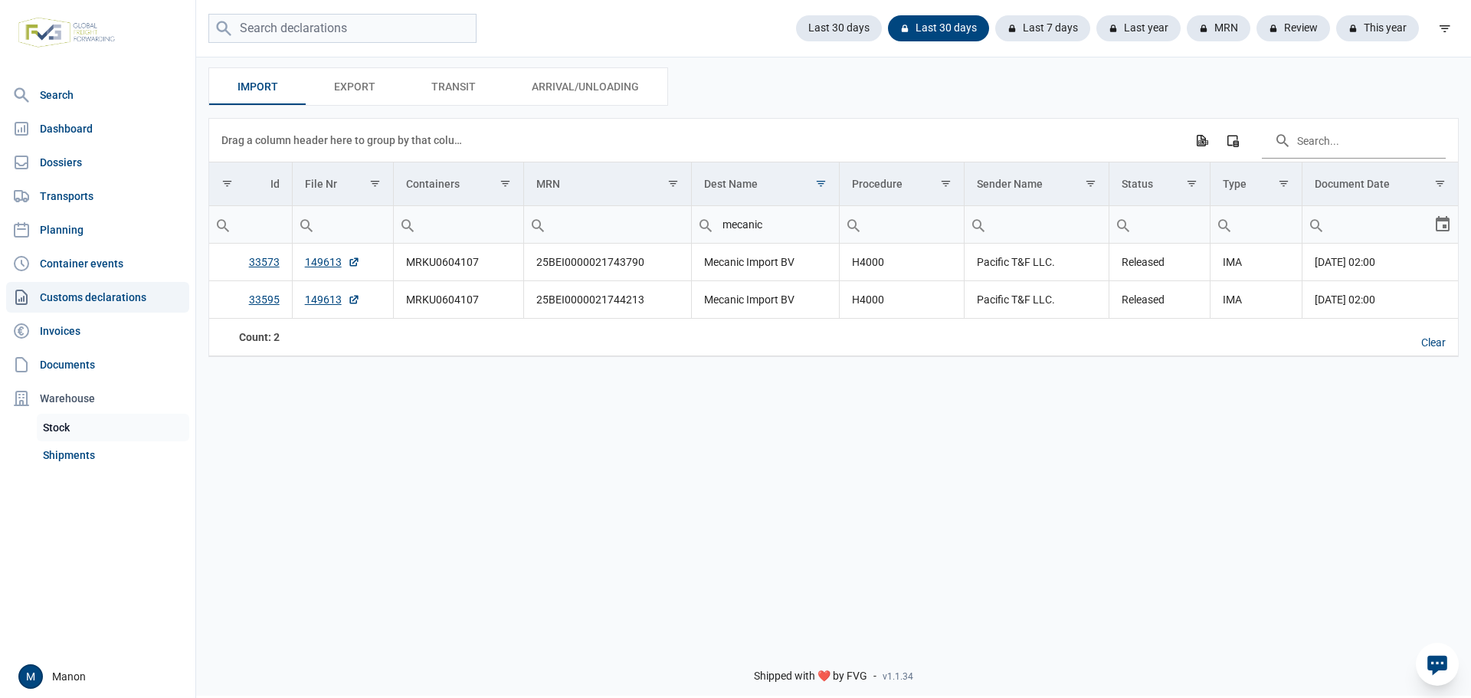
click at [76, 425] on link "Stock" at bounding box center [113, 428] width 152 height 28
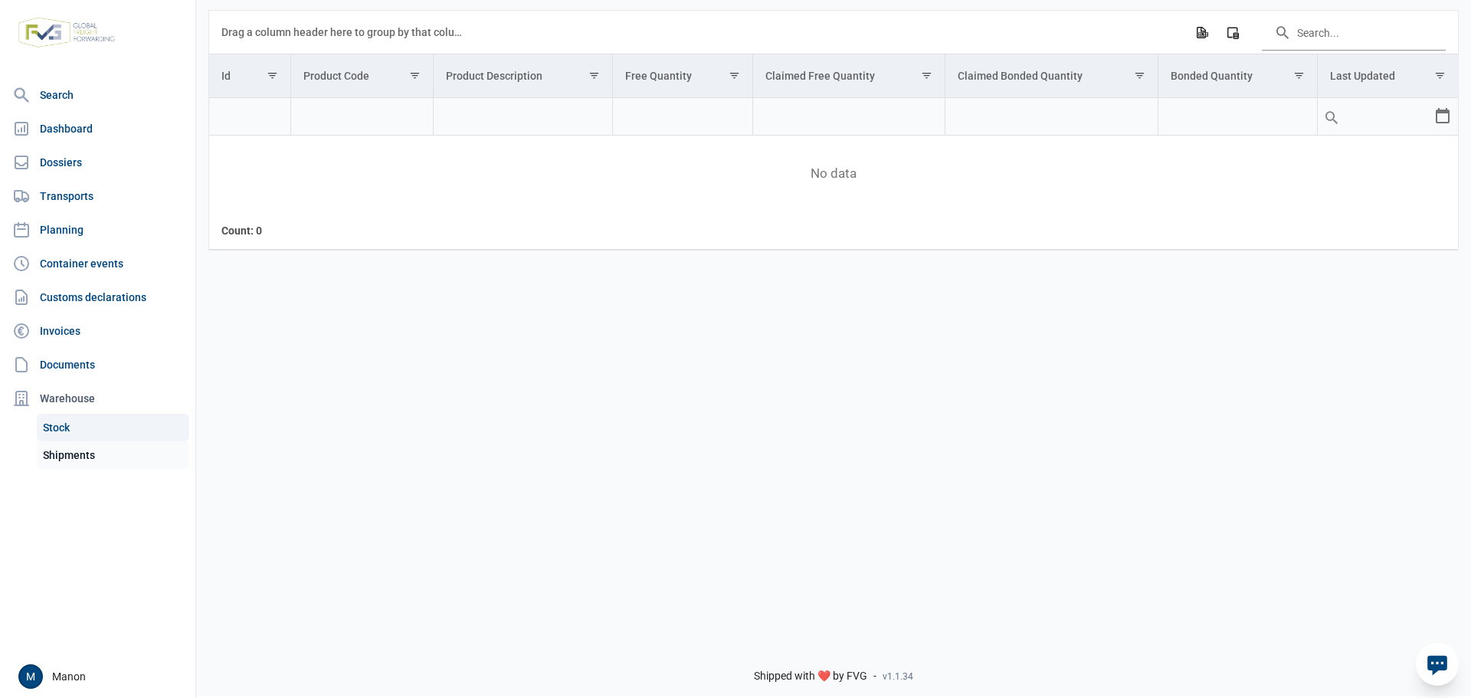
click at [71, 458] on link "Shipments" at bounding box center [113, 455] width 152 height 28
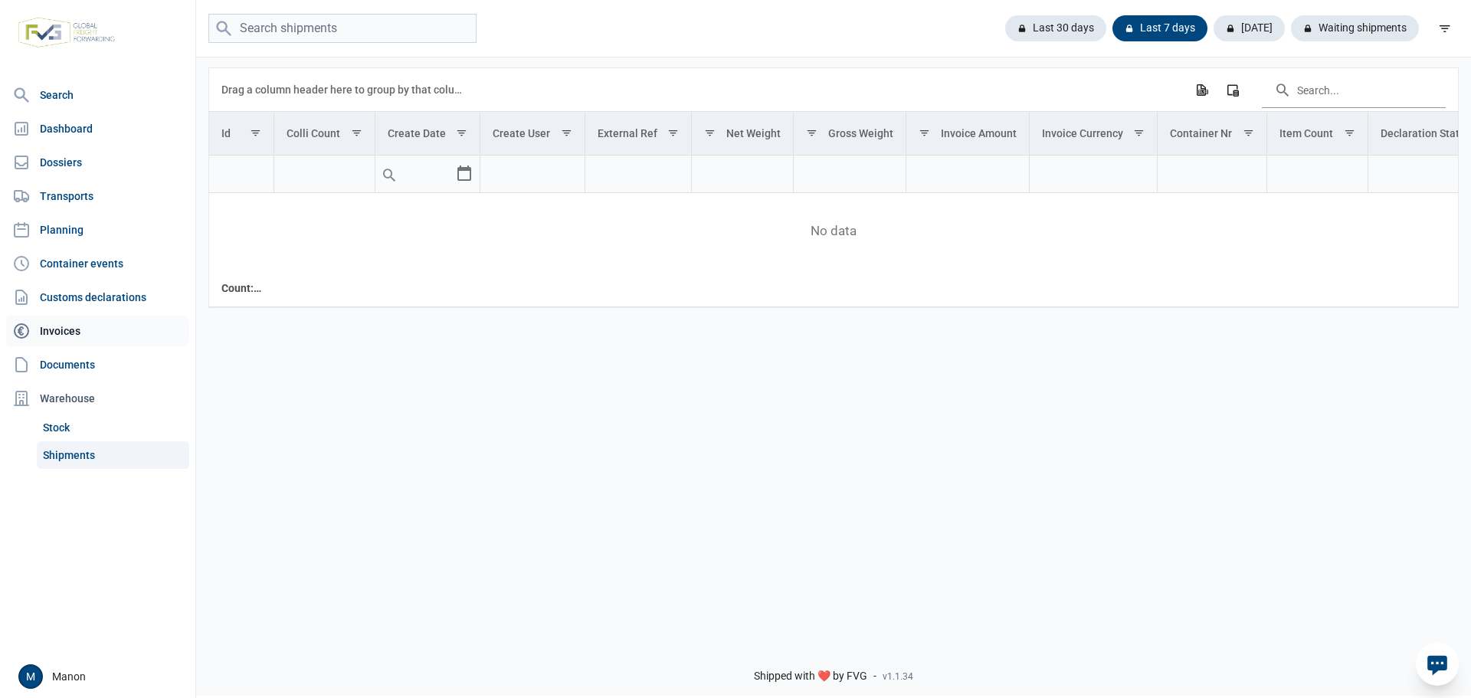
click at [85, 324] on link "Invoices" at bounding box center [97, 331] width 183 height 31
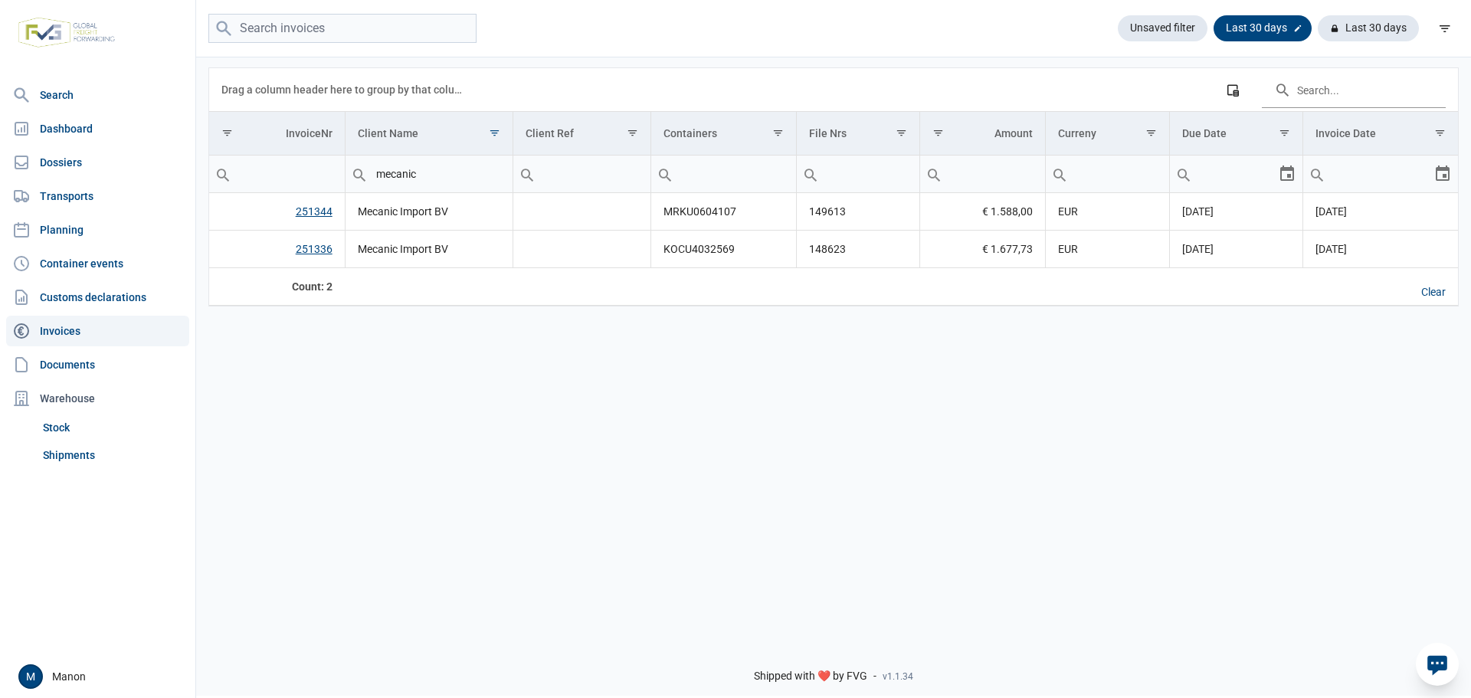
click at [1293, 31] on div at bounding box center [1297, 28] width 15 height 15
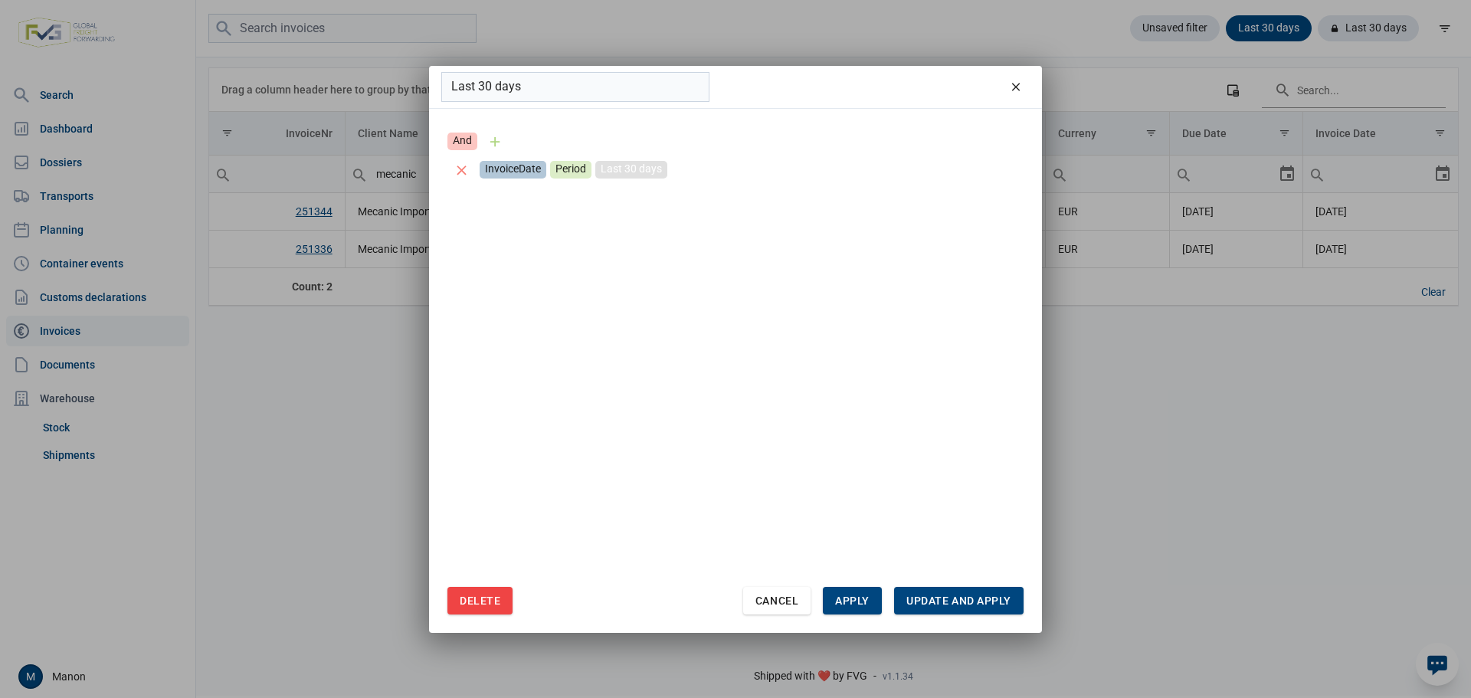
click at [604, 165] on div "Last 30 days" at bounding box center [631, 170] width 72 height 18
click at [577, 173] on div "Period" at bounding box center [570, 170] width 41 height 18
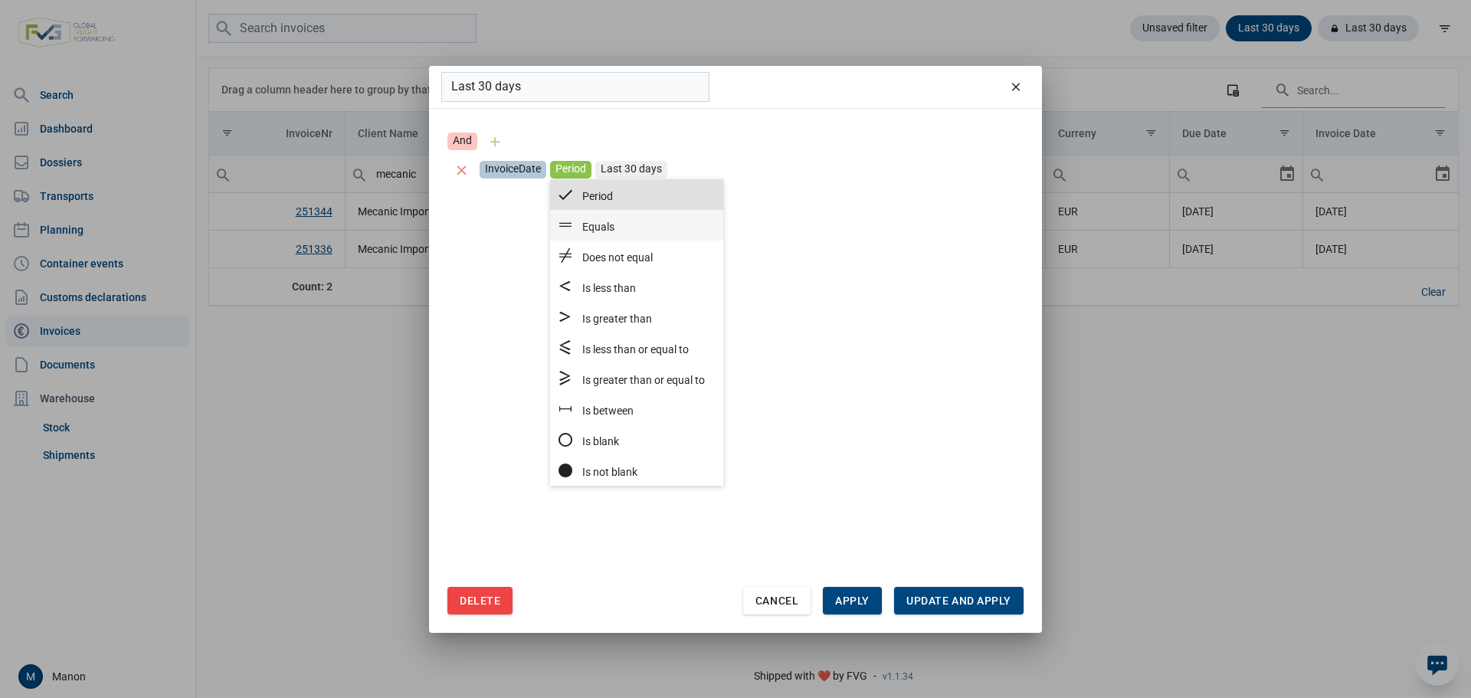
click at [609, 233] on span "Equals" at bounding box center [598, 227] width 32 height 12
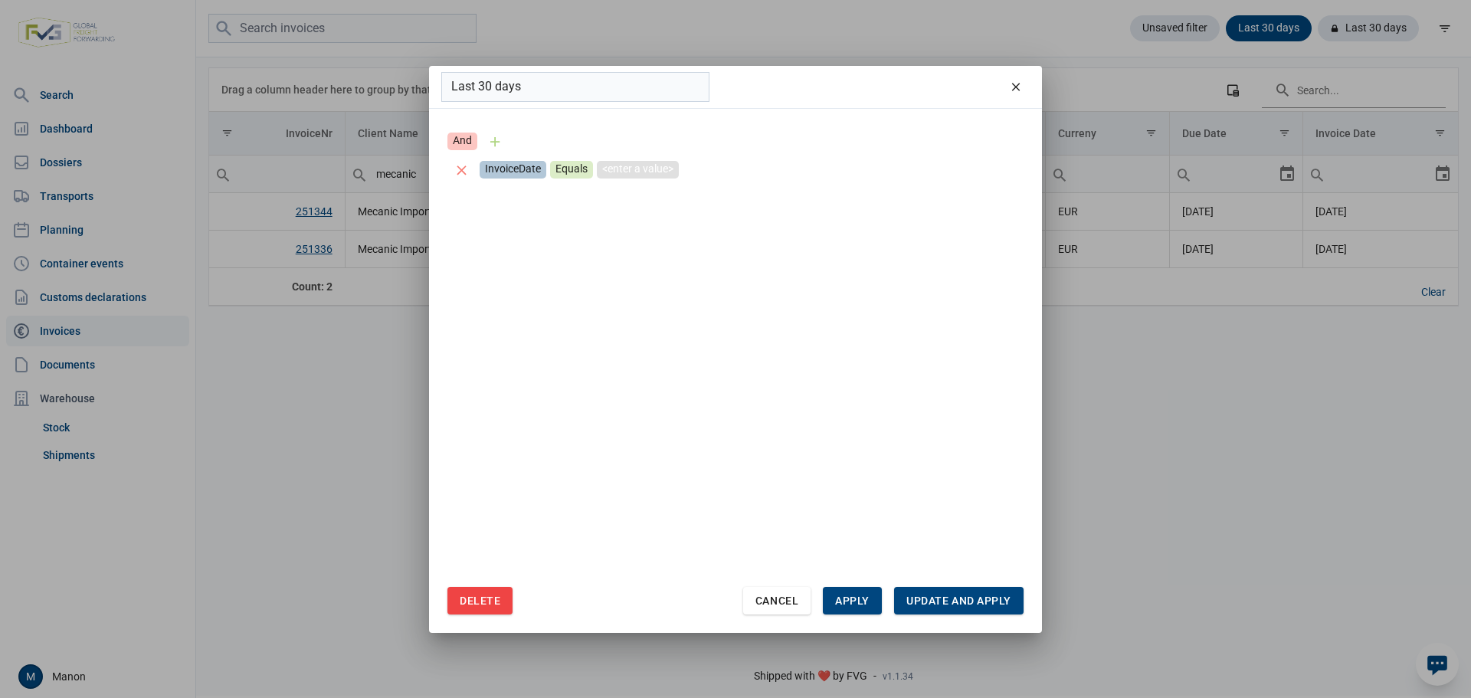
click at [664, 167] on div "<enter a value>" at bounding box center [638, 170] width 82 height 18
click at [792, 169] on div "Select" at bounding box center [800, 168] width 18 height 34
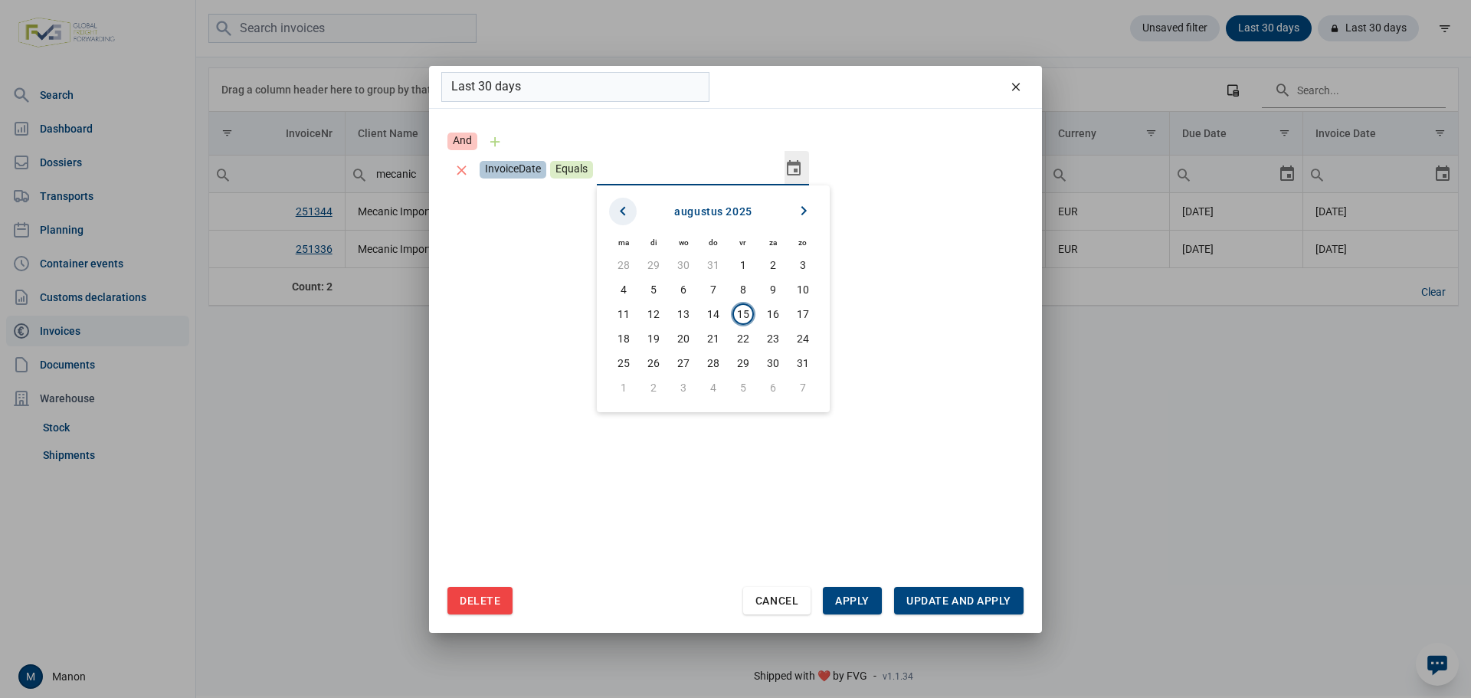
click at [624, 218] on icon "Previous month" at bounding box center [623, 211] width 18 height 18
click at [648, 263] on span "1" at bounding box center [653, 264] width 21 height 21
click at [798, 176] on div "Select" at bounding box center [800, 168] width 18 height 34
click at [802, 204] on icon "Next month" at bounding box center [804, 211] width 18 height 18
click at [737, 314] on span "15" at bounding box center [743, 313] width 21 height 21
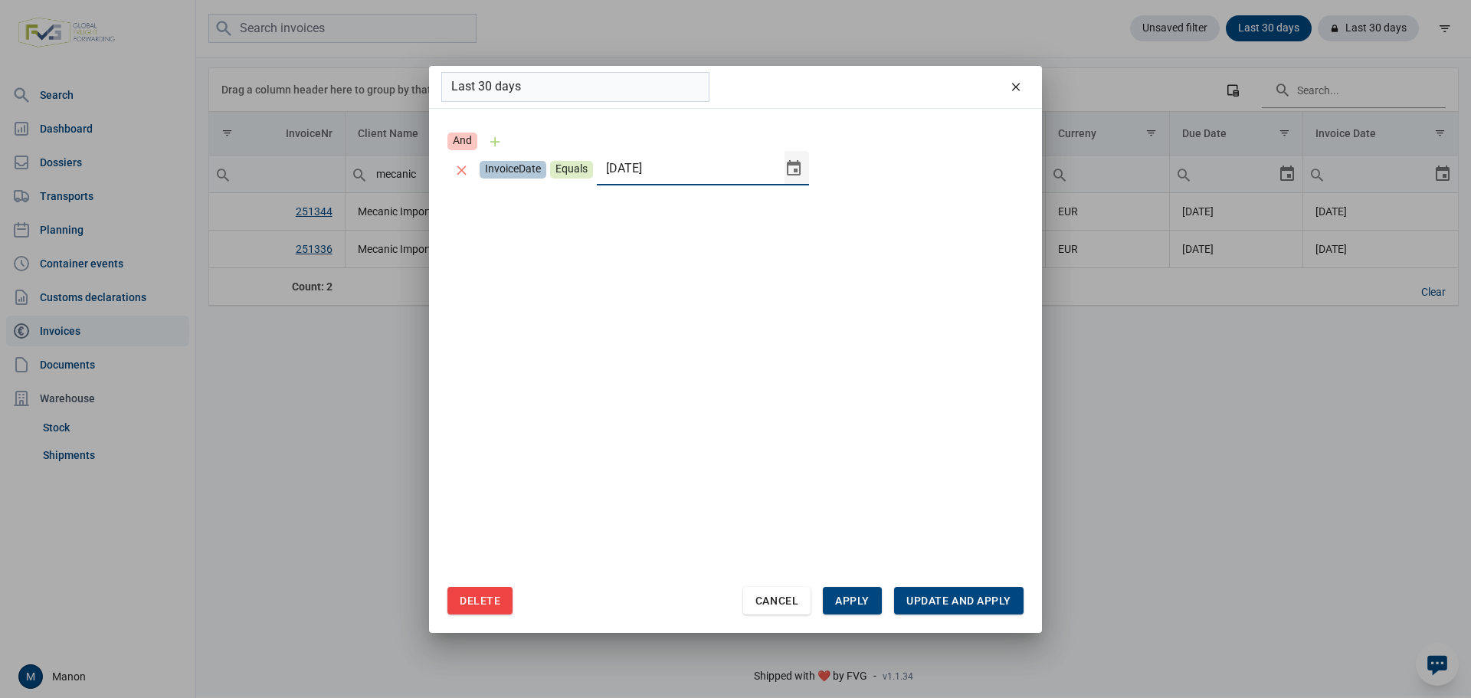
click at [791, 163] on div "Select" at bounding box center [800, 168] width 18 height 34
click at [623, 213] on icon "Previous month" at bounding box center [623, 211] width 18 height 18
click at [644, 258] on span "1" at bounding box center [653, 264] width 21 height 21
type input "[DATE]"
click at [882, 353] on div "And InvoiceDate Equals [DATE] juli 2025 ma di wo do vr za zo 30 1 2 3 4 5 6 7 8…" at bounding box center [735, 357] width 576 height 460
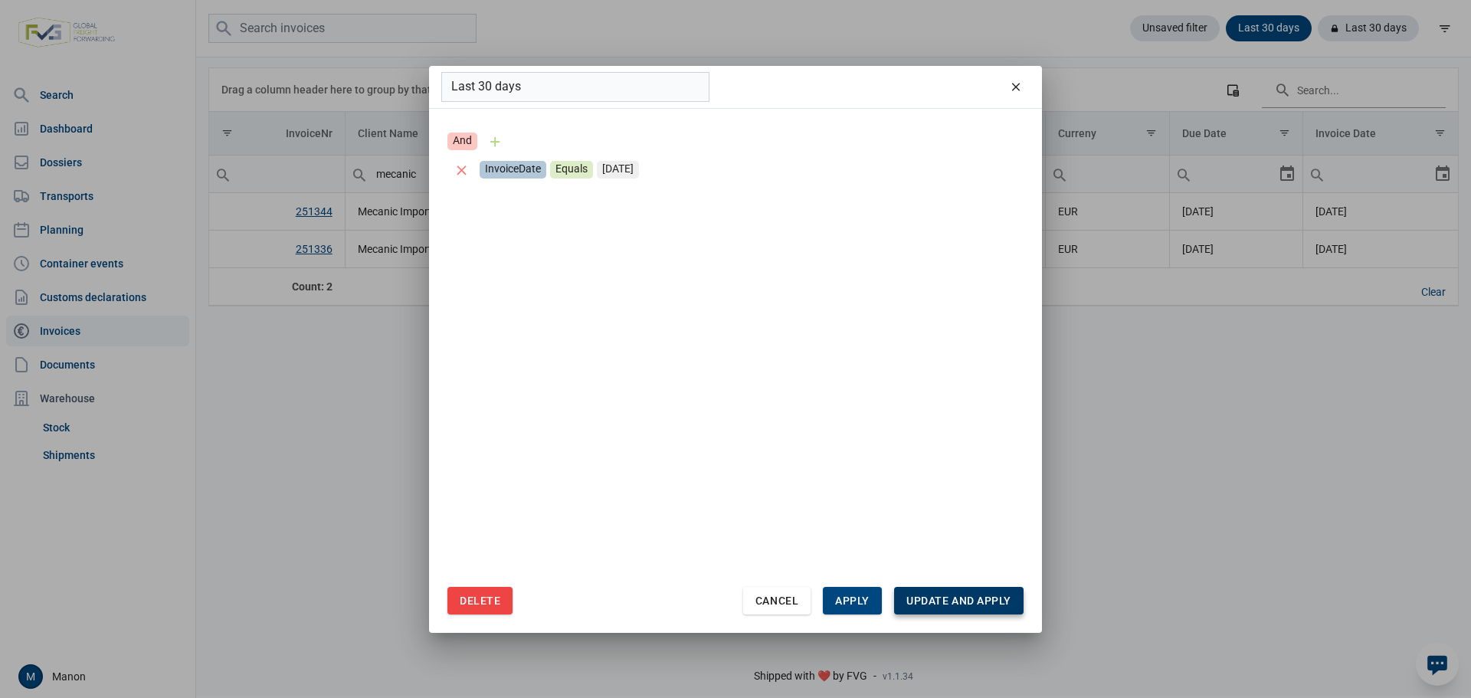
click at [947, 597] on span "Update and apply" at bounding box center [958, 601] width 105 height 12
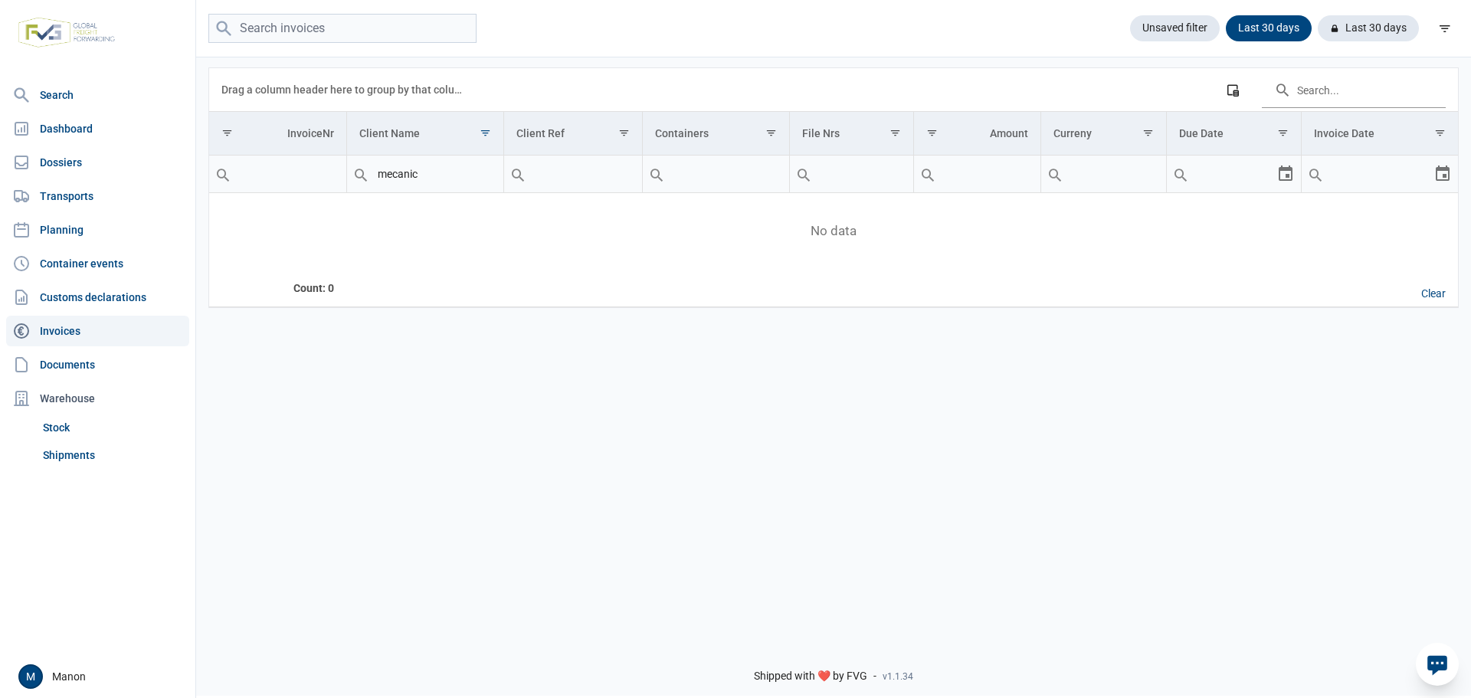
click at [1283, 178] on div "Select" at bounding box center [1292, 174] width 18 height 37
click at [1281, 187] on div "Select" at bounding box center [1292, 174] width 31 height 37
click at [1285, 128] on span "Show filter options for column 'Due Date'" at bounding box center [1282, 132] width 11 height 11
click at [1285, 22] on div "Last 30 days" at bounding box center [1263, 28] width 98 height 26
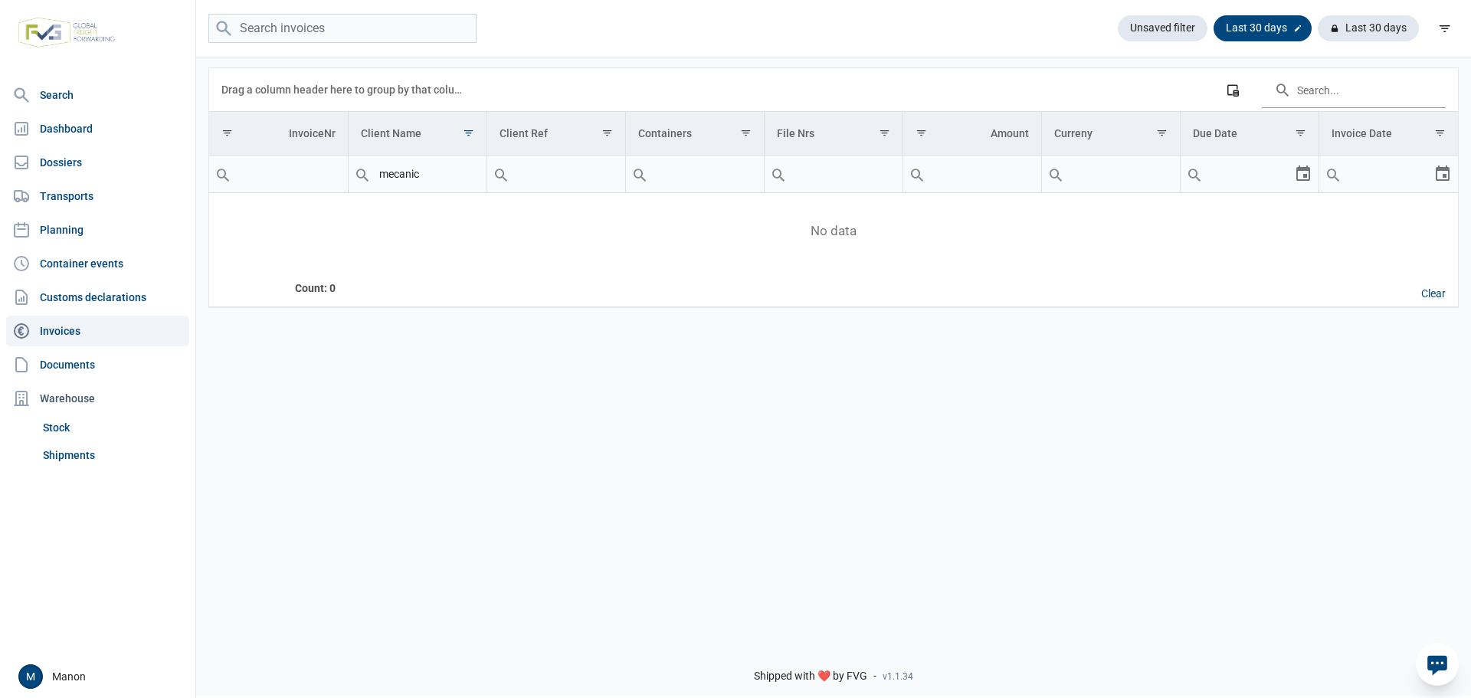
click at [1296, 28] on icon at bounding box center [1297, 28] width 9 height 9
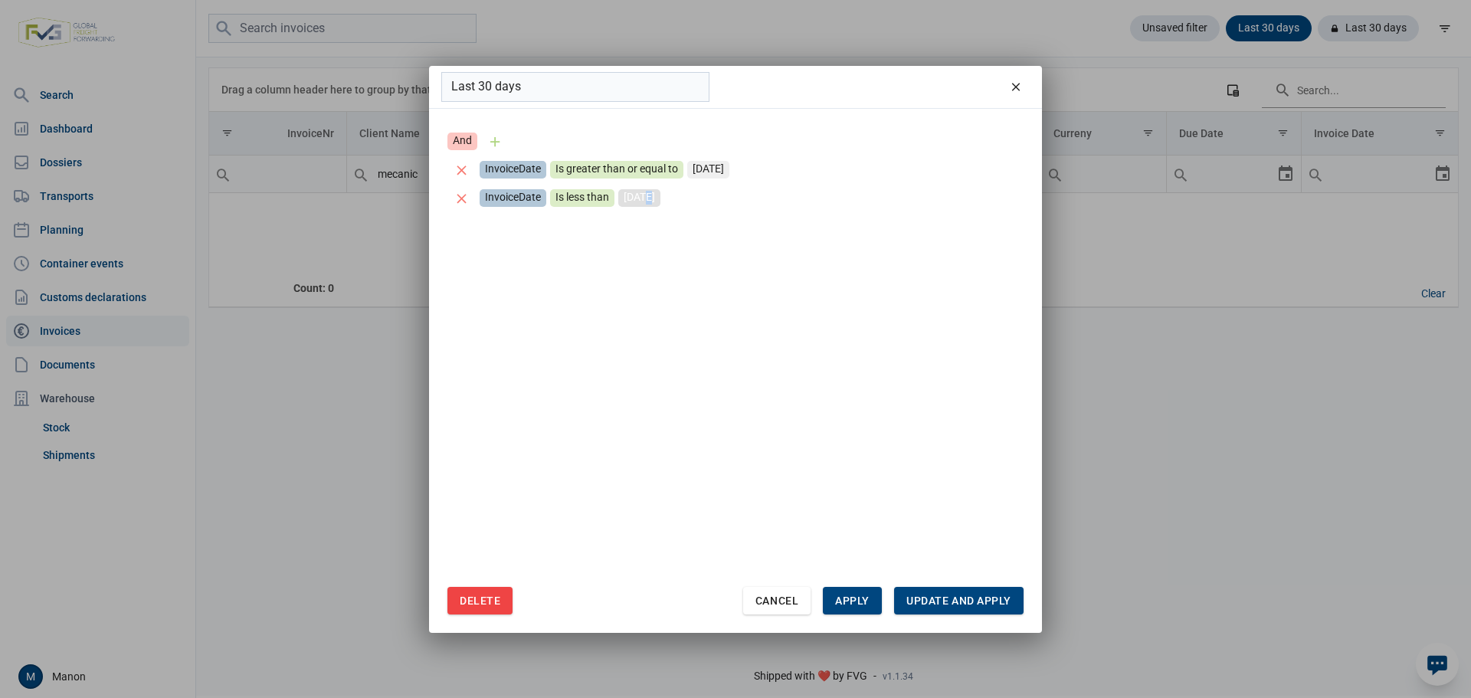
click at [646, 198] on div "[DATE]" at bounding box center [639, 198] width 42 height 18
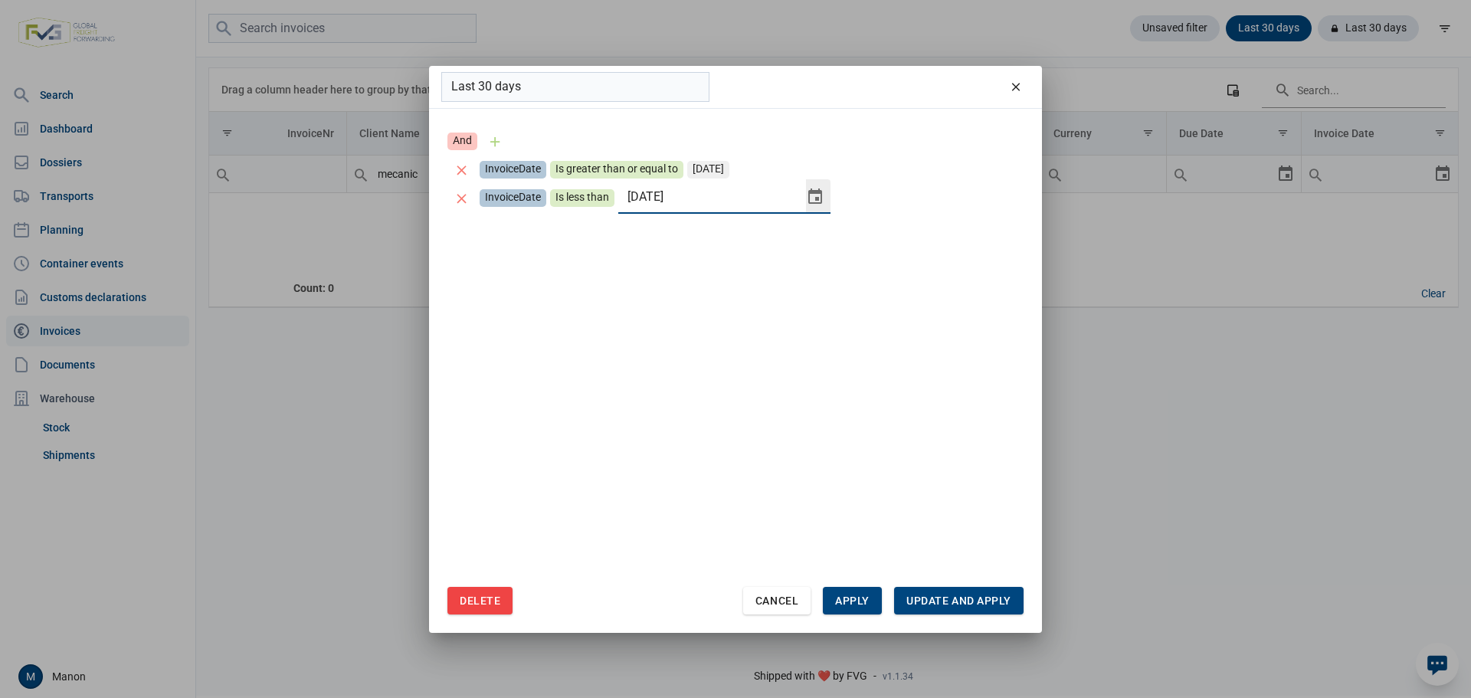
click at [812, 202] on div "Select" at bounding box center [821, 196] width 18 height 34
click at [824, 241] on icon "Next month" at bounding box center [826, 240] width 18 height 18
click at [786, 320] on span "9" at bounding box center [795, 317] width 21 height 21
type input "[DATE]"
click at [975, 596] on span "Update and apply" at bounding box center [958, 601] width 105 height 12
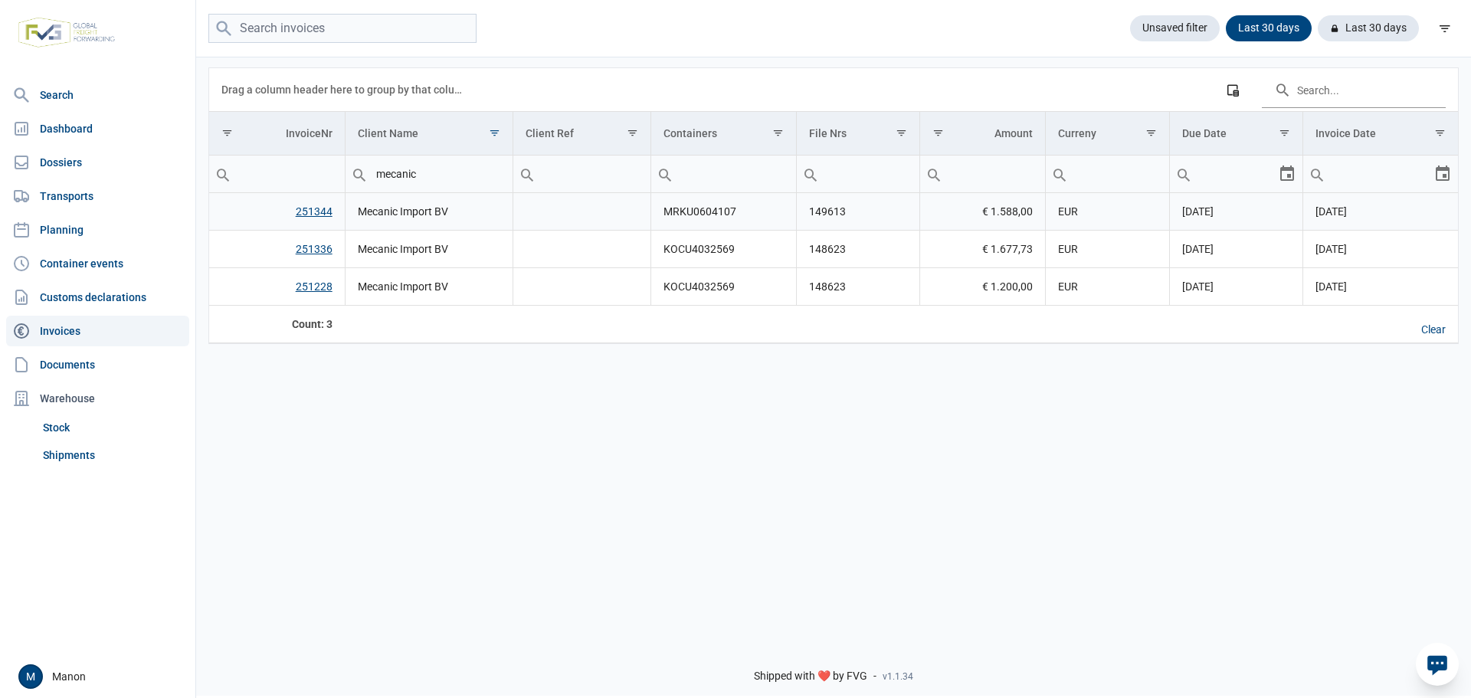
click at [310, 213] on link "251344" at bounding box center [314, 211] width 37 height 12
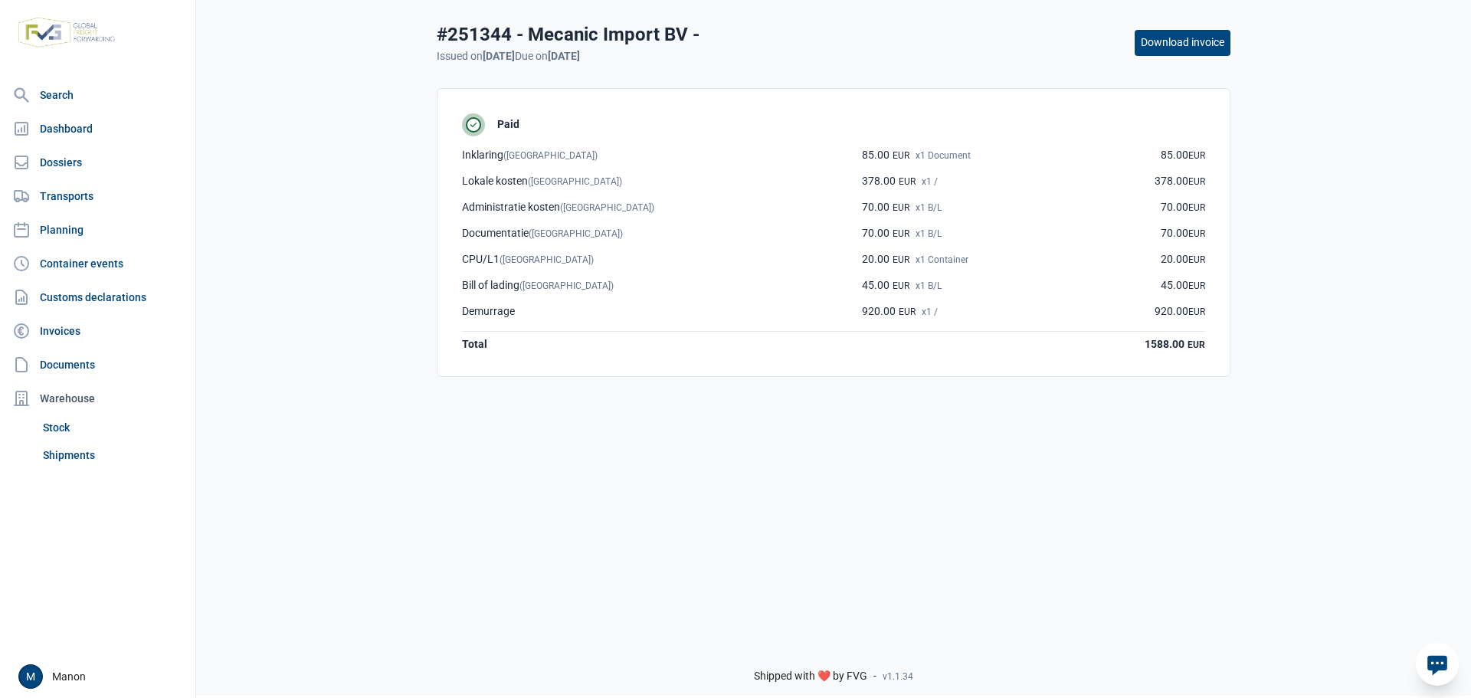
click at [1178, 45] on button "Download invoice" at bounding box center [1183, 43] width 96 height 26
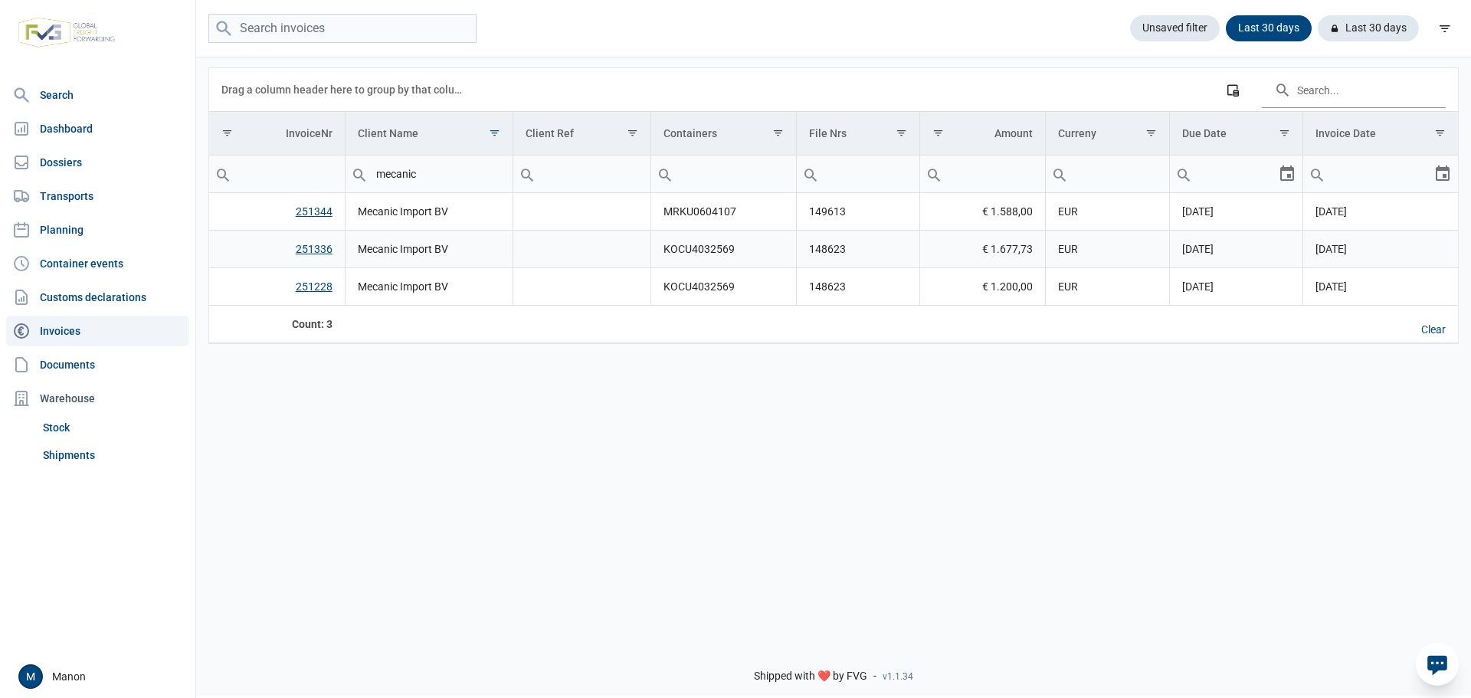
click at [313, 248] on link "251336" at bounding box center [314, 249] width 37 height 12
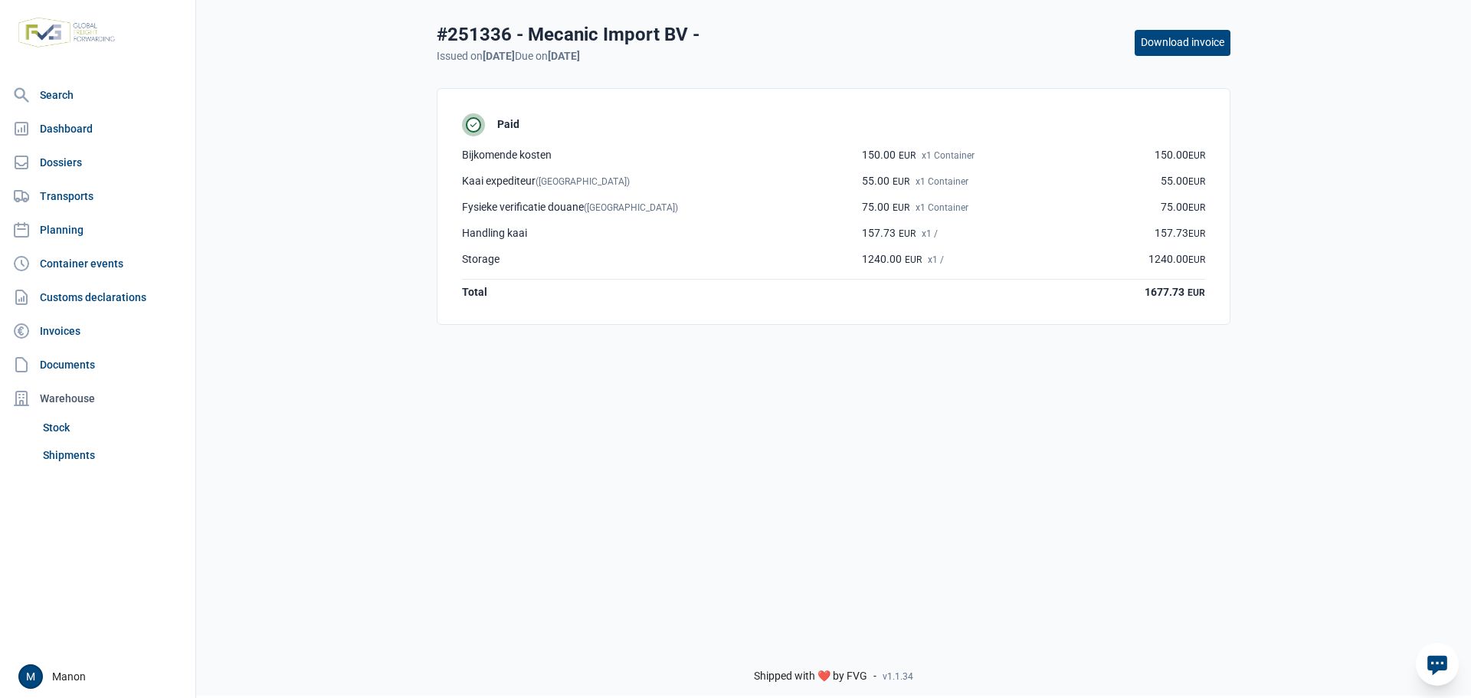
click at [1175, 41] on button "Download invoice" at bounding box center [1183, 43] width 96 height 26
click at [68, 185] on link "Transports" at bounding box center [97, 196] width 183 height 31
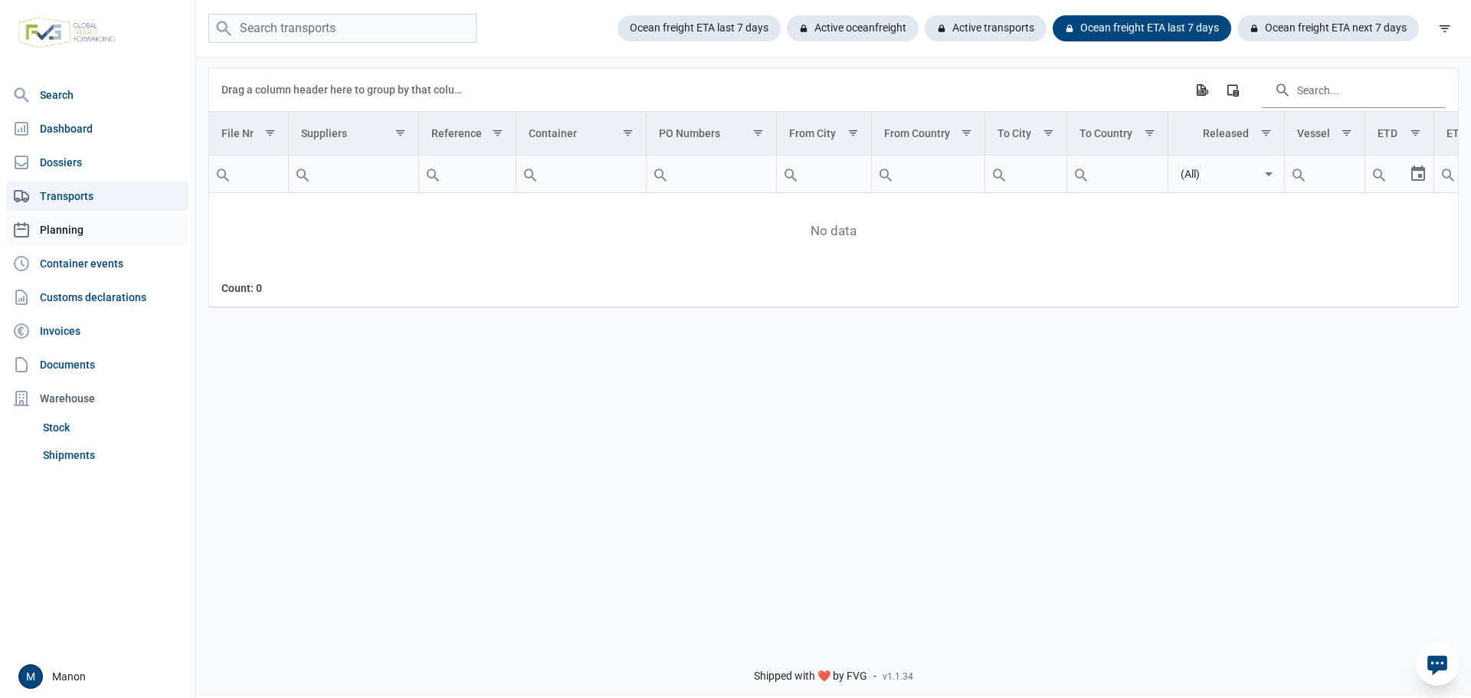
click at [60, 215] on link "Planning" at bounding box center [97, 230] width 183 height 31
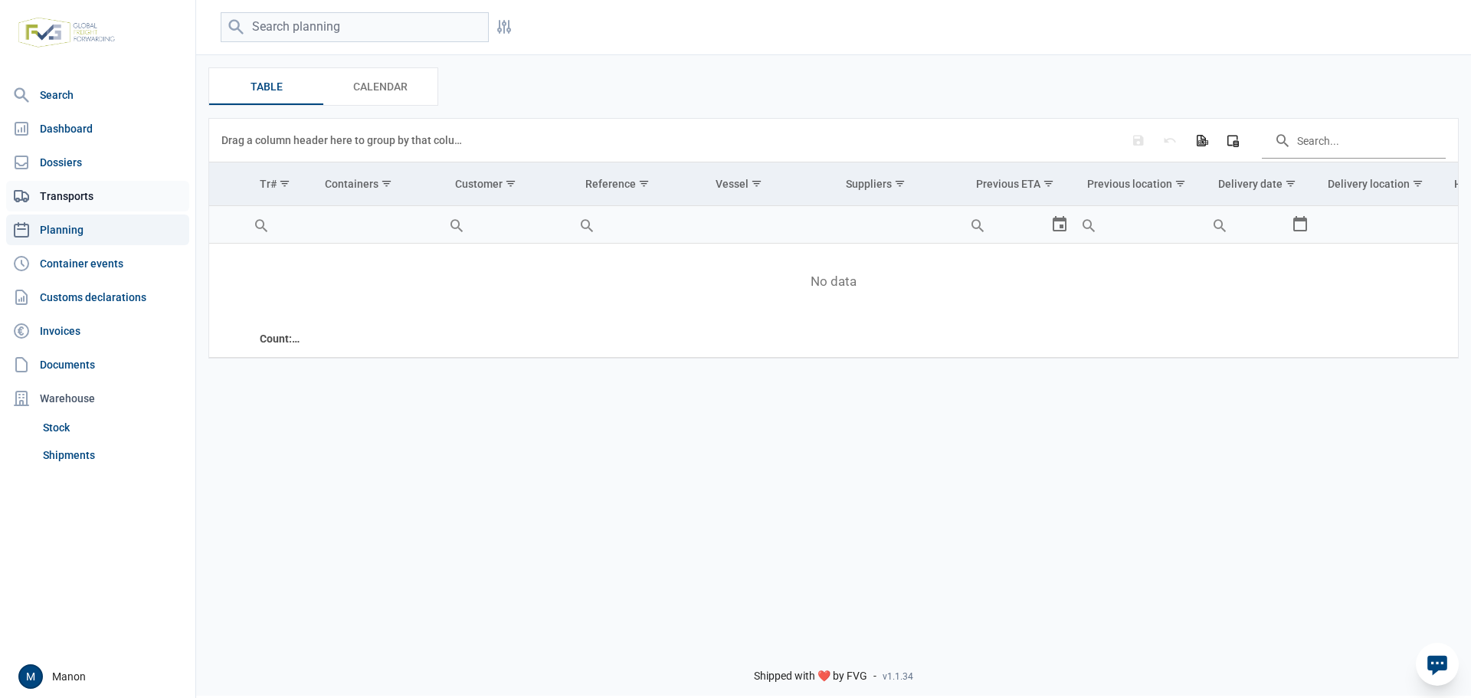
click at [68, 186] on link "Transports" at bounding box center [97, 196] width 183 height 31
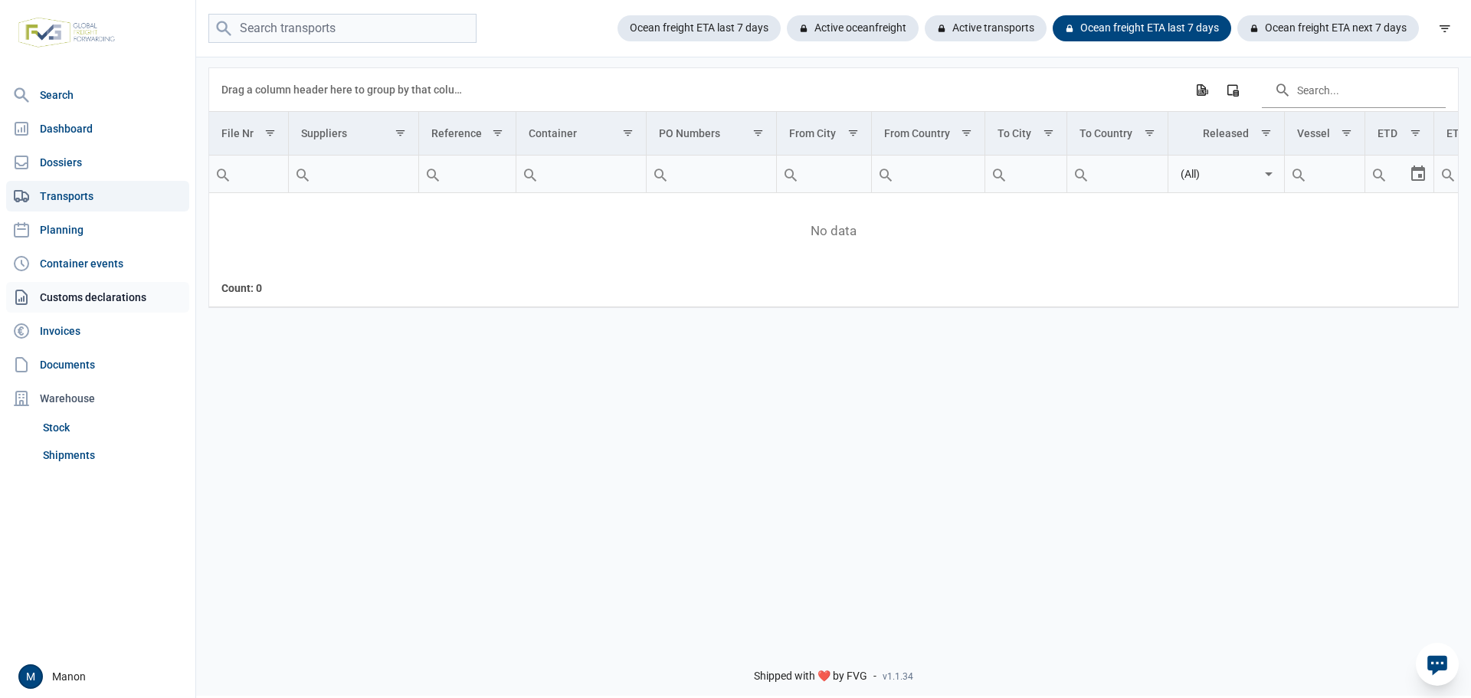
click at [67, 288] on link "Customs declarations" at bounding box center [97, 297] width 183 height 31
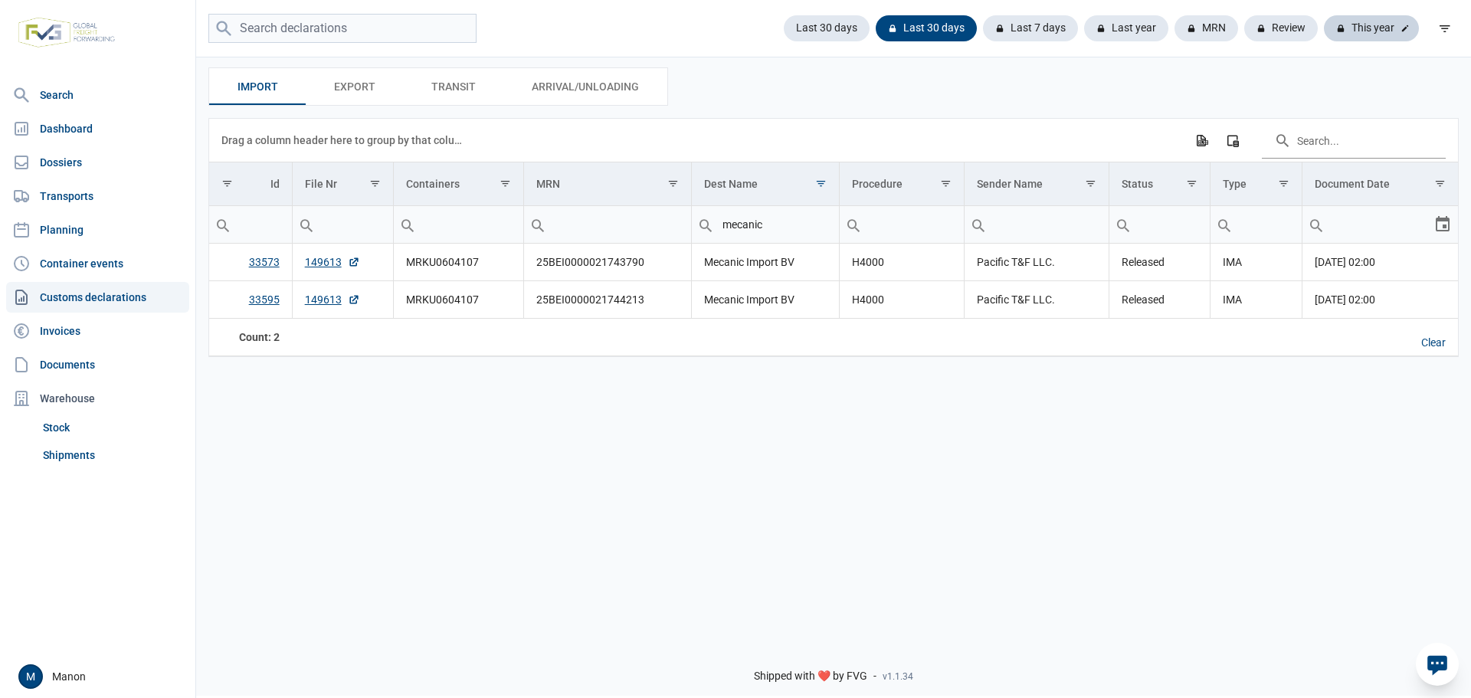
click at [1375, 31] on div "This year" at bounding box center [1371, 28] width 95 height 26
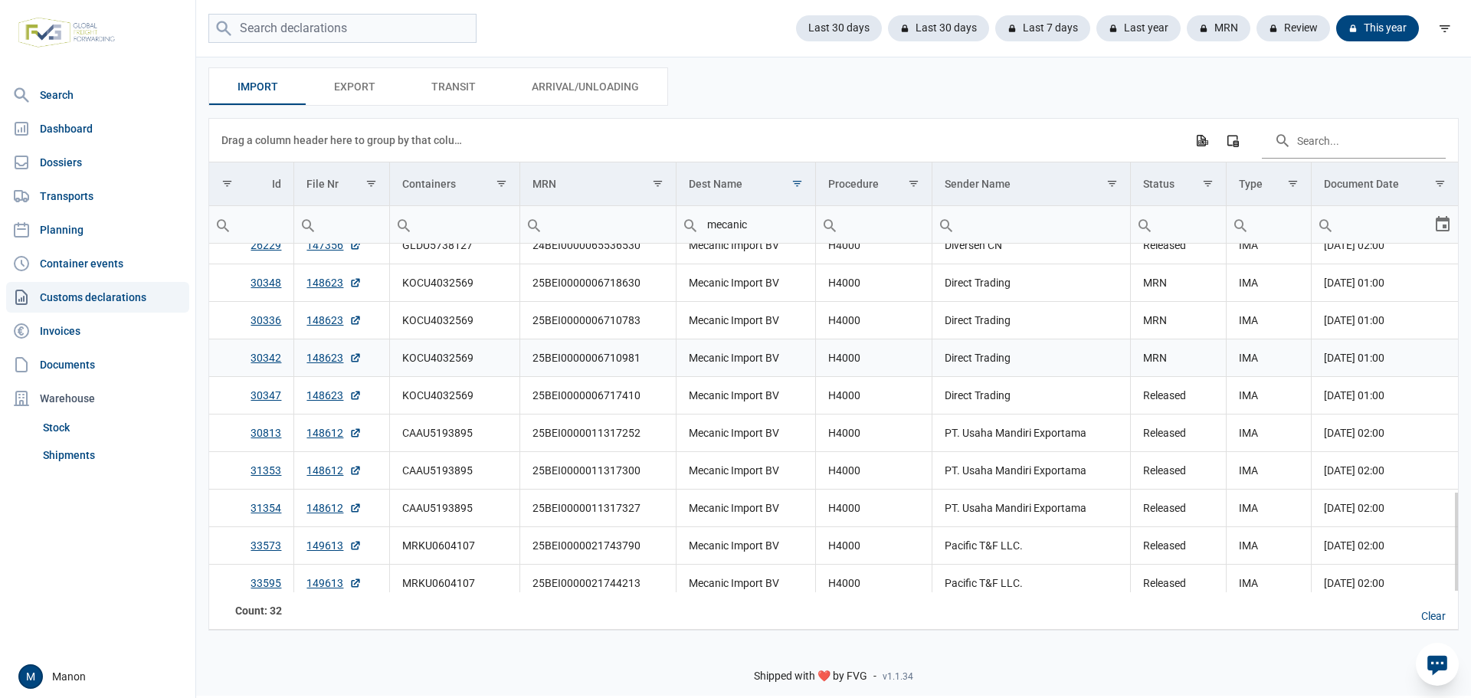
scroll to position [853, 0]
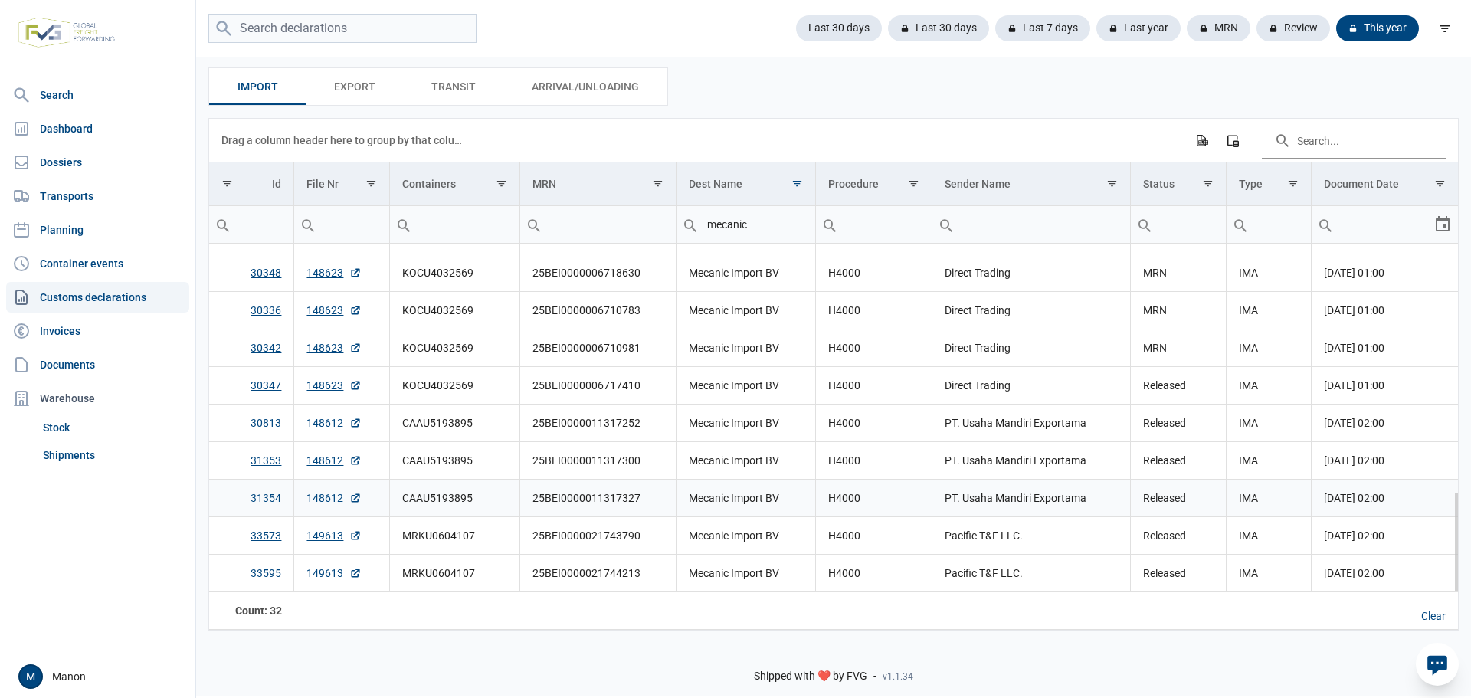
click at [330, 501] on link "148612" at bounding box center [333, 497] width 55 height 15
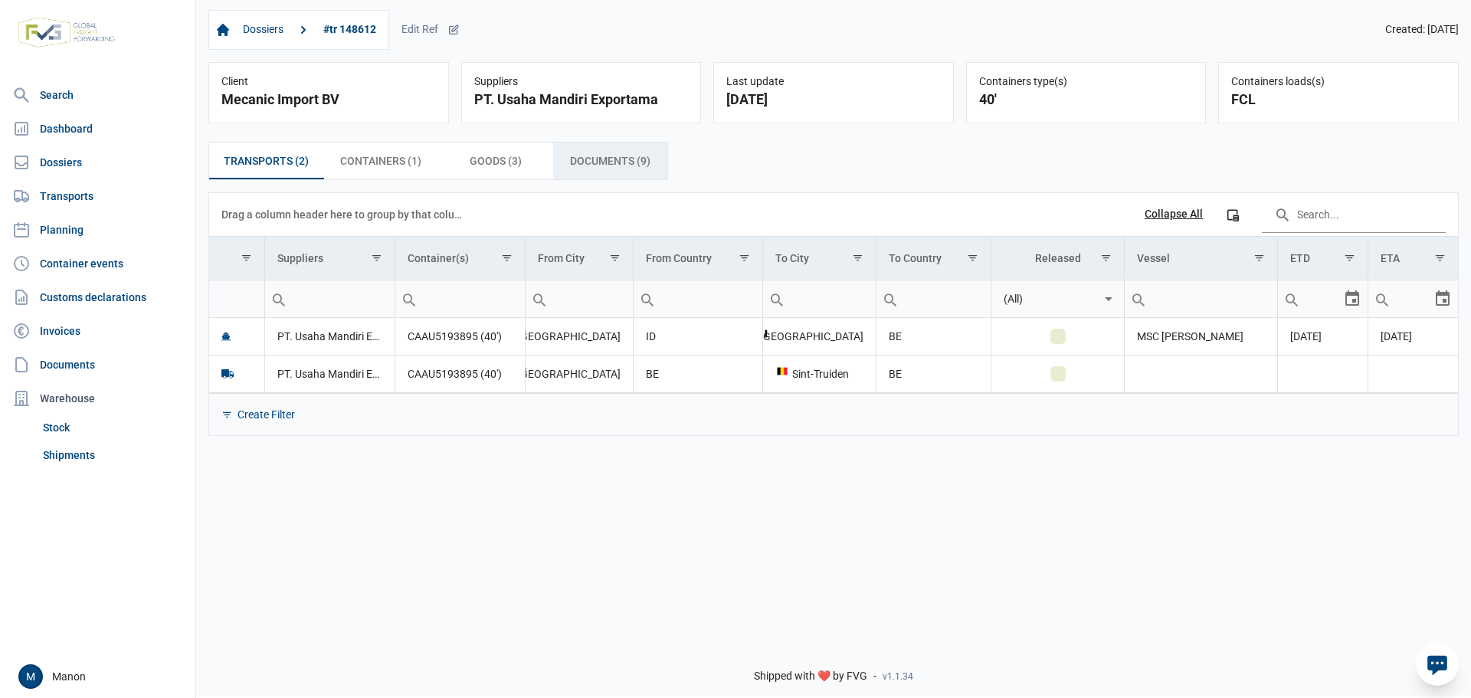
click at [592, 159] on span "Documents (9) Documents (9)" at bounding box center [610, 161] width 80 height 18
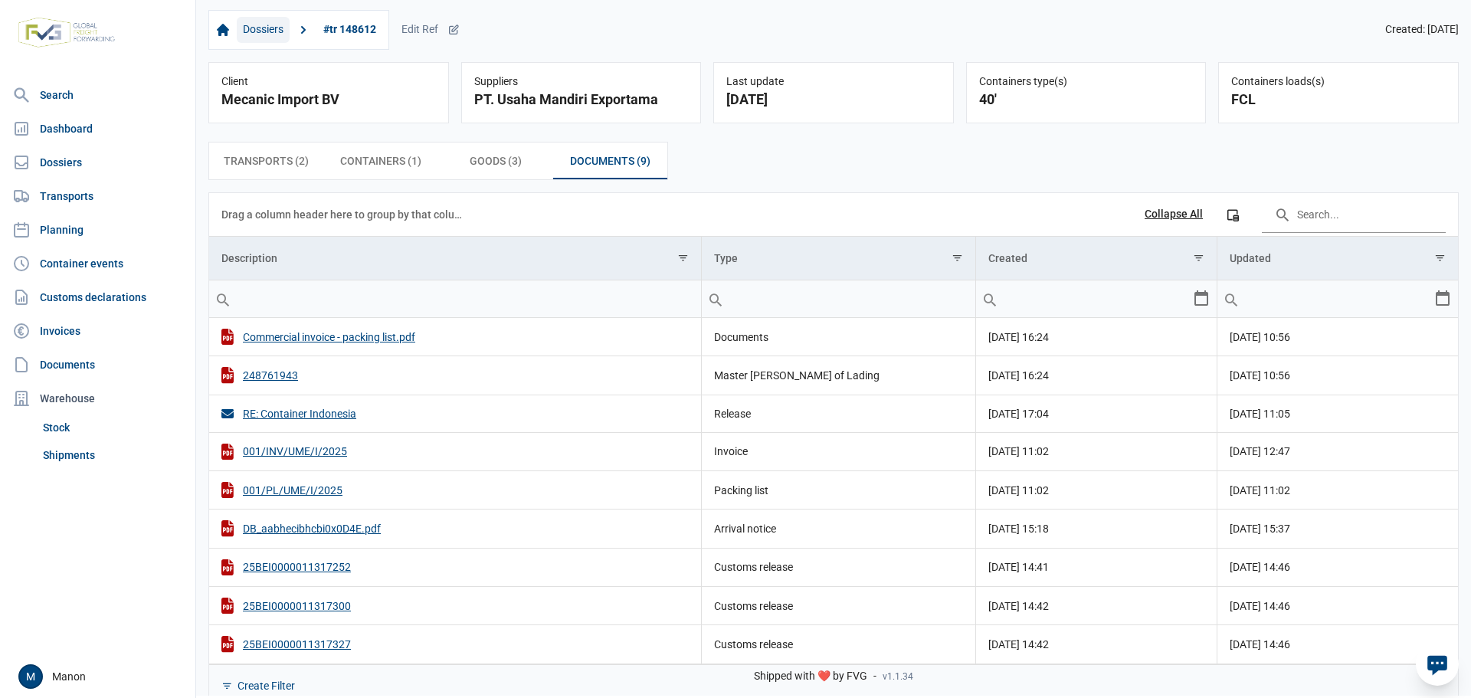
click at [266, 37] on link "Dossiers" at bounding box center [263, 30] width 53 height 26
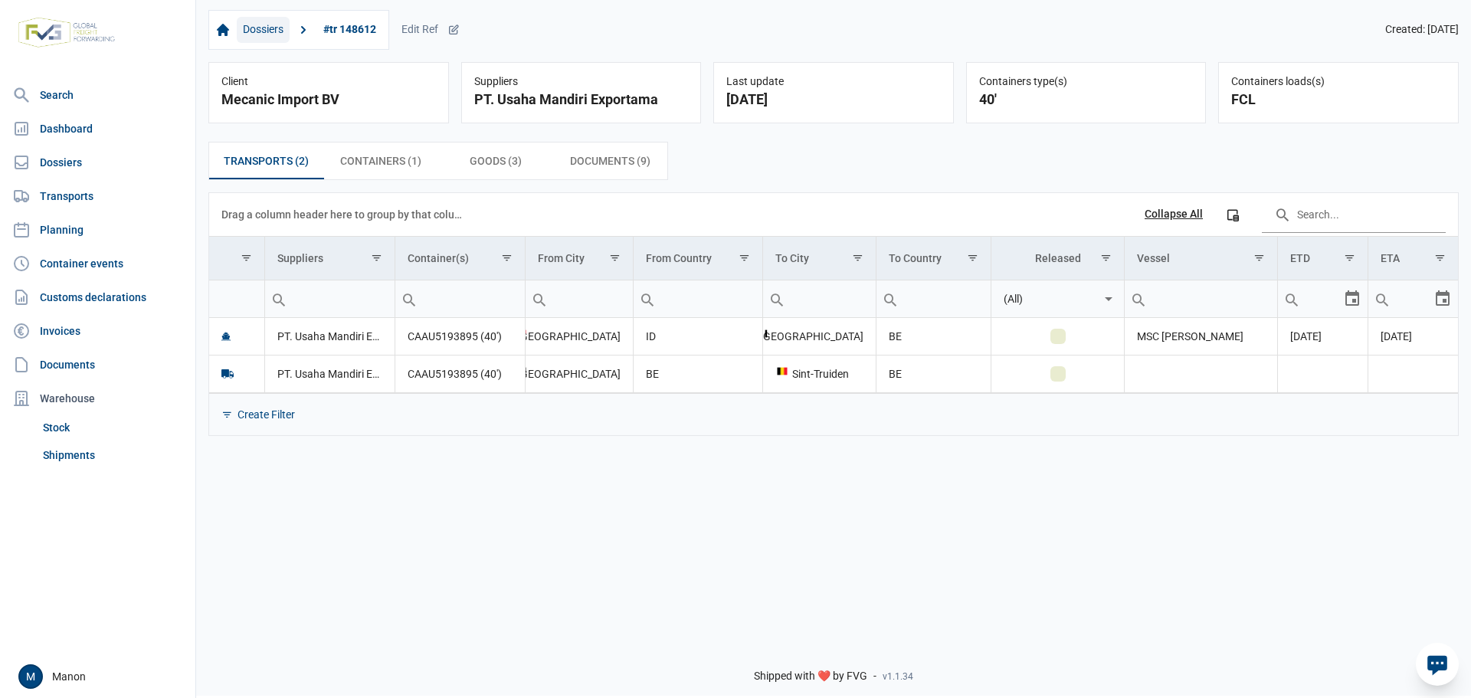
click at [269, 26] on link "Dossiers" at bounding box center [263, 30] width 53 height 26
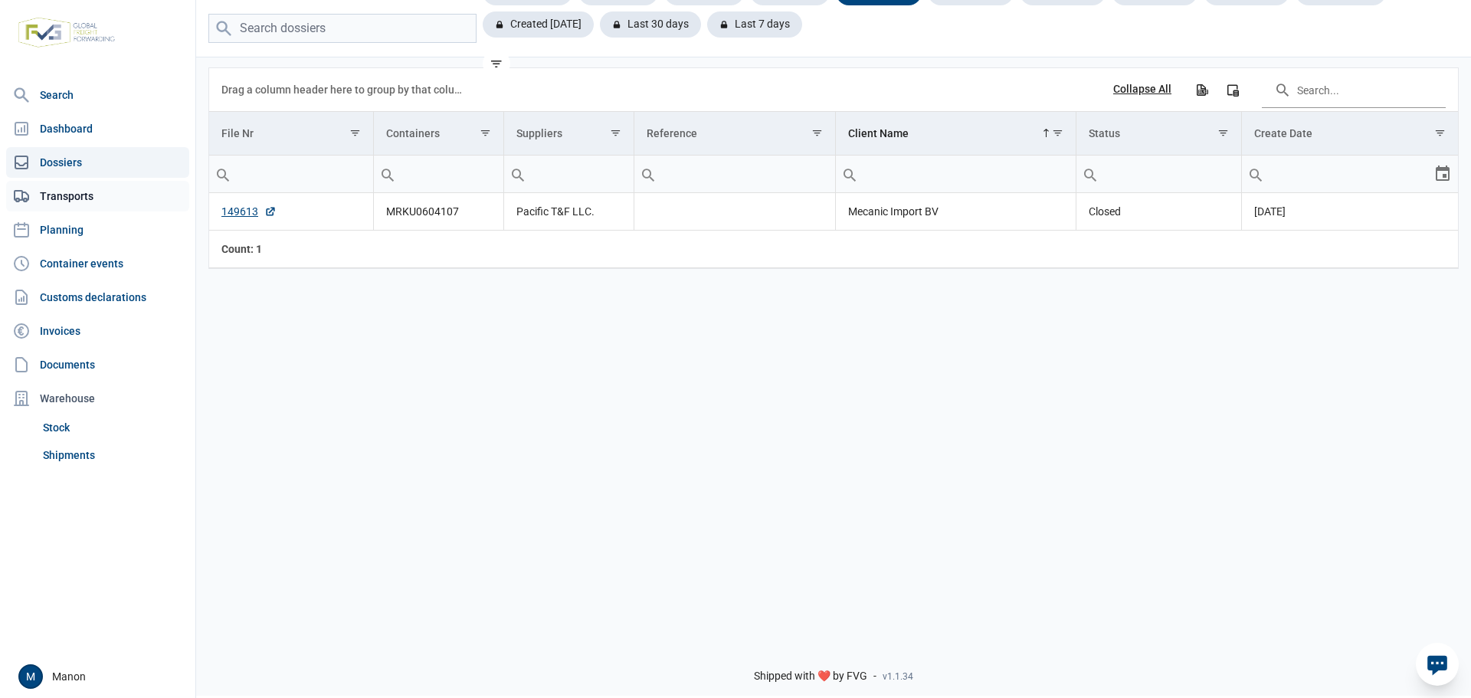
click at [47, 199] on link "Transports" at bounding box center [97, 196] width 183 height 31
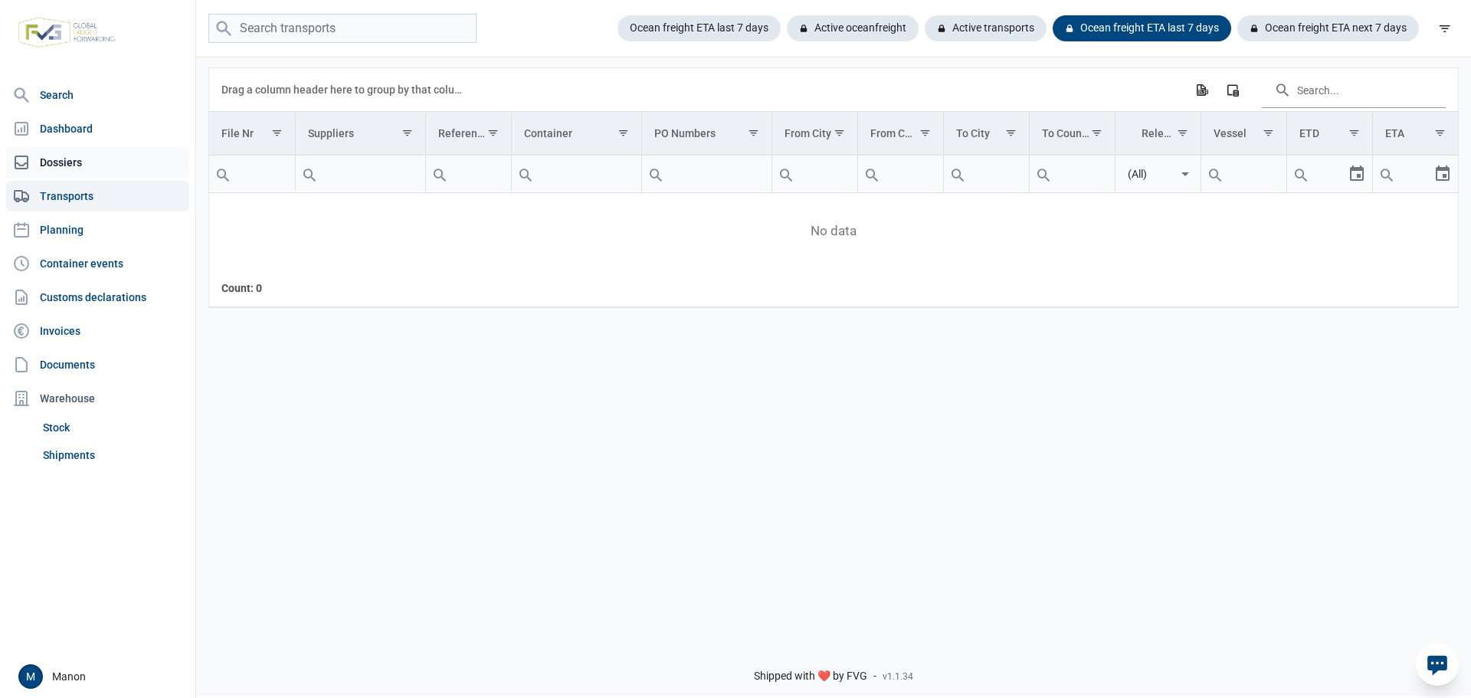
click at [57, 160] on link "Dossiers" at bounding box center [97, 162] width 183 height 31
